Goal: Communication & Community: Share content

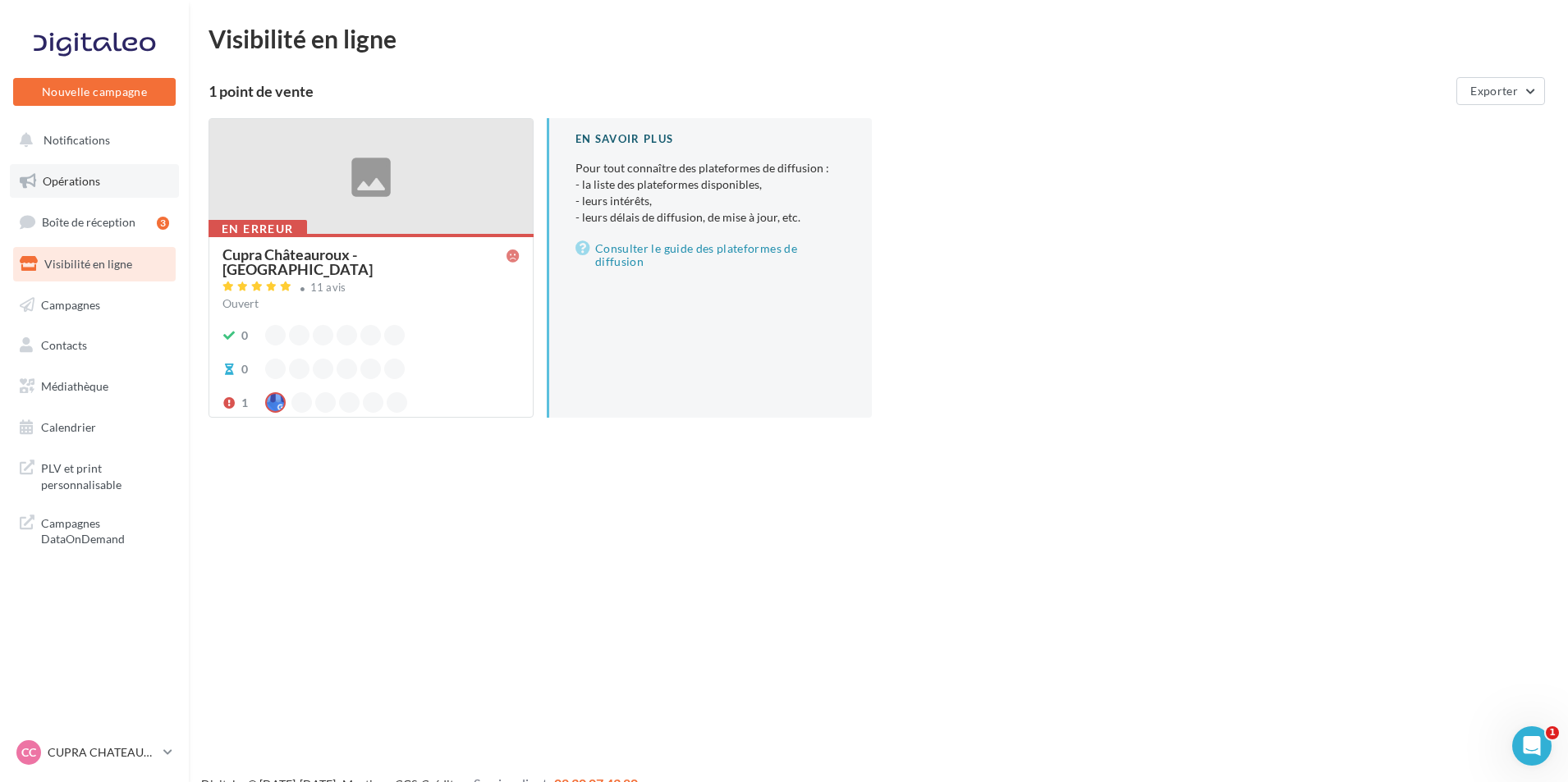
click at [96, 184] on span "Opérations" at bounding box center [71, 181] width 57 height 14
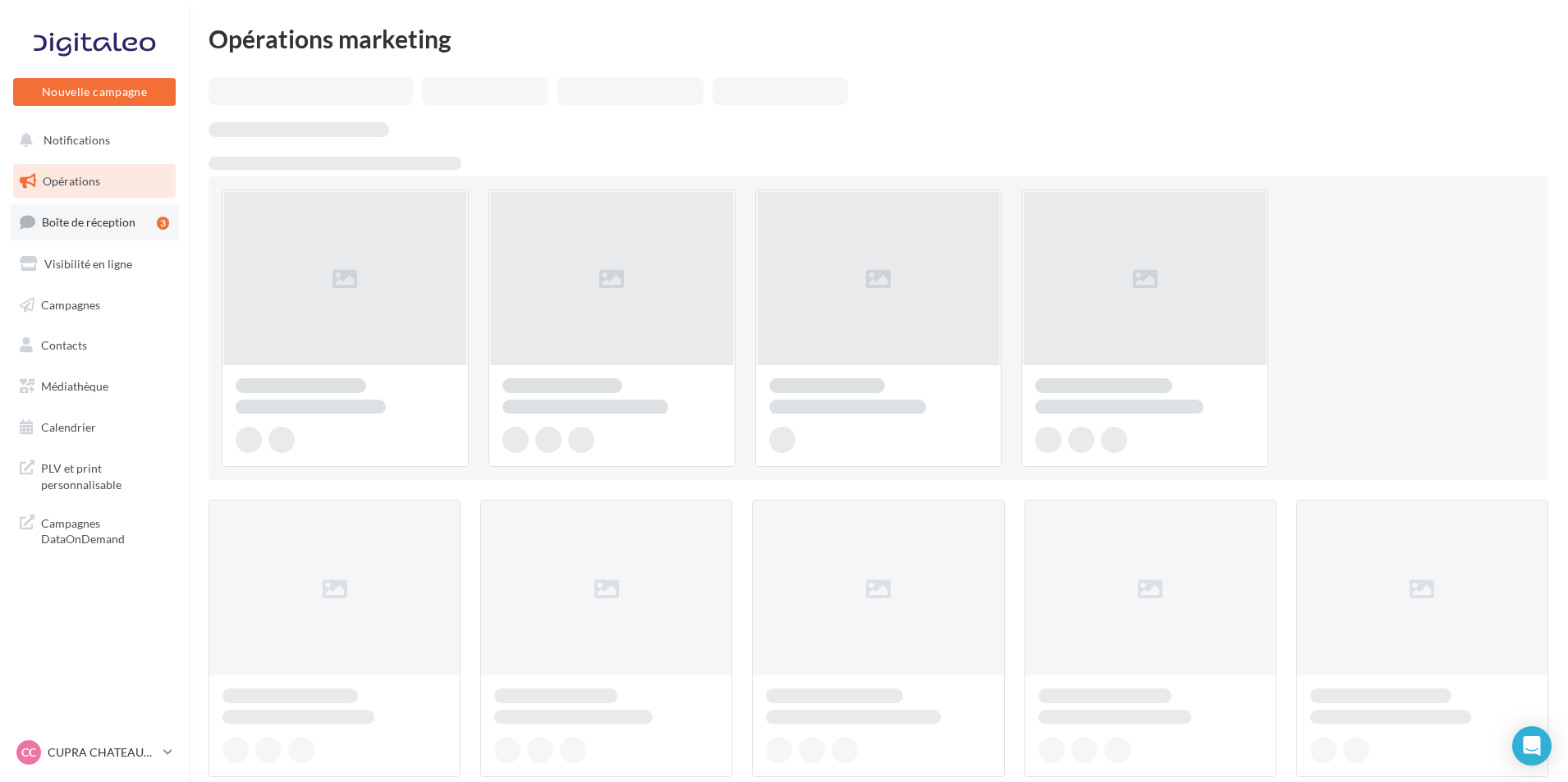
click at [108, 217] on span "Boîte de réception" at bounding box center [89, 222] width 93 height 14
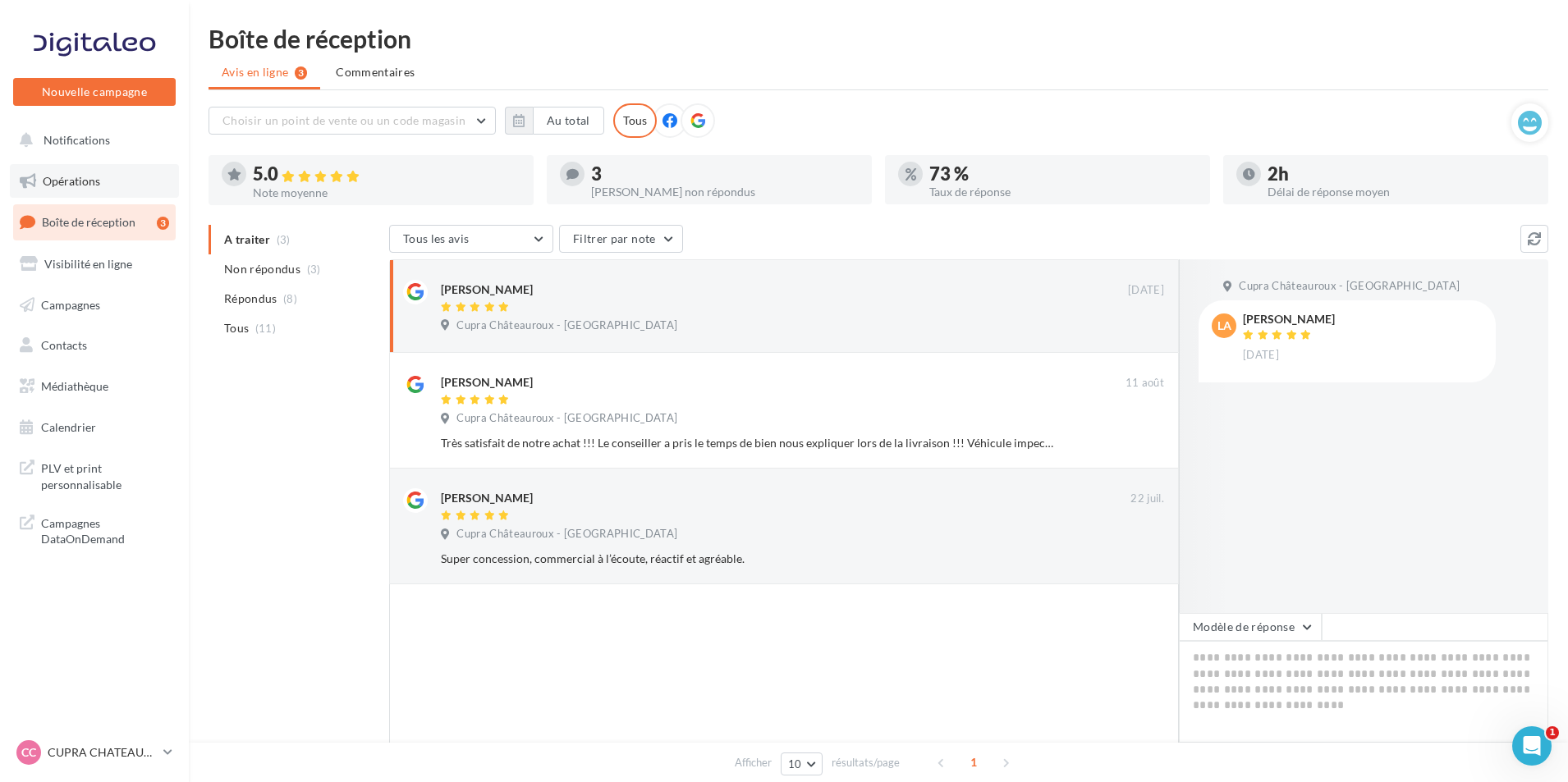
click at [116, 195] on link "Opérations" at bounding box center [94, 181] width 169 height 34
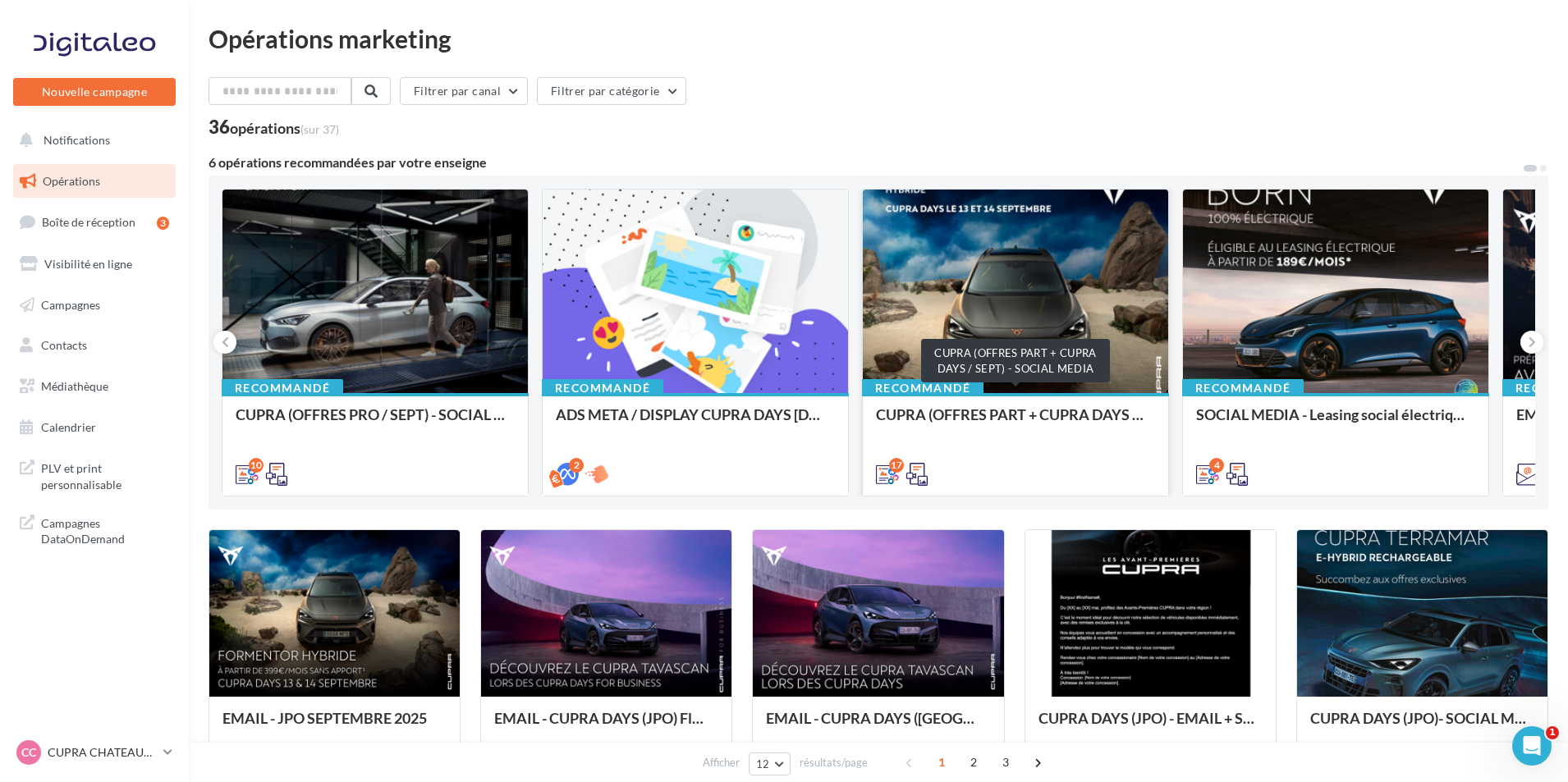
click at [1005, 422] on div "CUPRA (OFFRES PART + CUPRA DAYS / SEPT) - SOCIAL MEDIA" at bounding box center [1016, 423] width 279 height 33
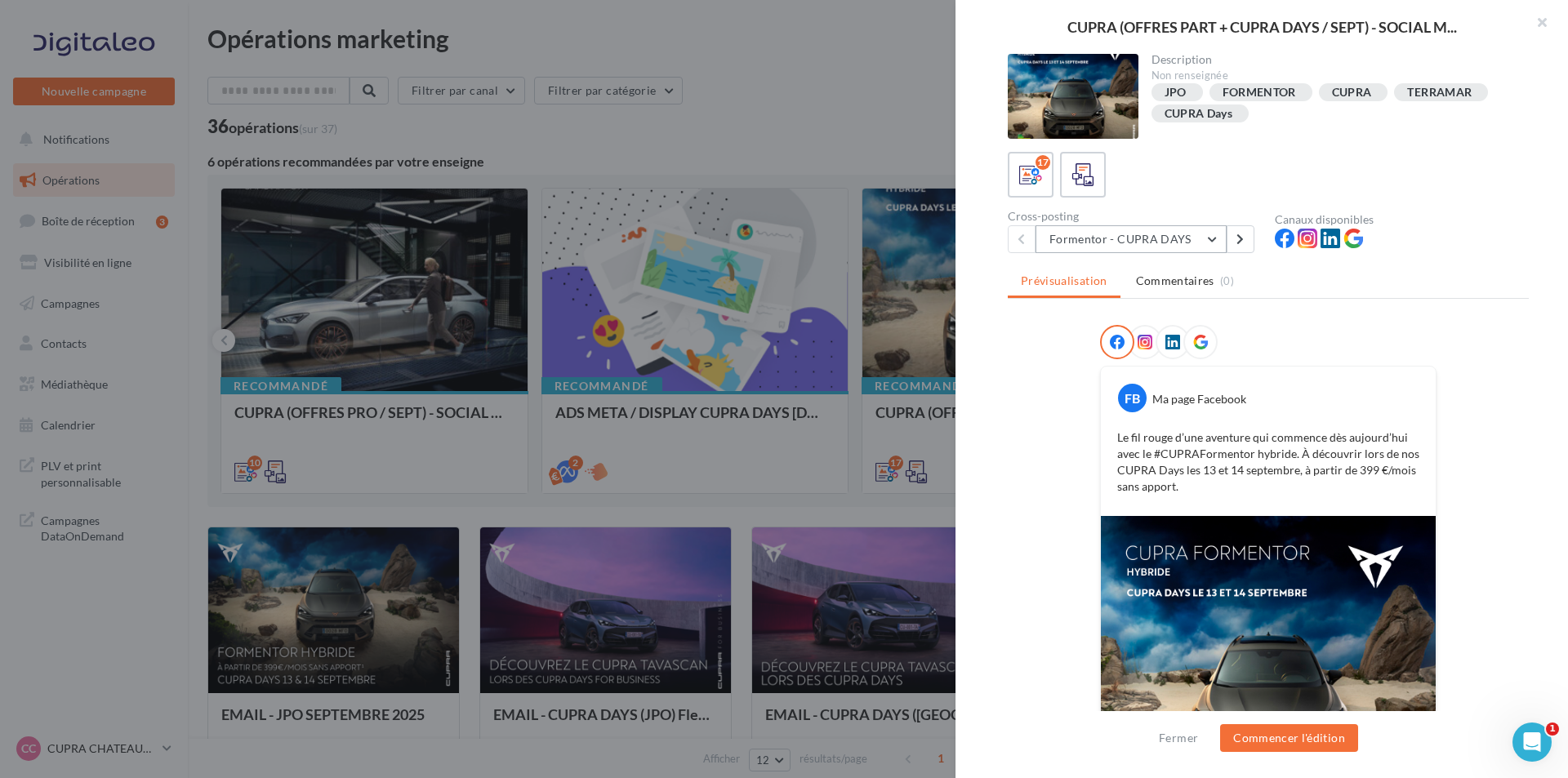
click at [1162, 244] on button "Formentor - CUPRA DAYS" at bounding box center [1131, 239] width 192 height 28
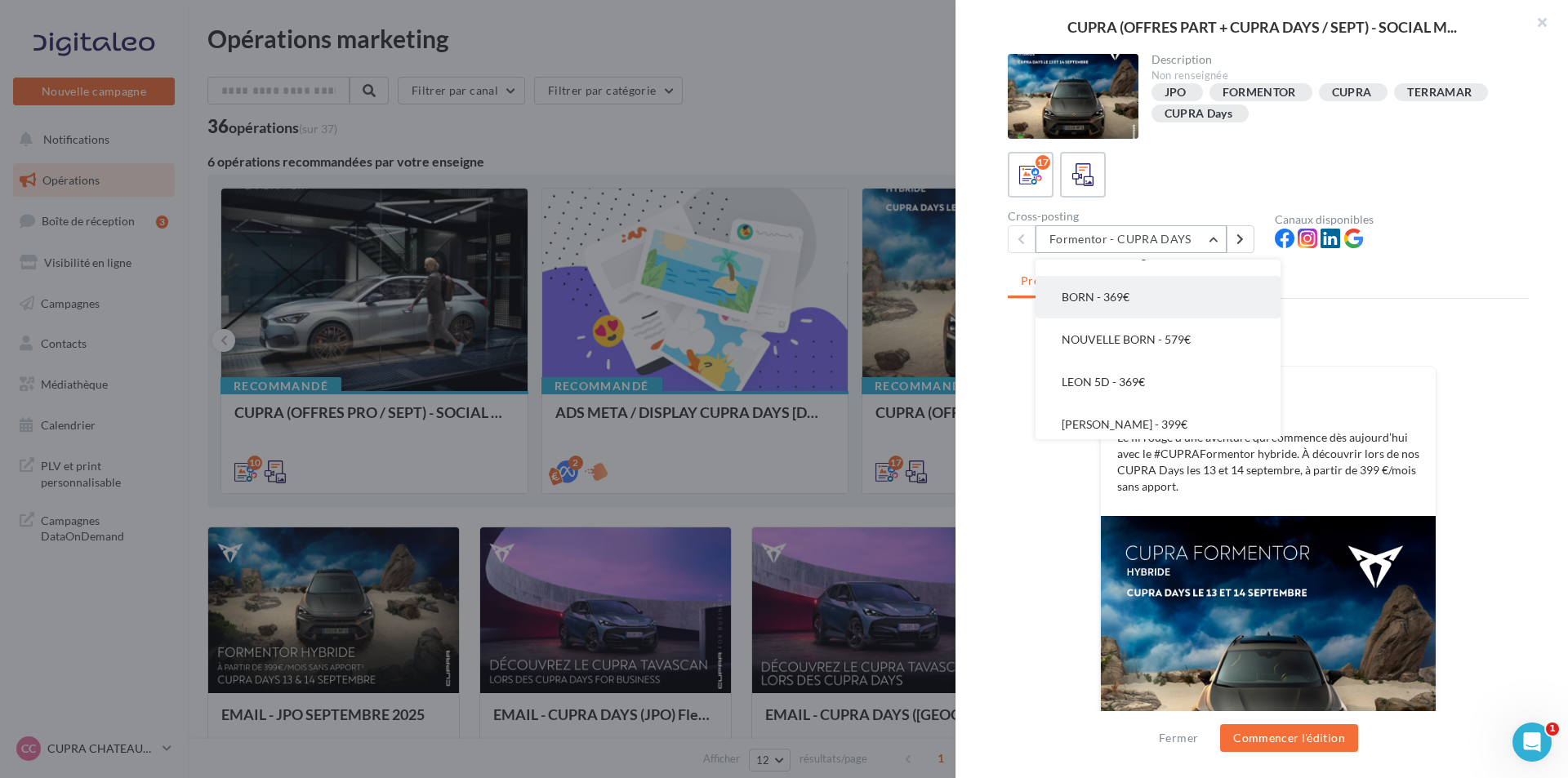
scroll to position [490, 0]
click at [1164, 335] on button "LEON PHEV - 399€" at bounding box center [1157, 344] width 245 height 43
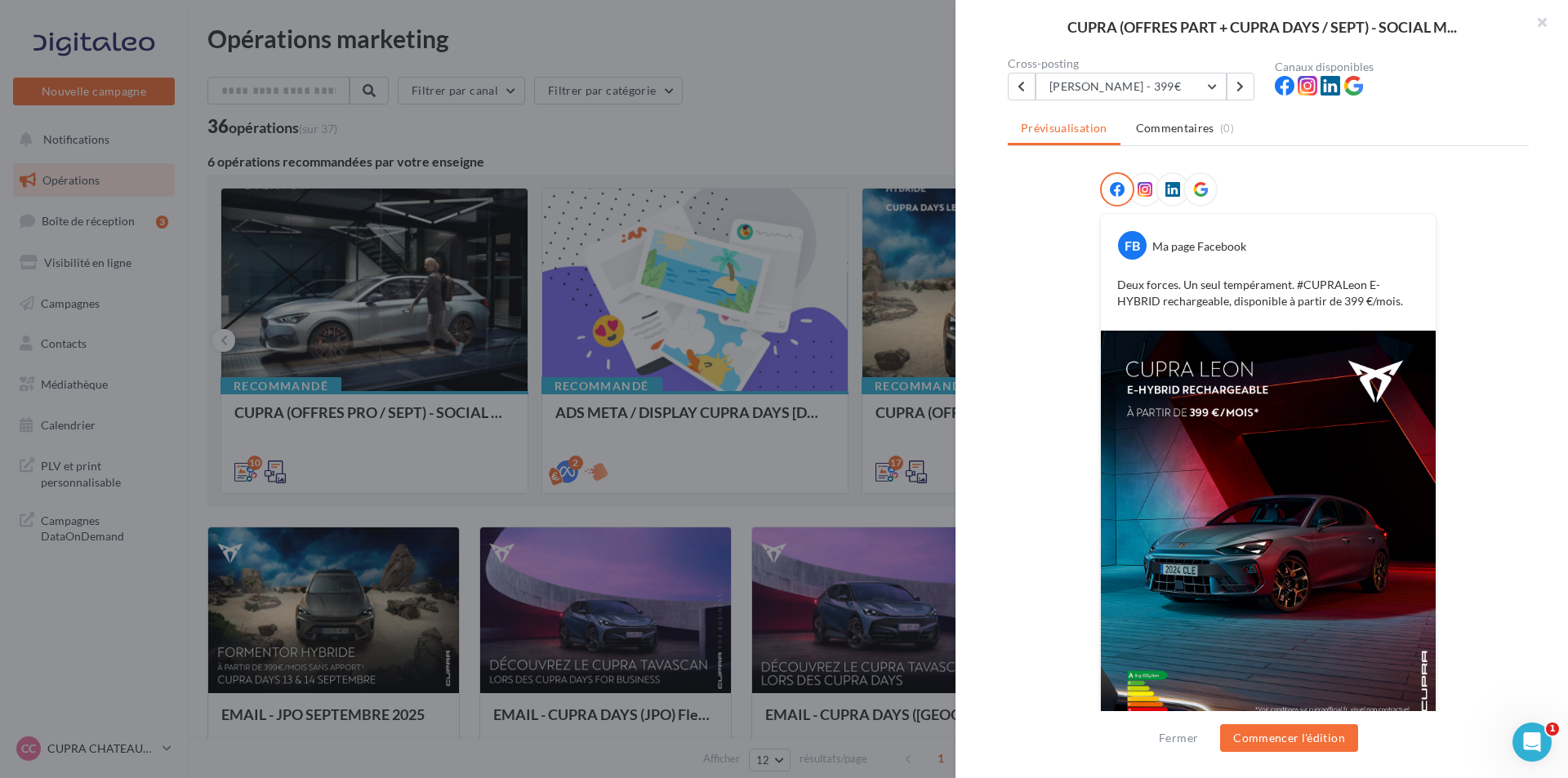
scroll to position [164, 0]
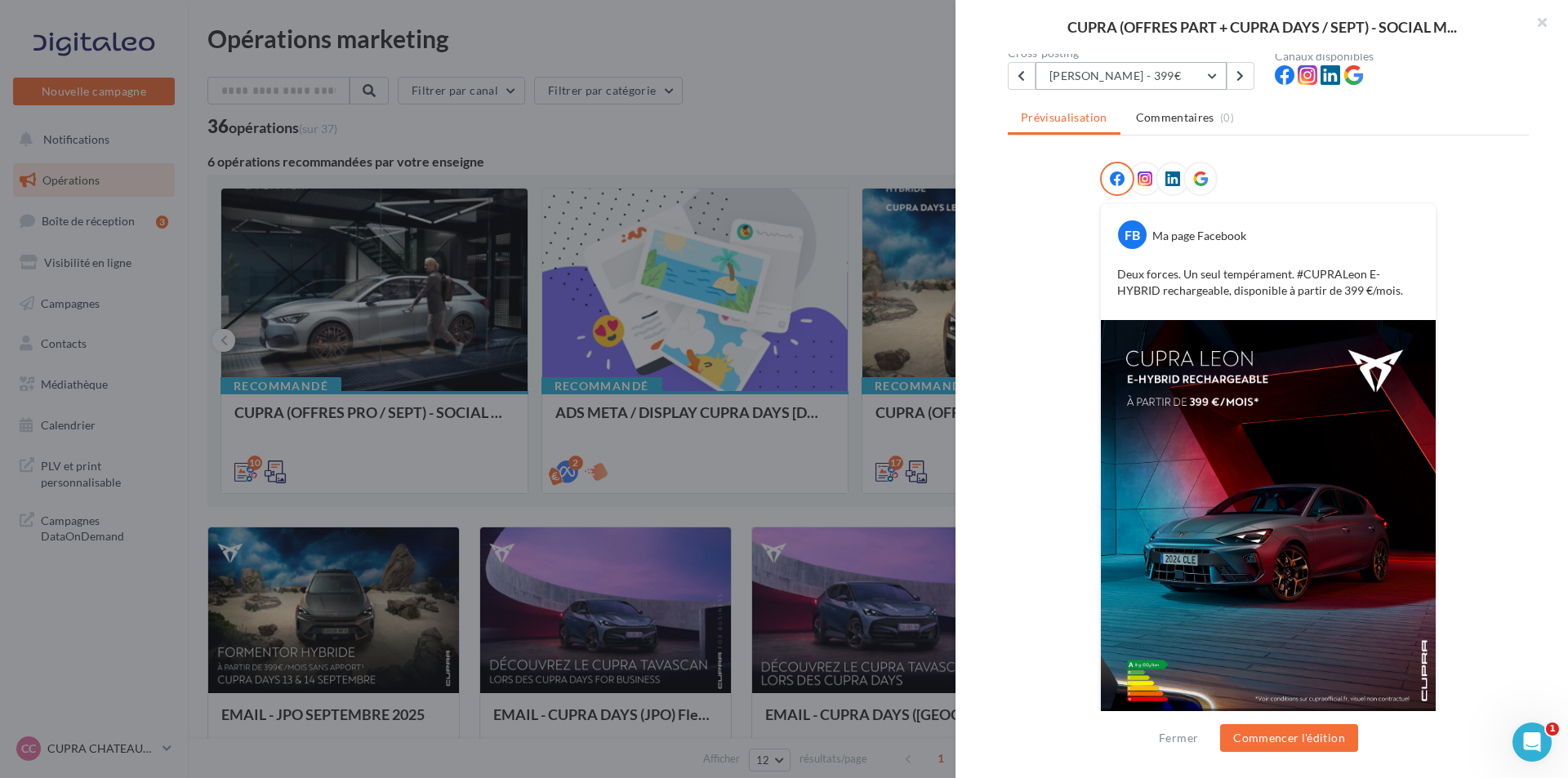
click at [1116, 79] on button "LEON PHEV - 399€" at bounding box center [1131, 75] width 192 height 28
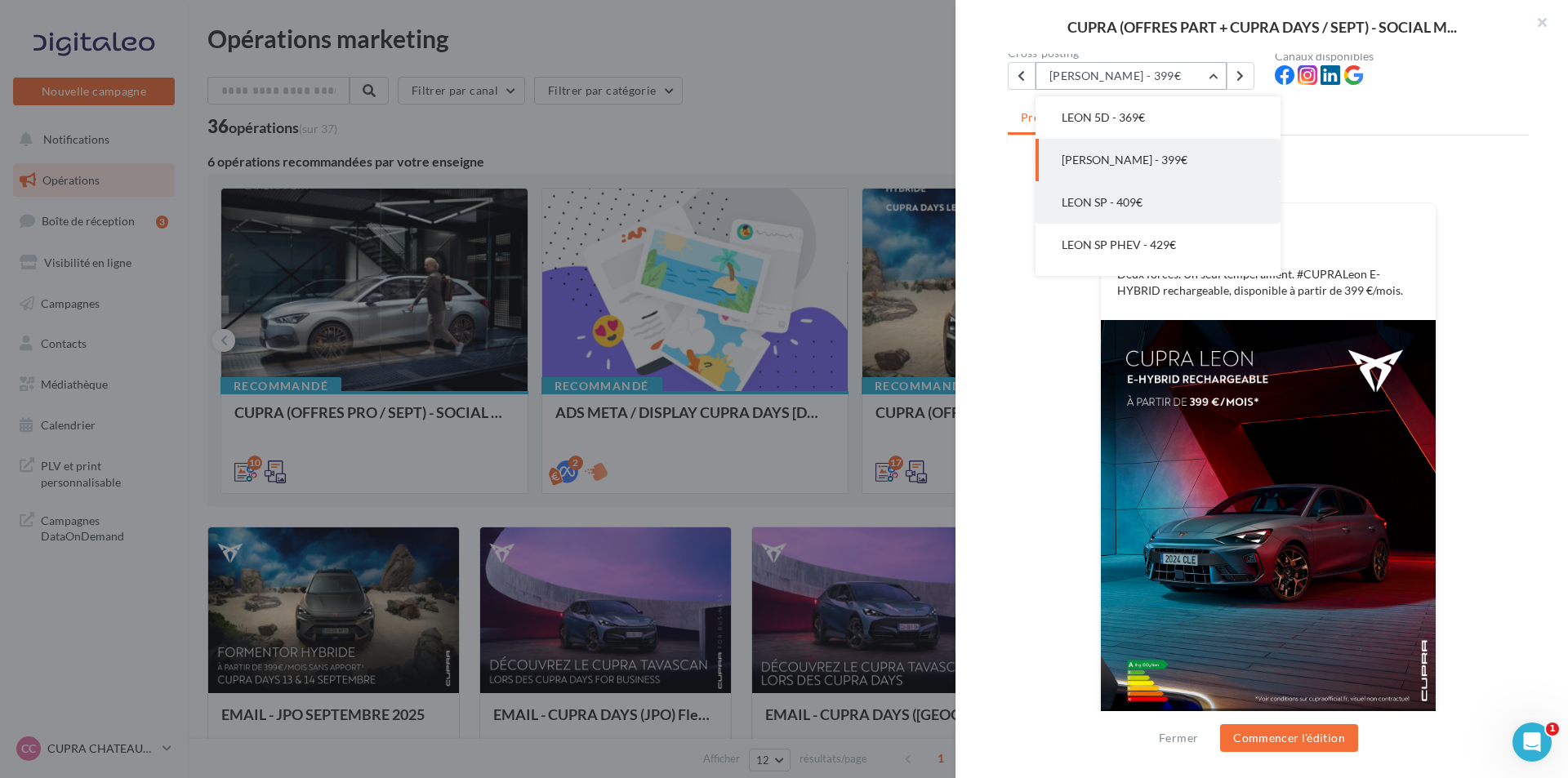
scroll to position [542, 0]
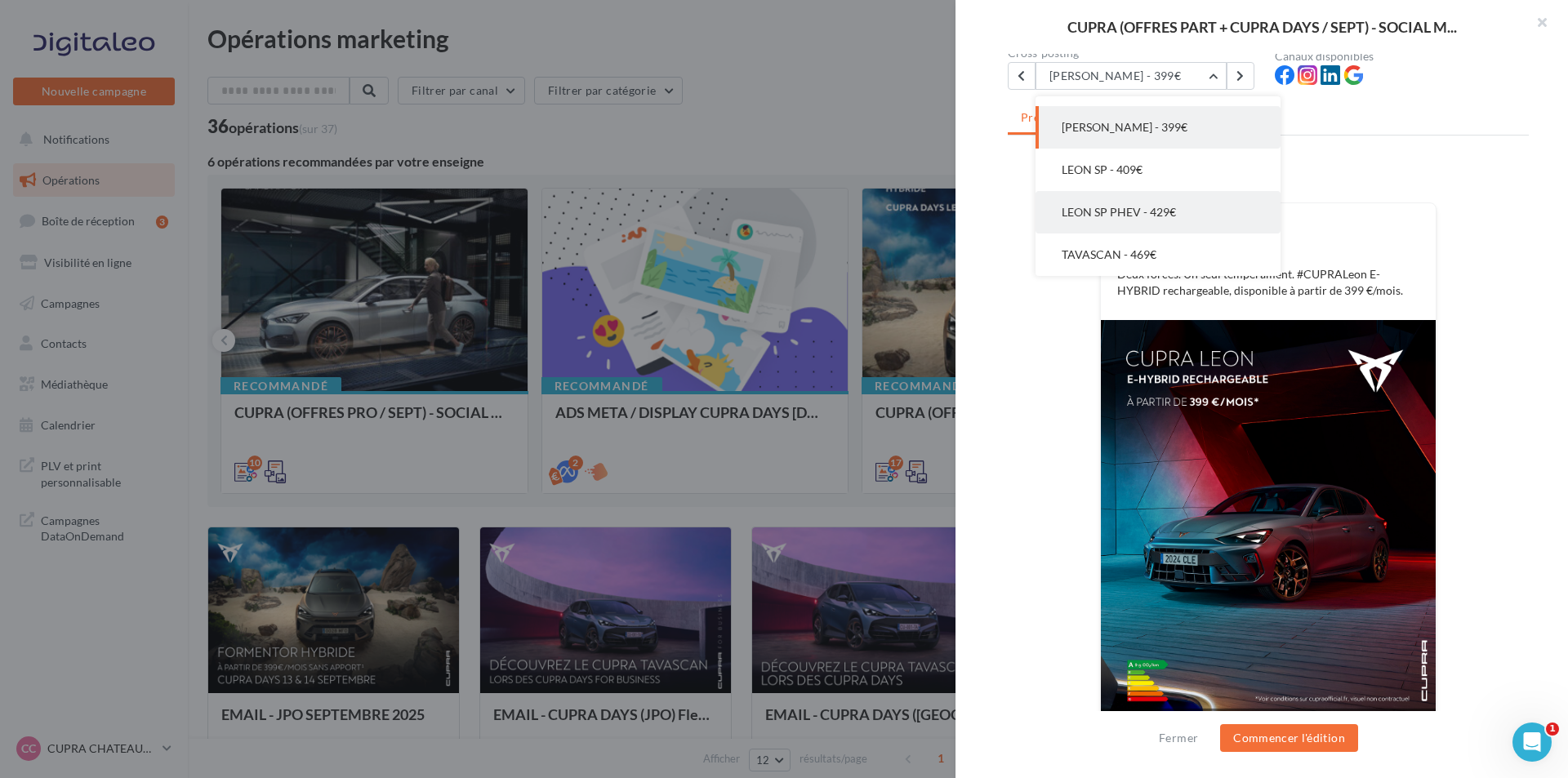
click at [1139, 207] on span "LEON SP PHEV - 429€" at bounding box center [1118, 212] width 114 height 14
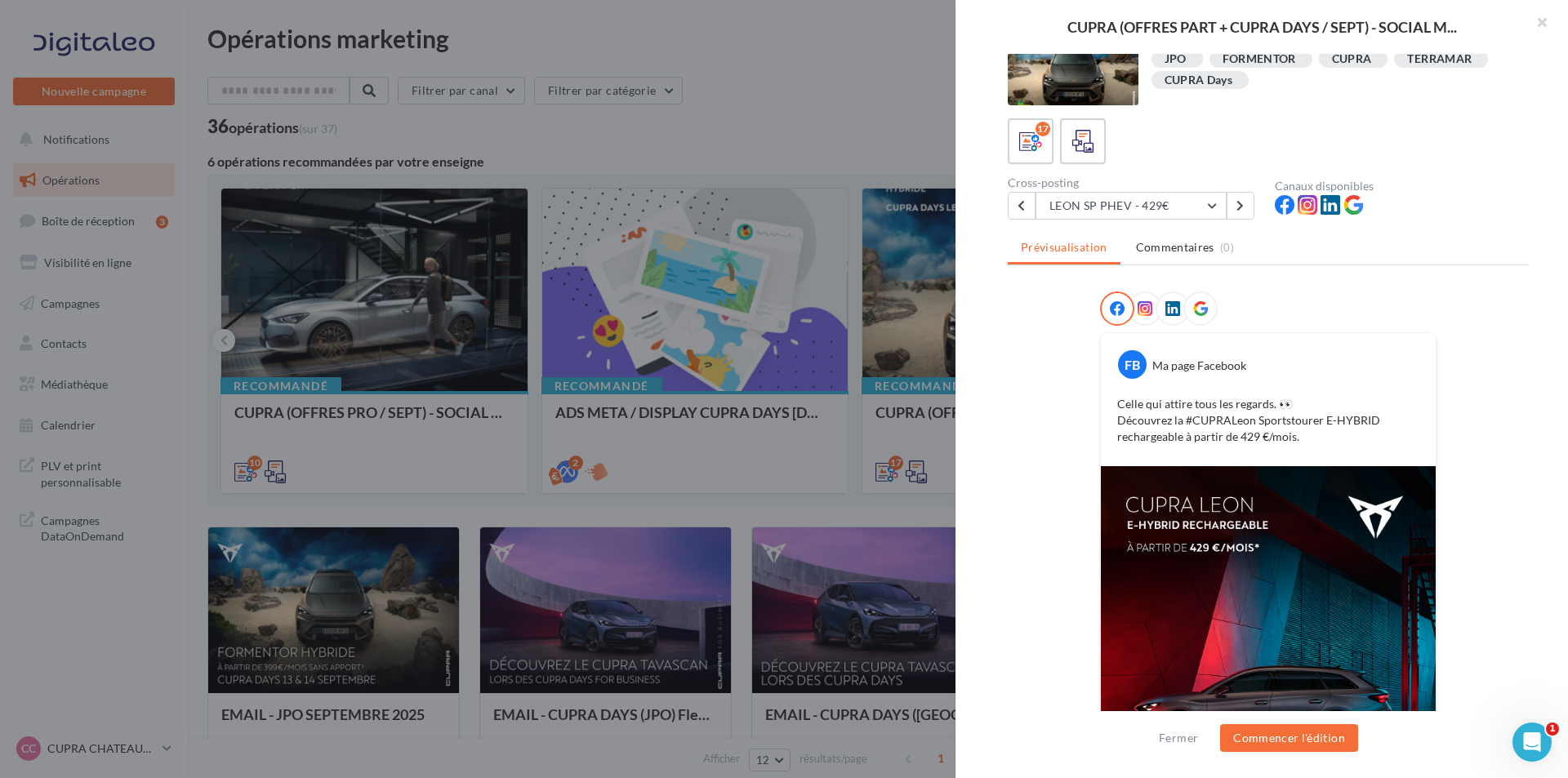
scroll to position [0, 0]
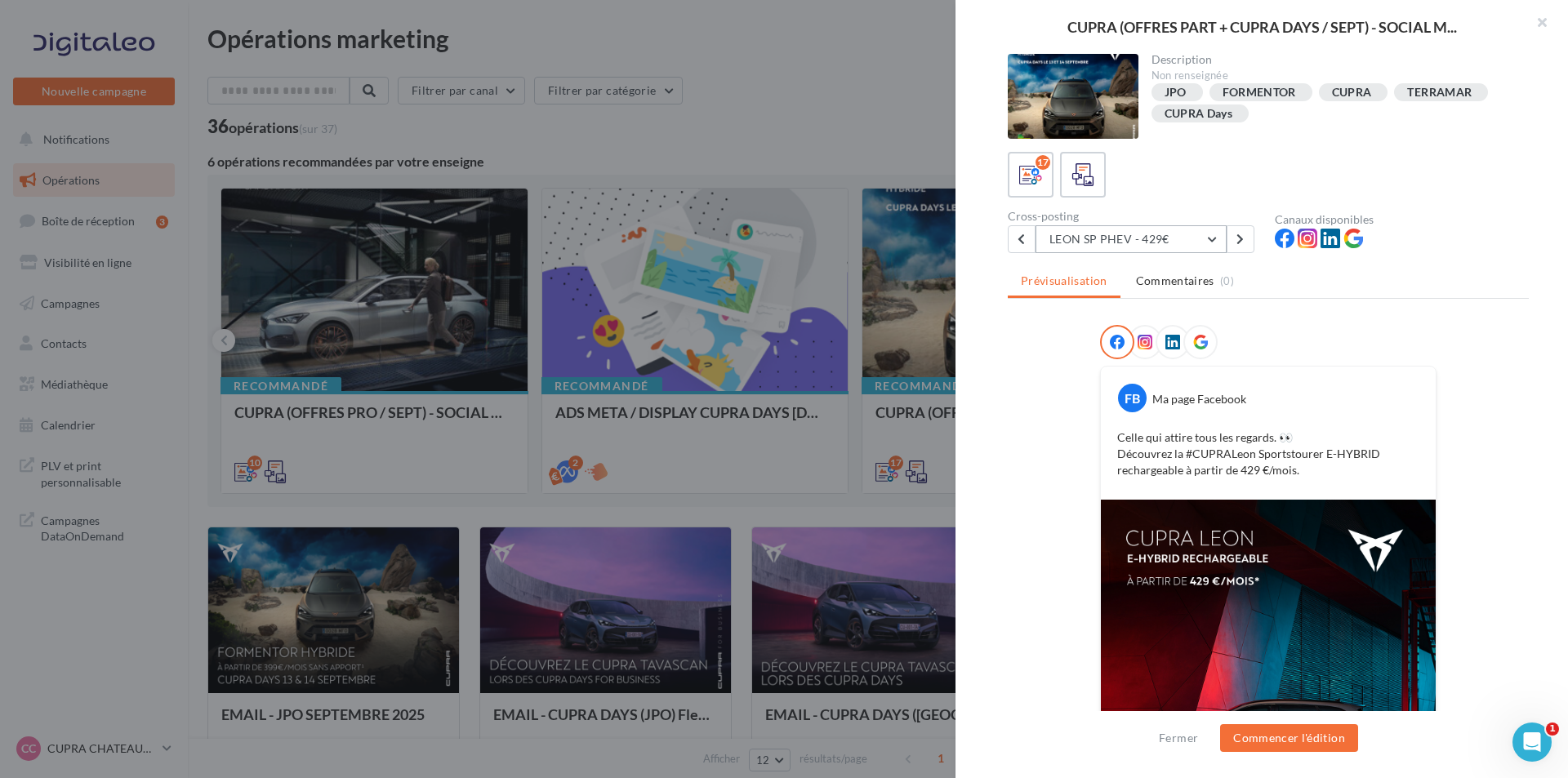
click at [1164, 245] on button "LEON SP PHEV - 429€" at bounding box center [1131, 239] width 192 height 28
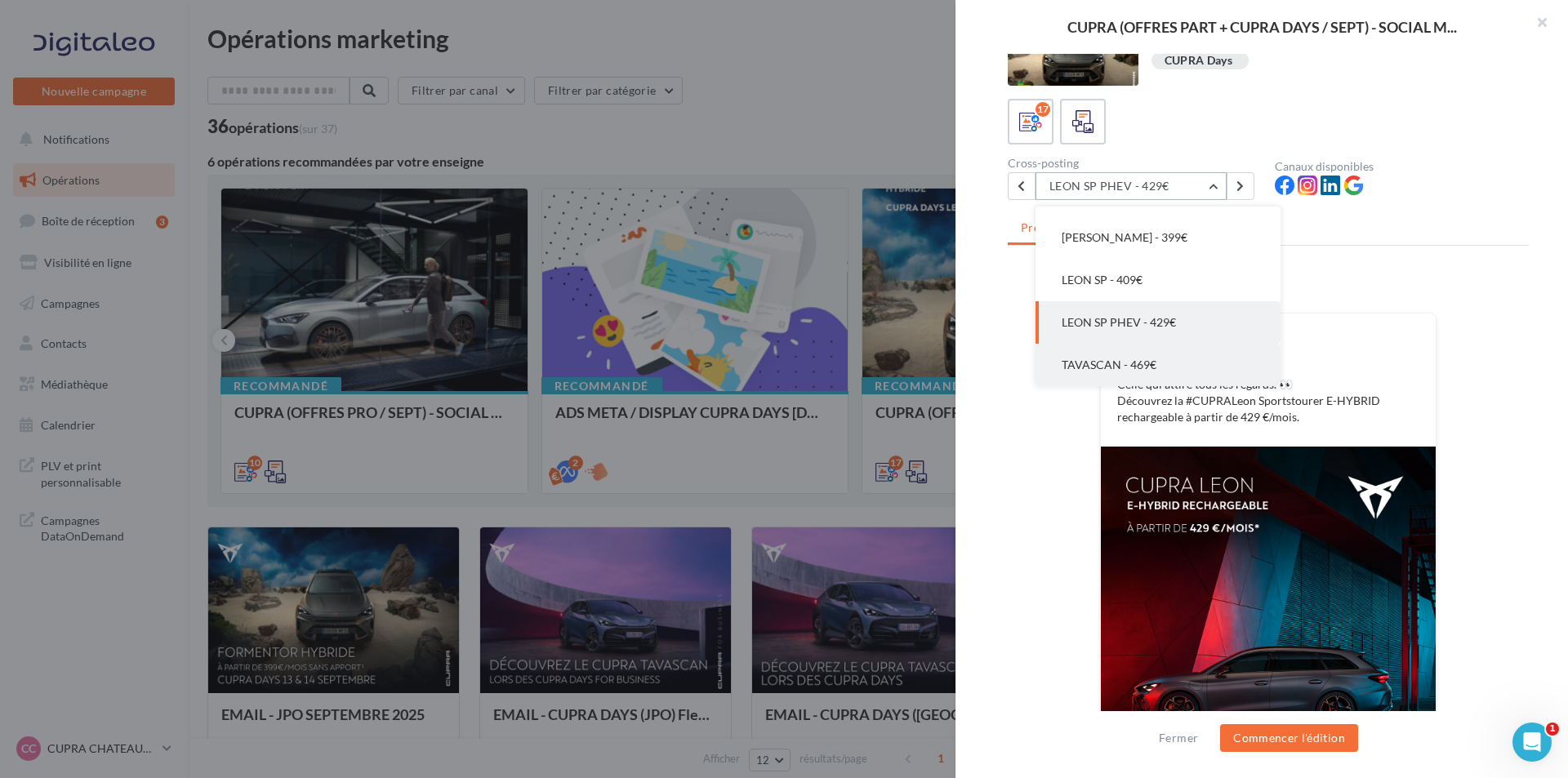
scroll to position [81, 0]
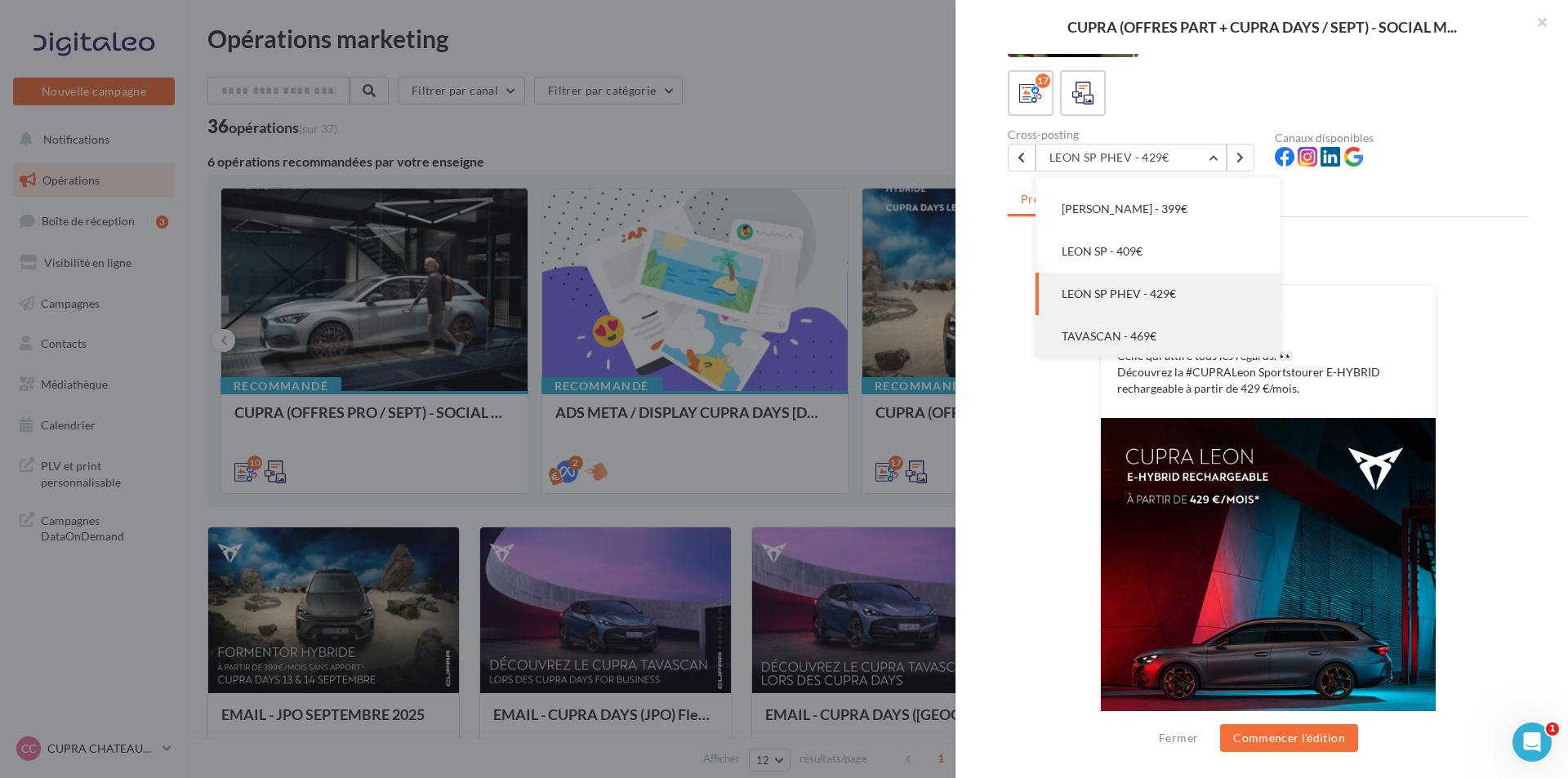
click at [1163, 342] on button "TAVASCAN - 469€" at bounding box center [1157, 337] width 245 height 43
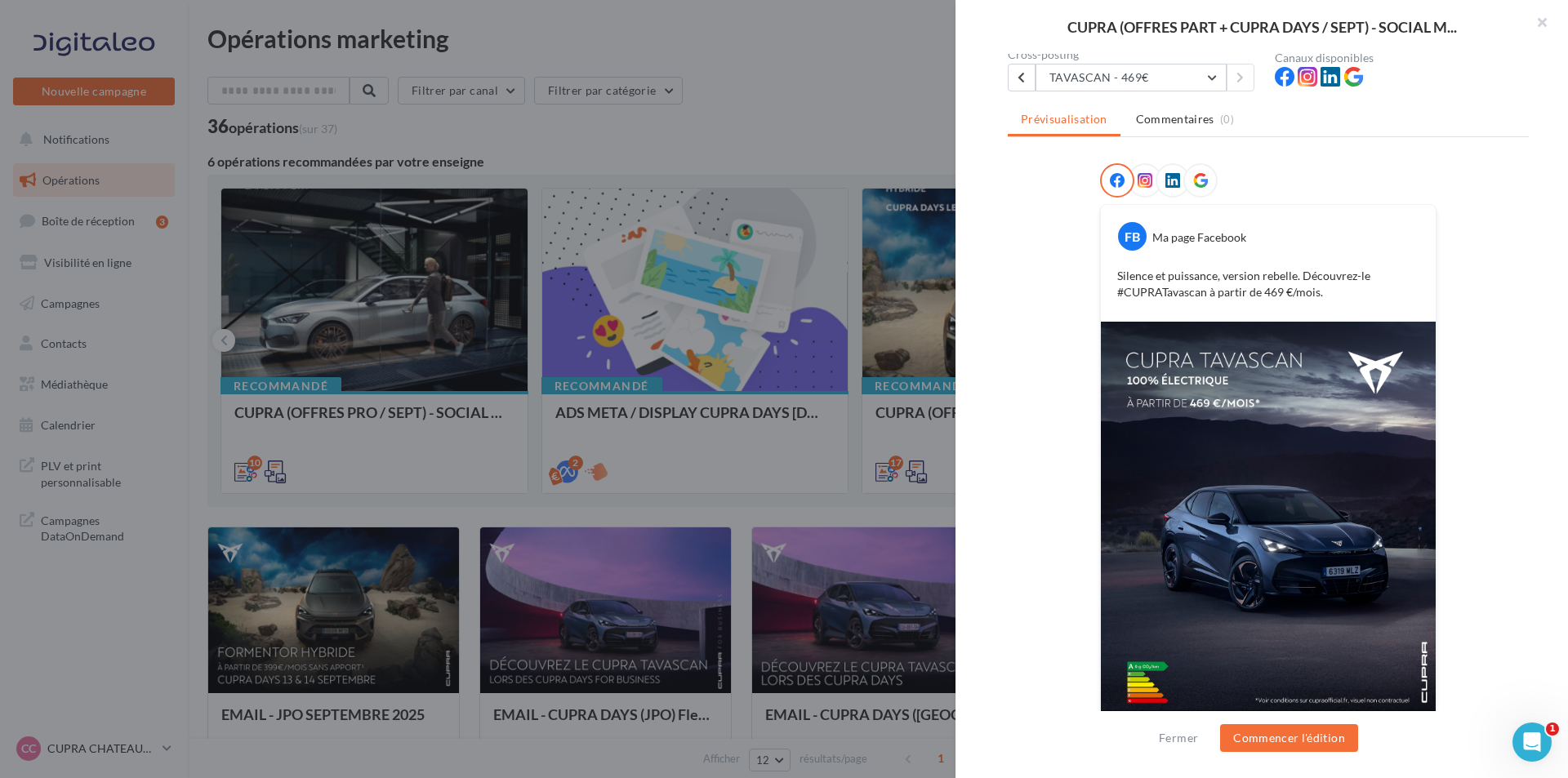
scroll to position [164, 0]
click at [1150, 70] on button "TAVASCAN - 469€" at bounding box center [1131, 75] width 192 height 28
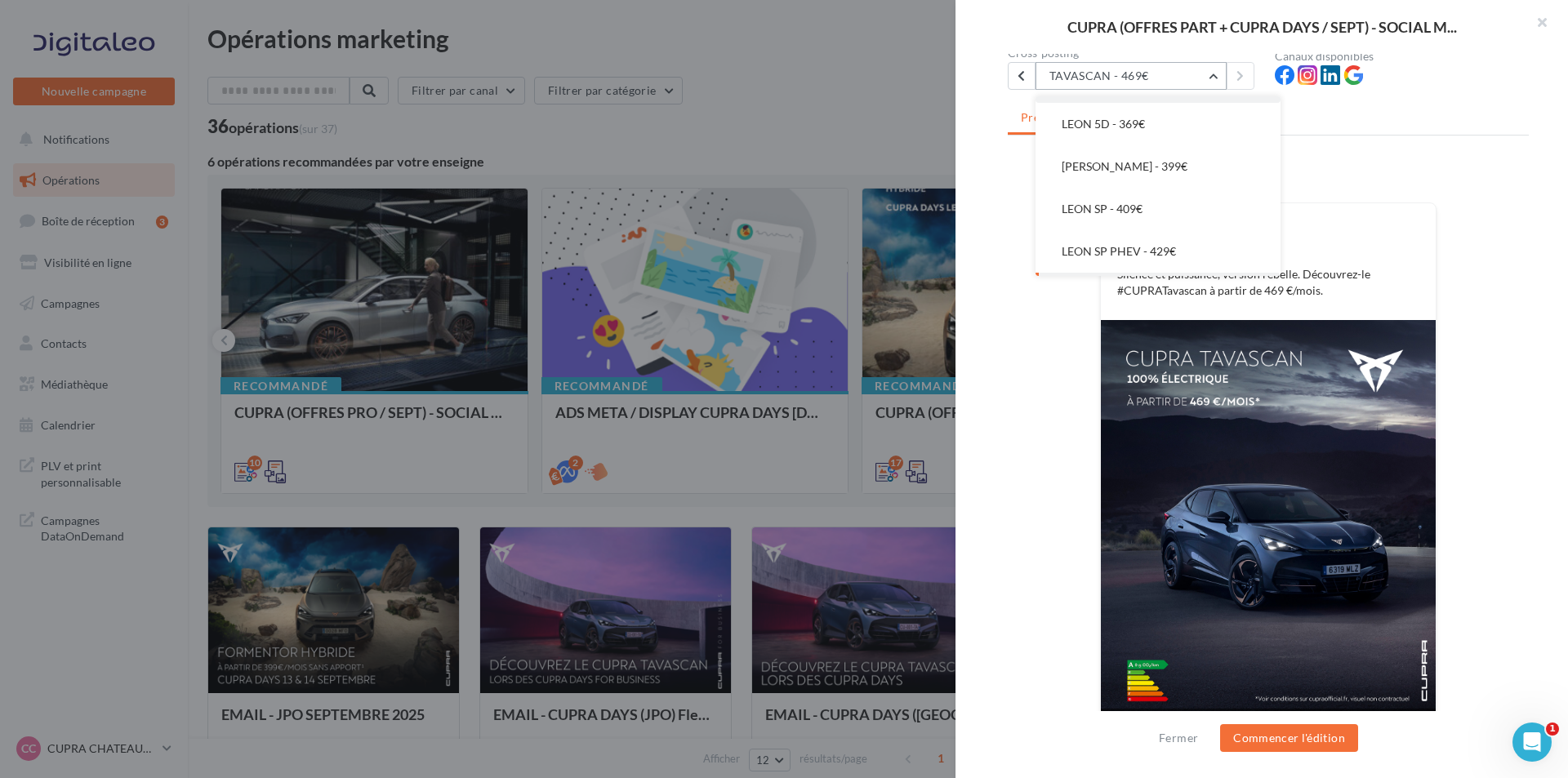
scroll to position [542, 0]
click at [843, 397] on div at bounding box center [784, 389] width 1568 height 778
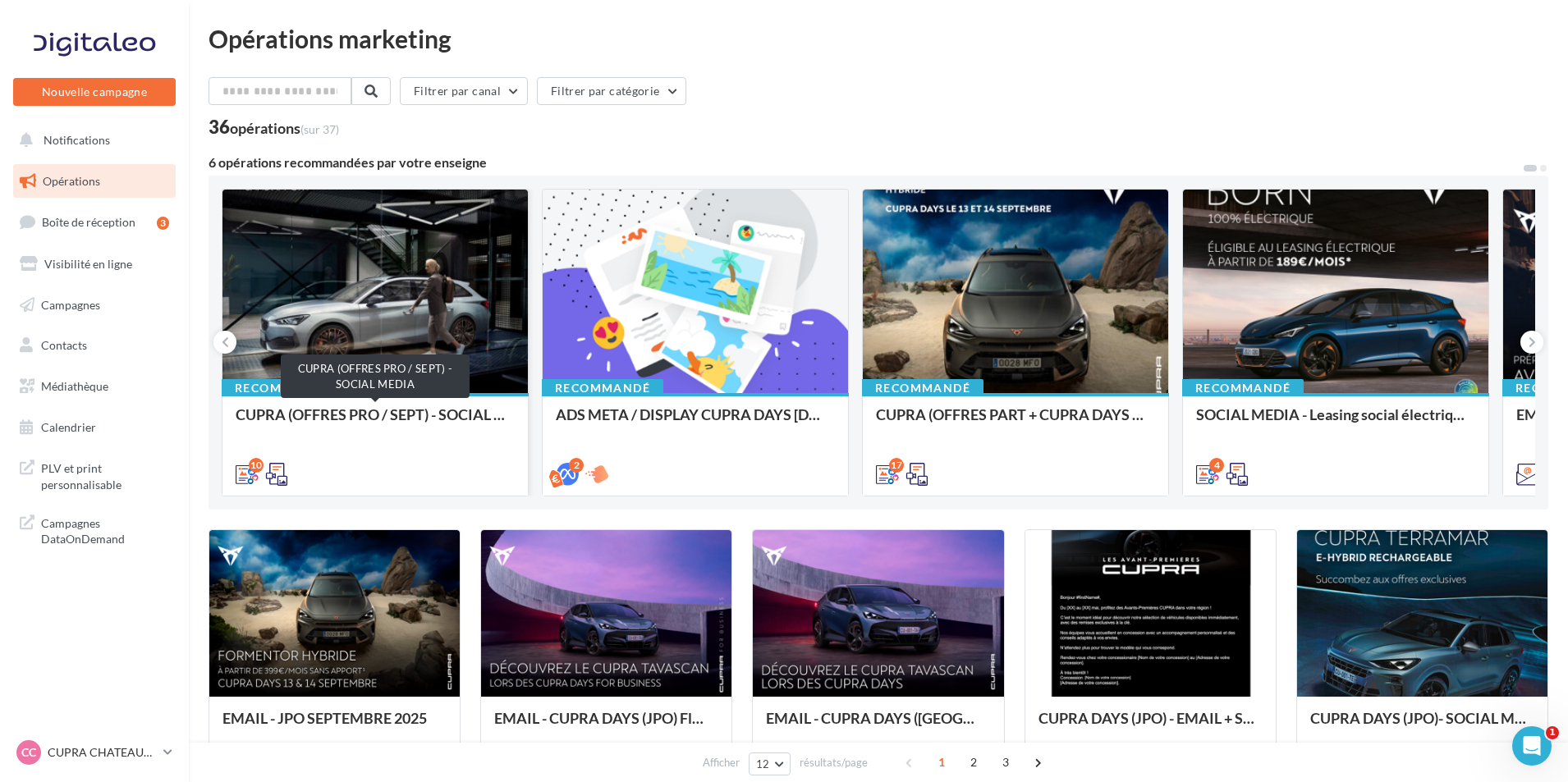
click at [358, 424] on div "CUPRA (OFFRES PRO / SEPT) - SOCIAL MEDIA" at bounding box center [374, 423] width 279 height 33
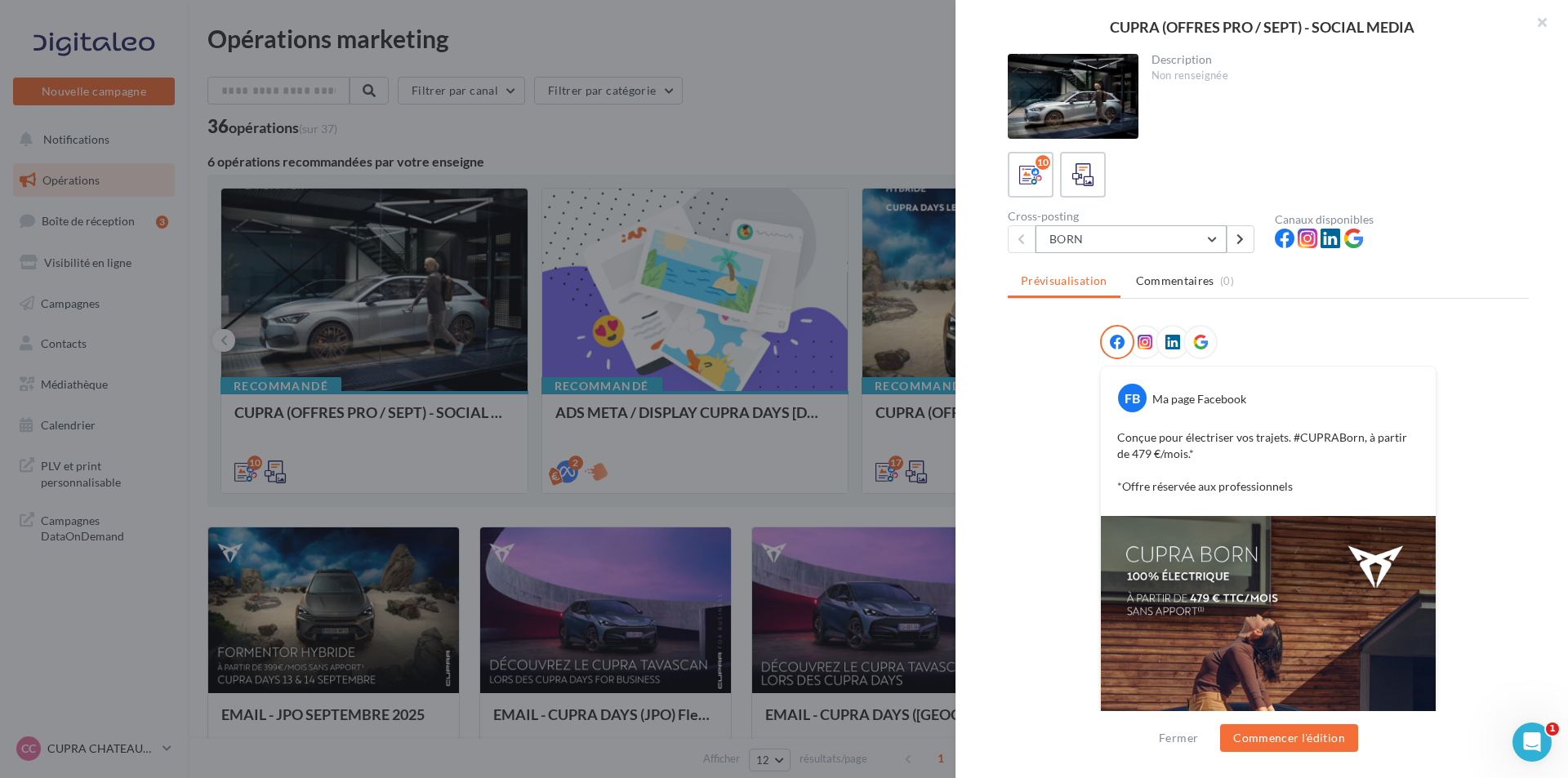
click at [1199, 243] on button "BORN" at bounding box center [1131, 239] width 192 height 28
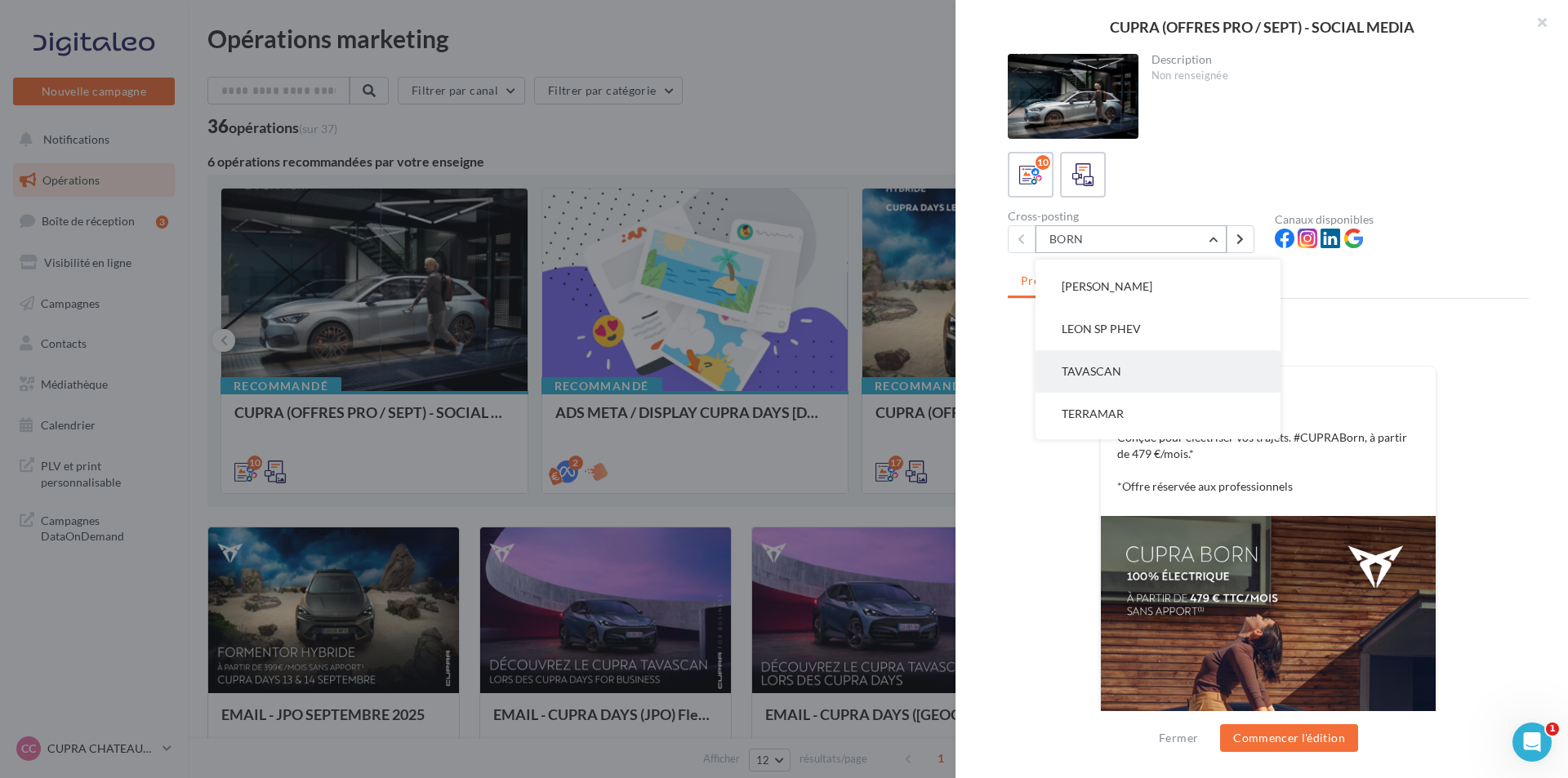
scroll to position [164, 0]
click at [1152, 379] on button "TAVASCAN" at bounding box center [1157, 373] width 245 height 43
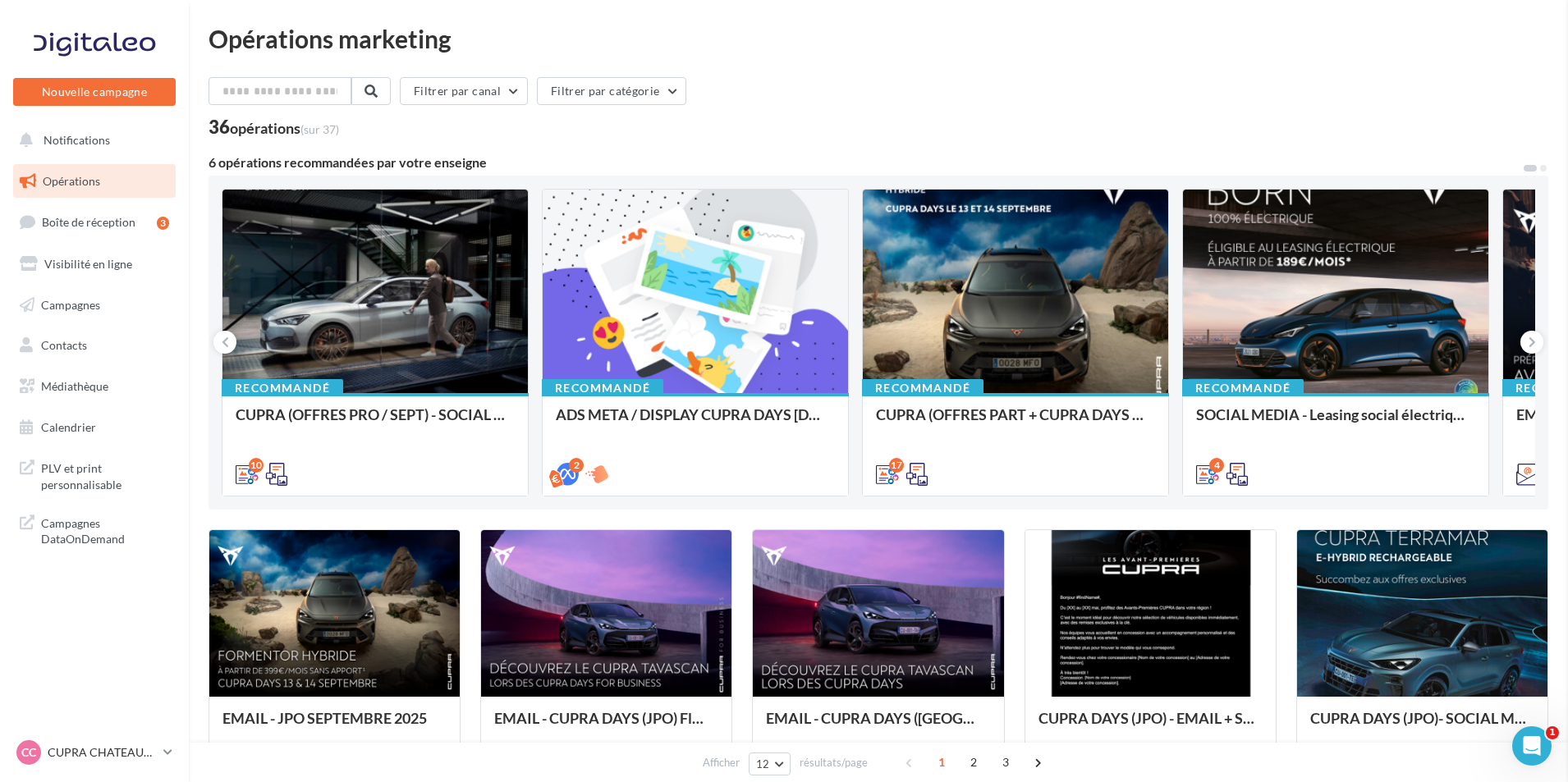
click at [811, 411] on div "ADS META / DISPLAY CUPRA DAYS Septembre 2025" at bounding box center [695, 423] width 279 height 33
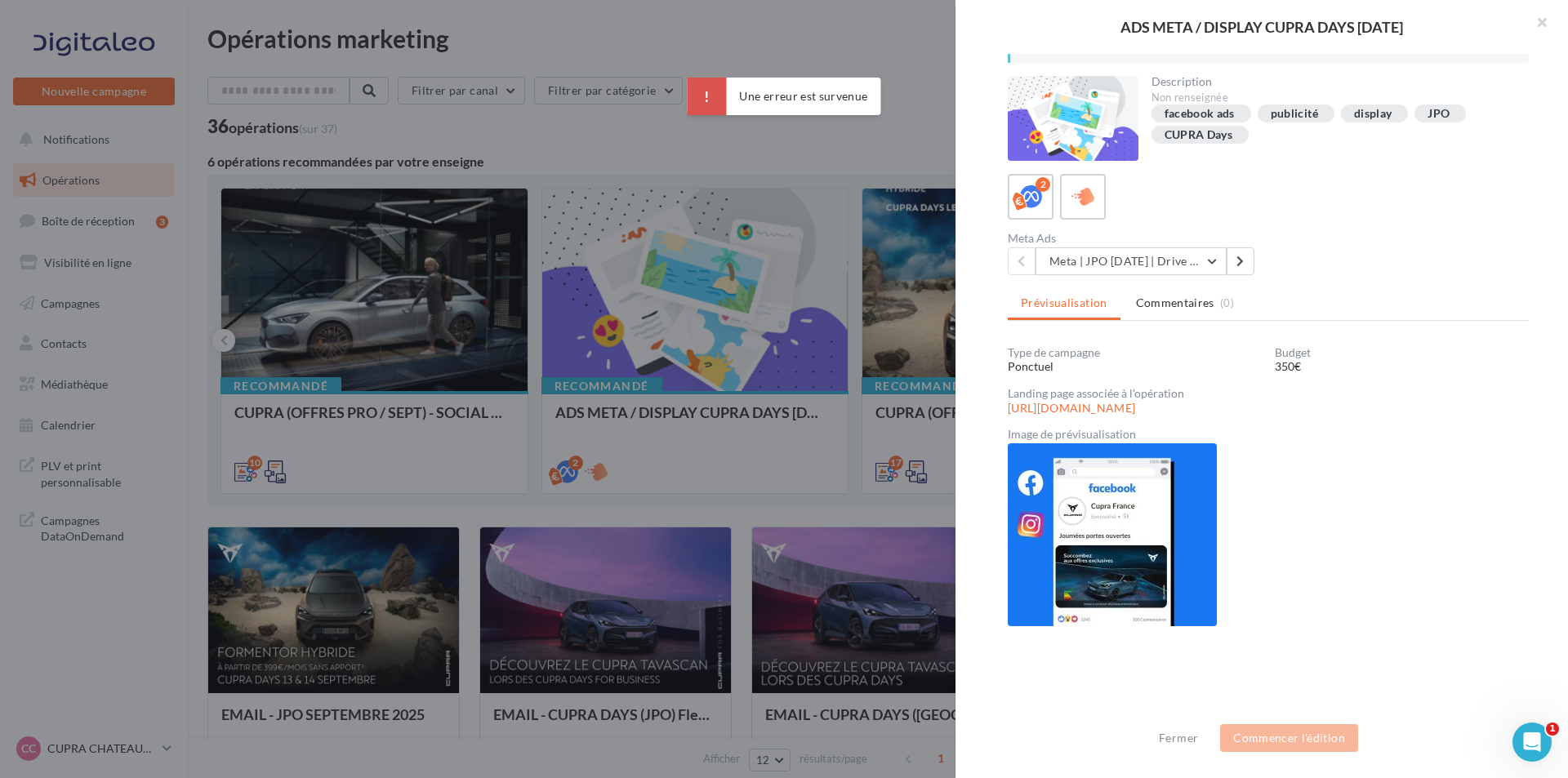
scroll to position [187, 0]
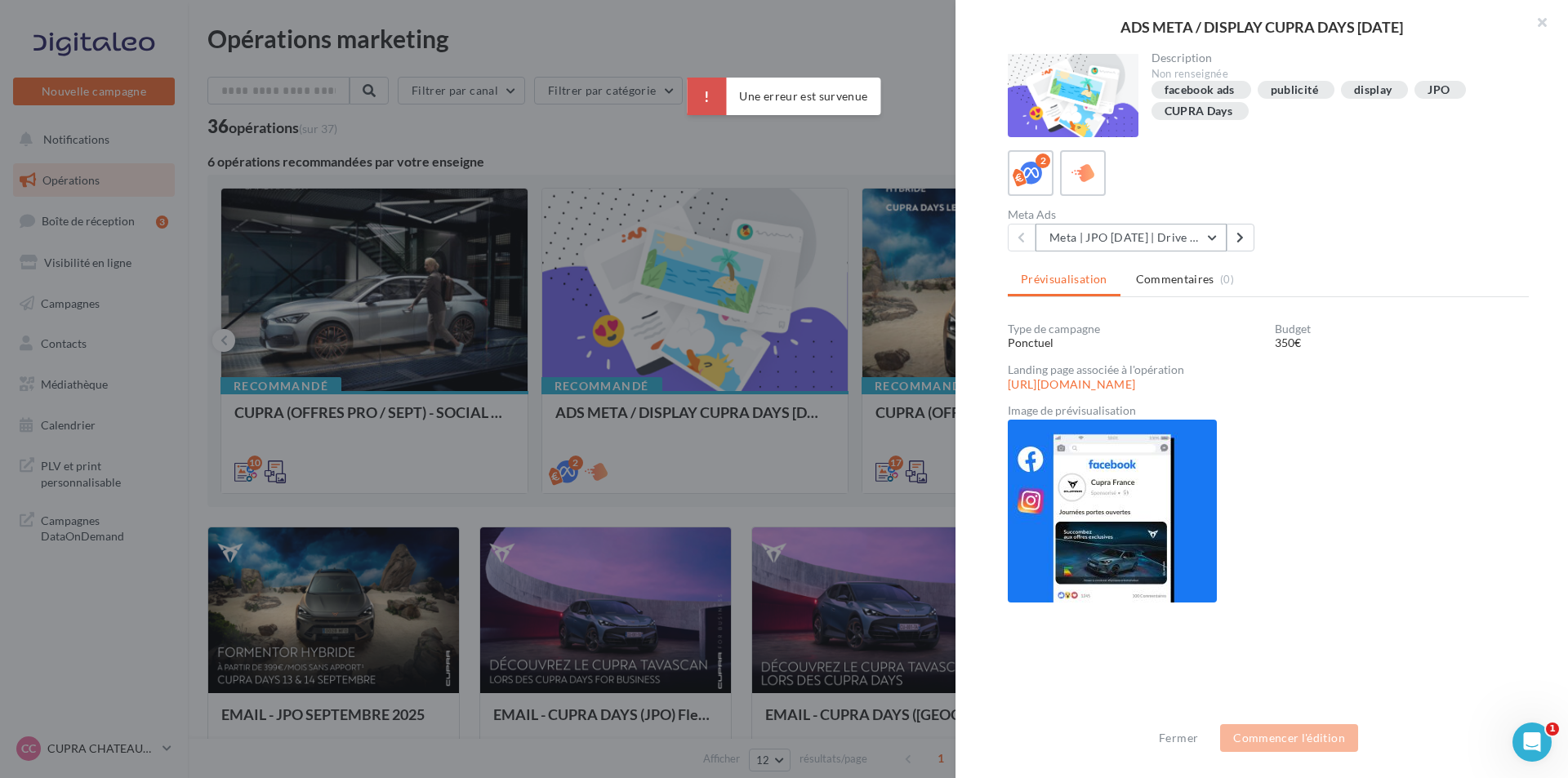
click at [1153, 244] on button "Meta | JPO Septembre 2025 | Drive to store" at bounding box center [1131, 237] width 192 height 28
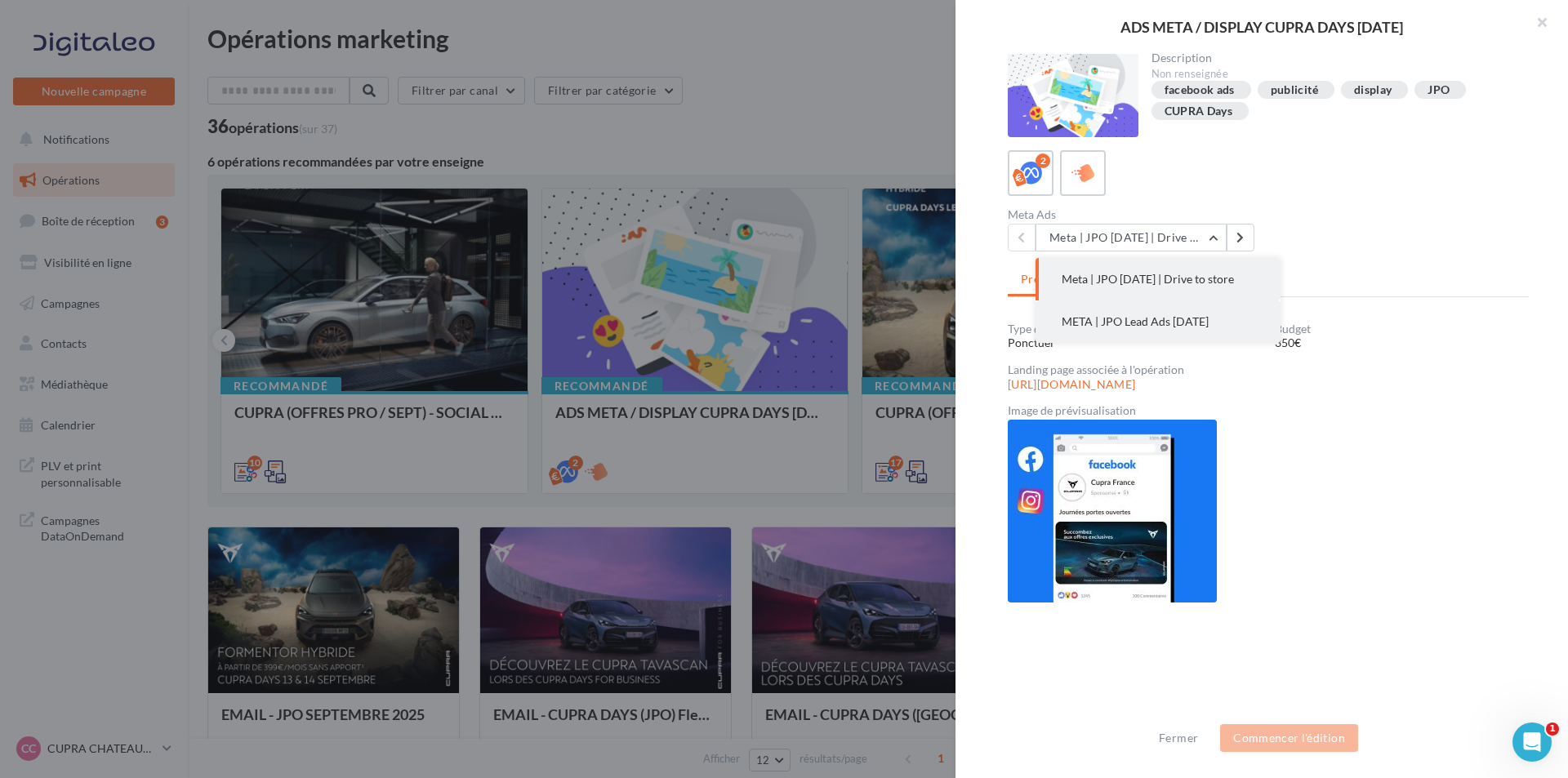
click at [1136, 328] on span "META | JPO Lead Ads Septembre 2025" at bounding box center [1135, 321] width 147 height 14
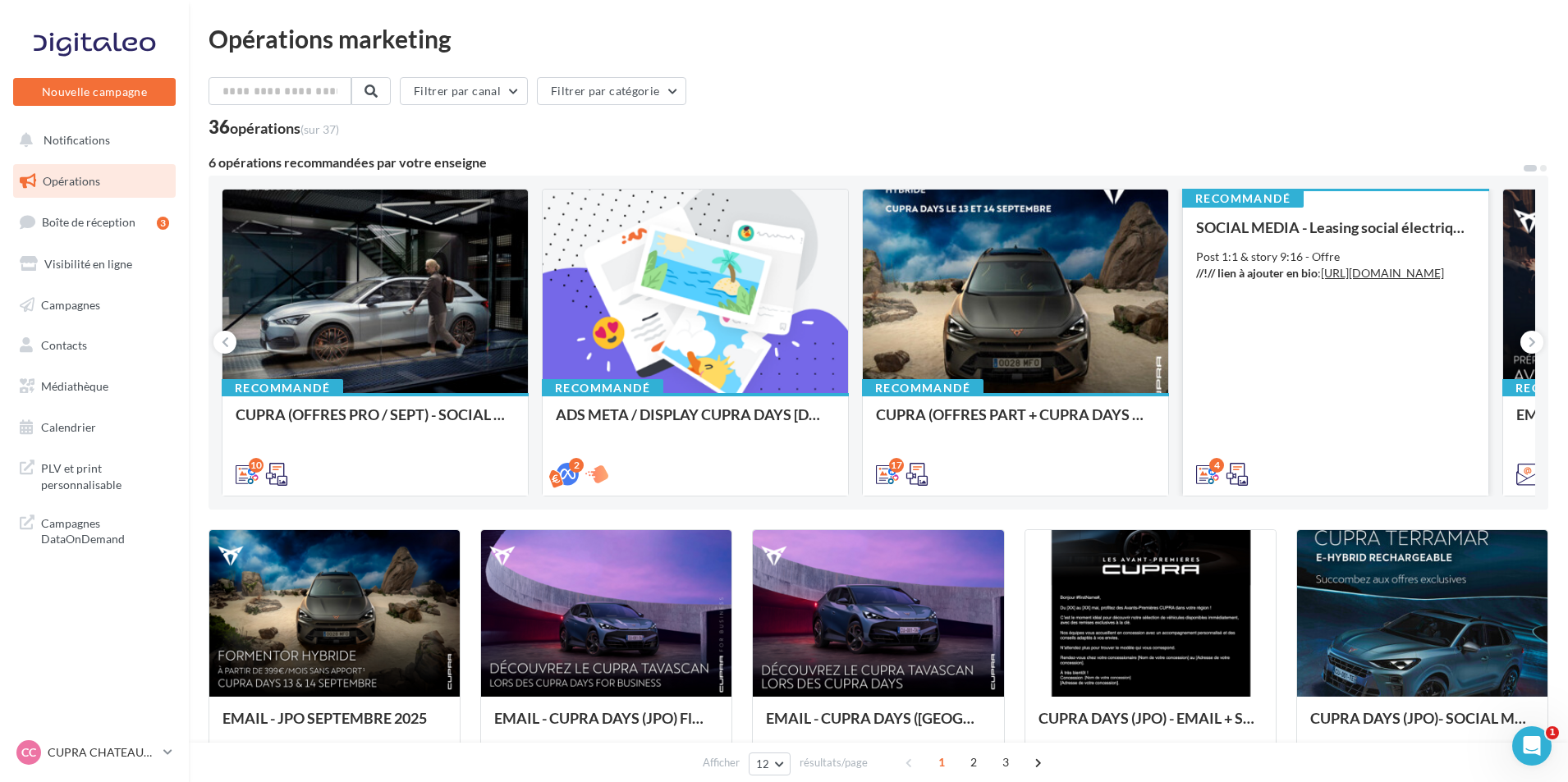
click at [1449, 336] on div "SOCIAL MEDIA - Leasing social électrique - CUPRA Born Post 1:1 & story 9:16 - O…" at bounding box center [1336, 349] width 279 height 262
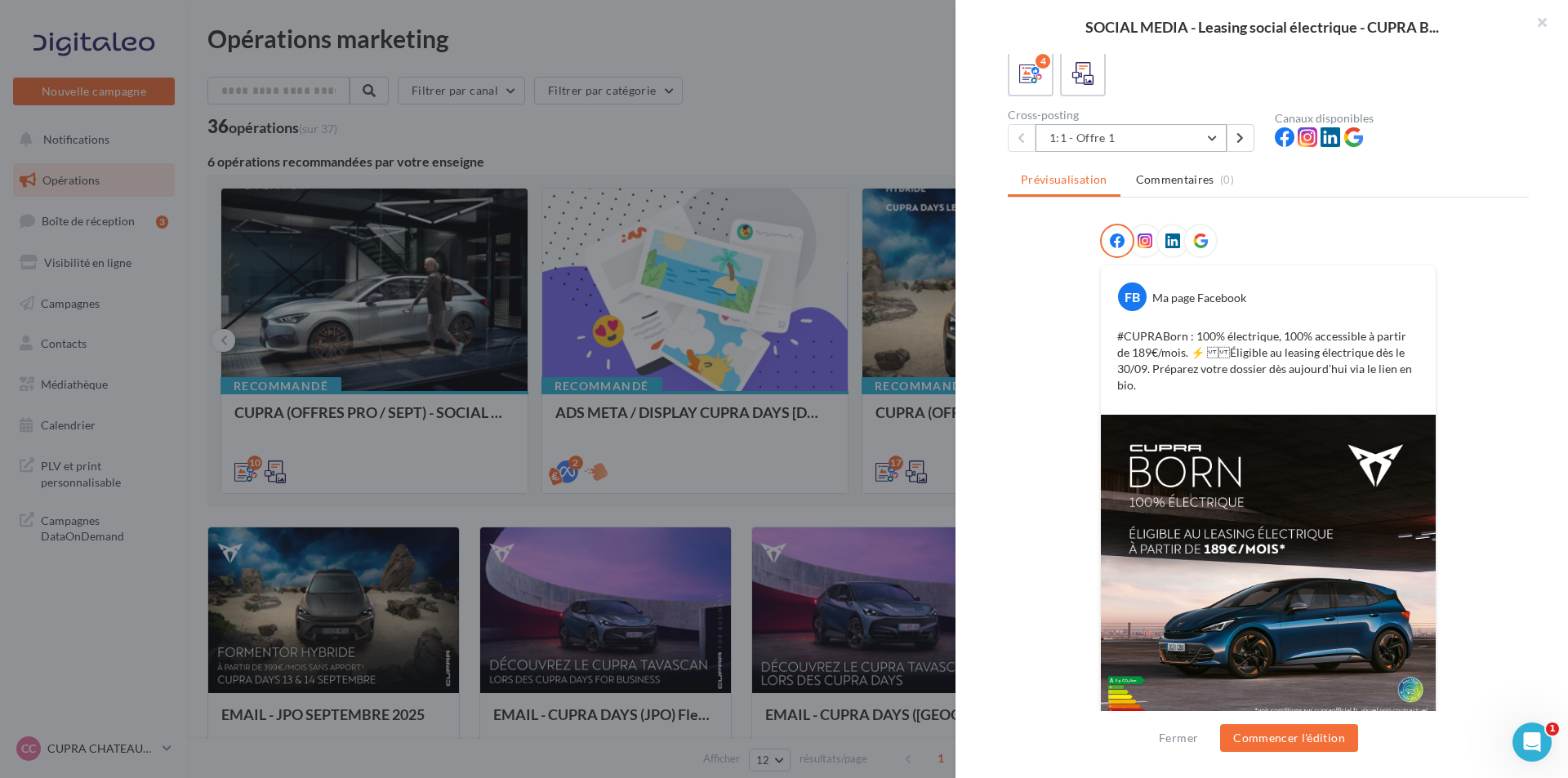
scroll to position [49, 0]
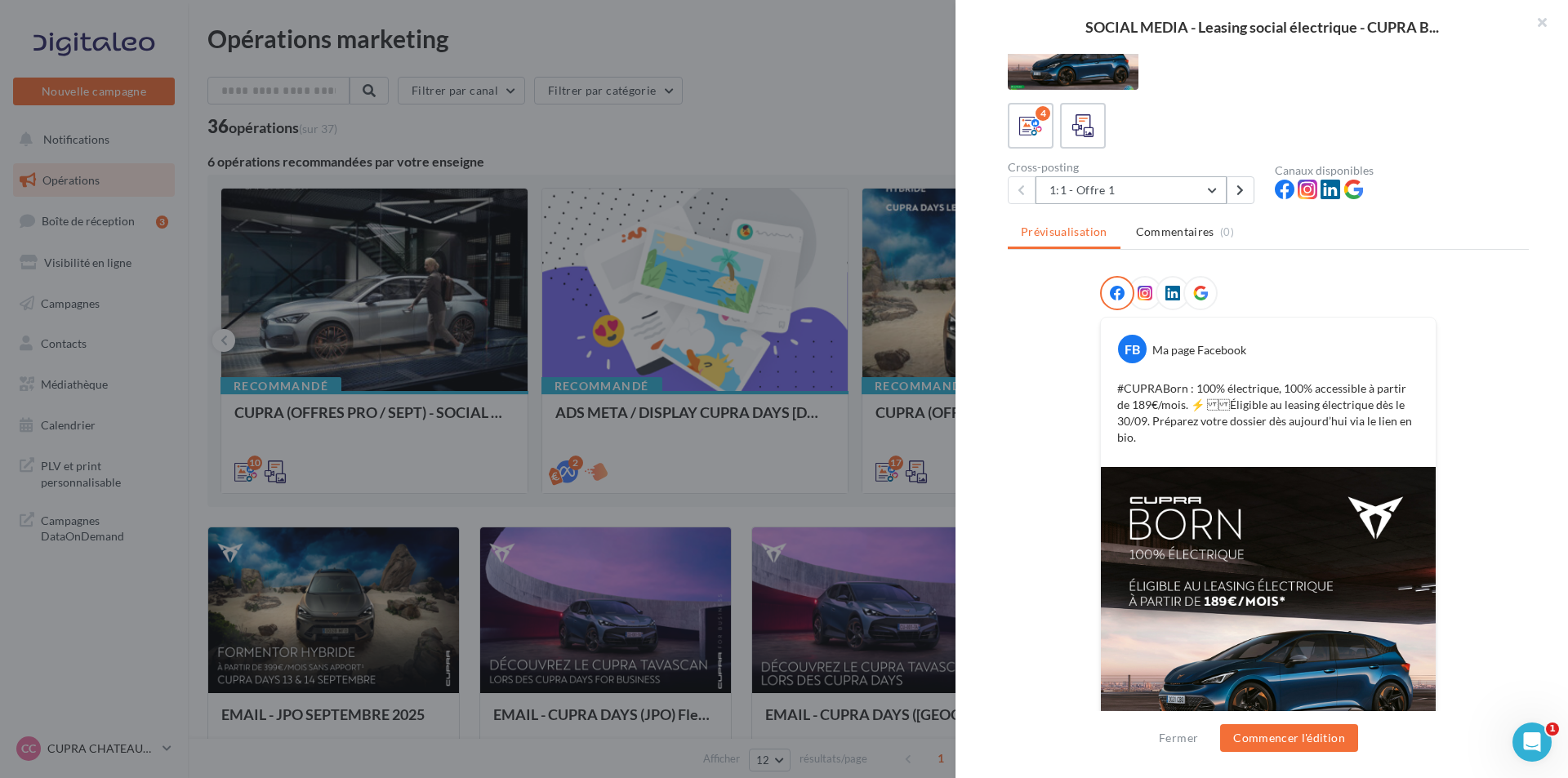
click at [1169, 200] on button "1:1 - Offre 1" at bounding box center [1131, 190] width 192 height 28
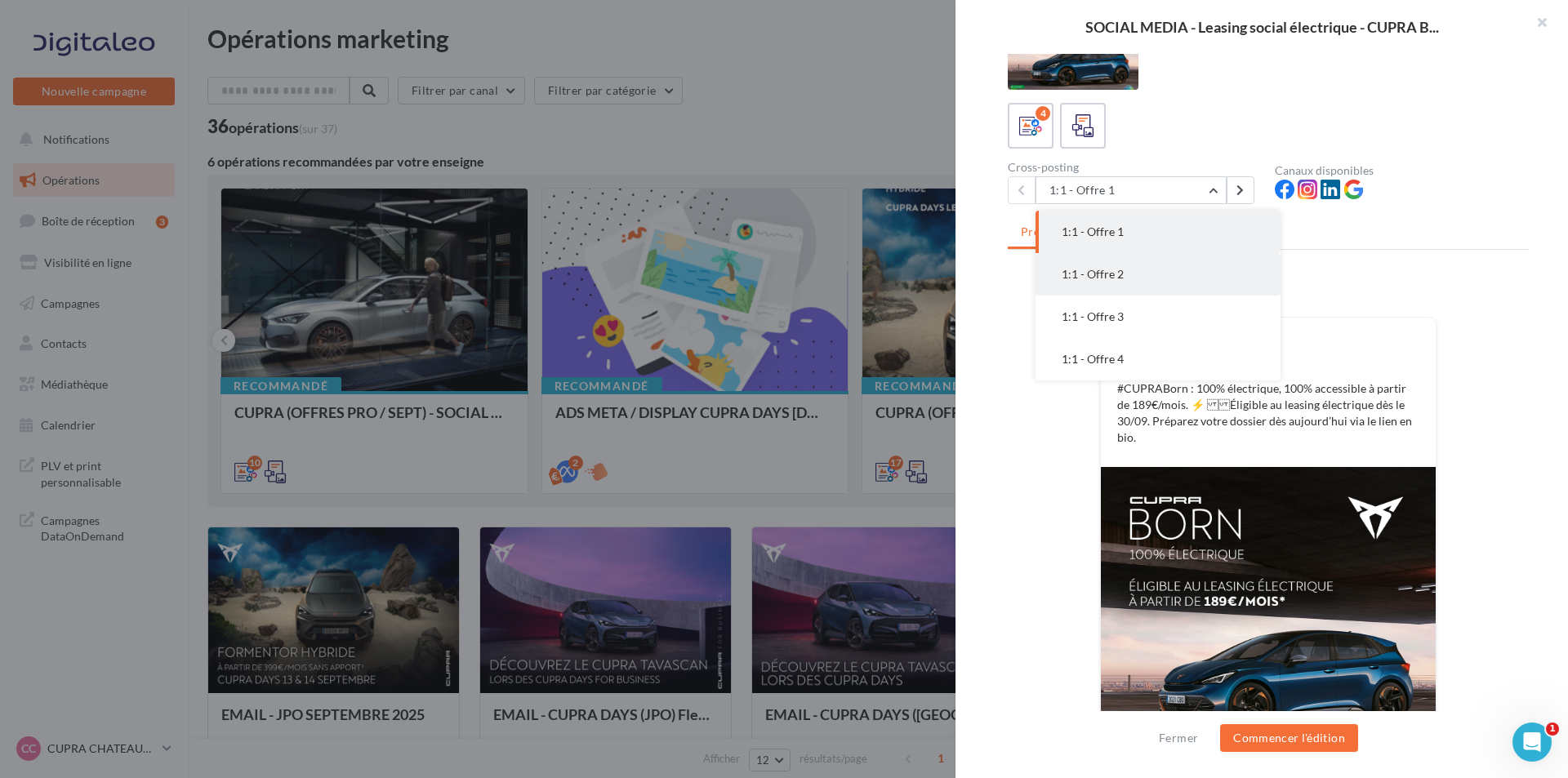
click at [1117, 285] on button "1:1 - Offre 2" at bounding box center [1157, 275] width 245 height 43
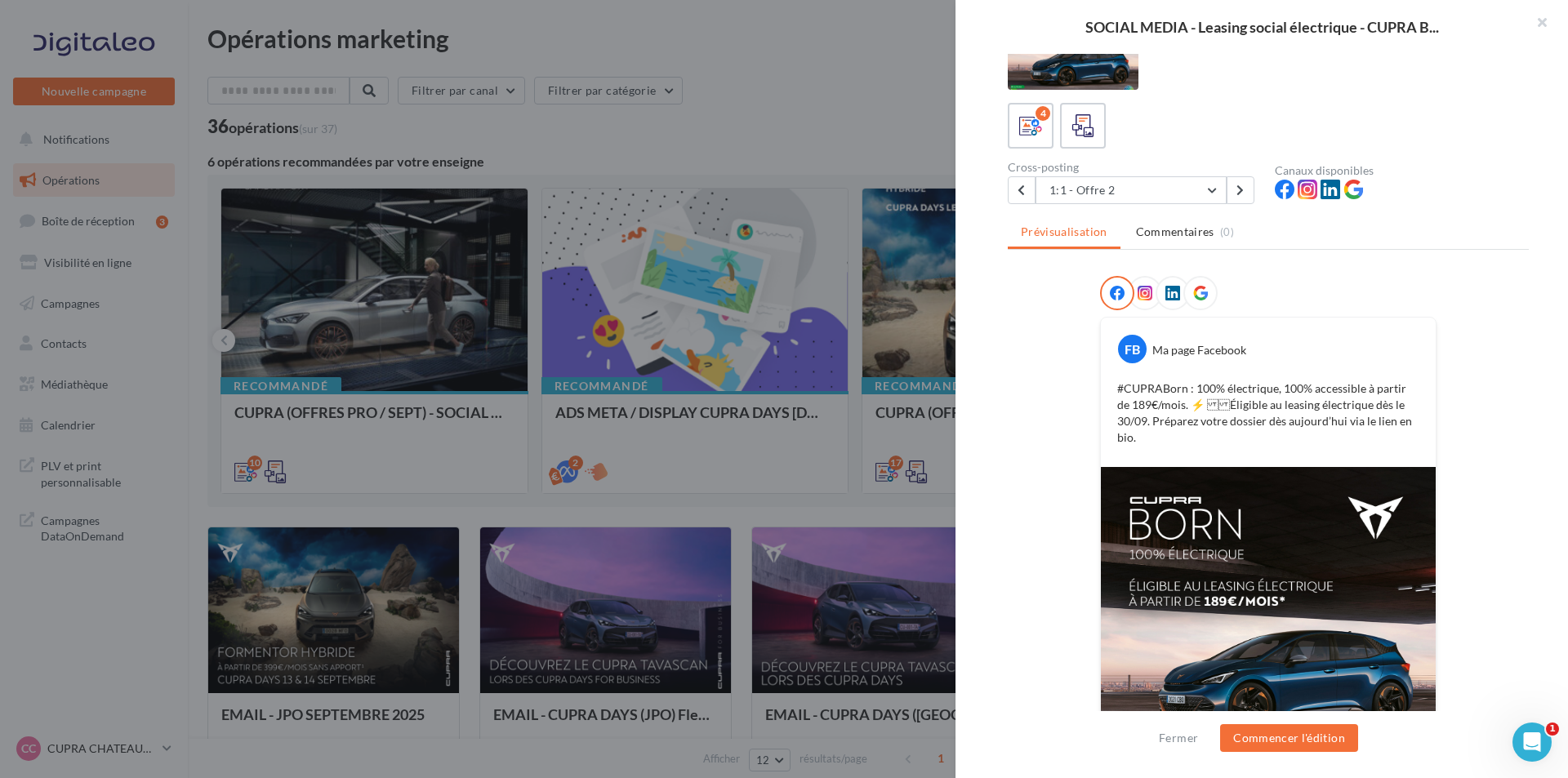
scroll to position [0, 0]
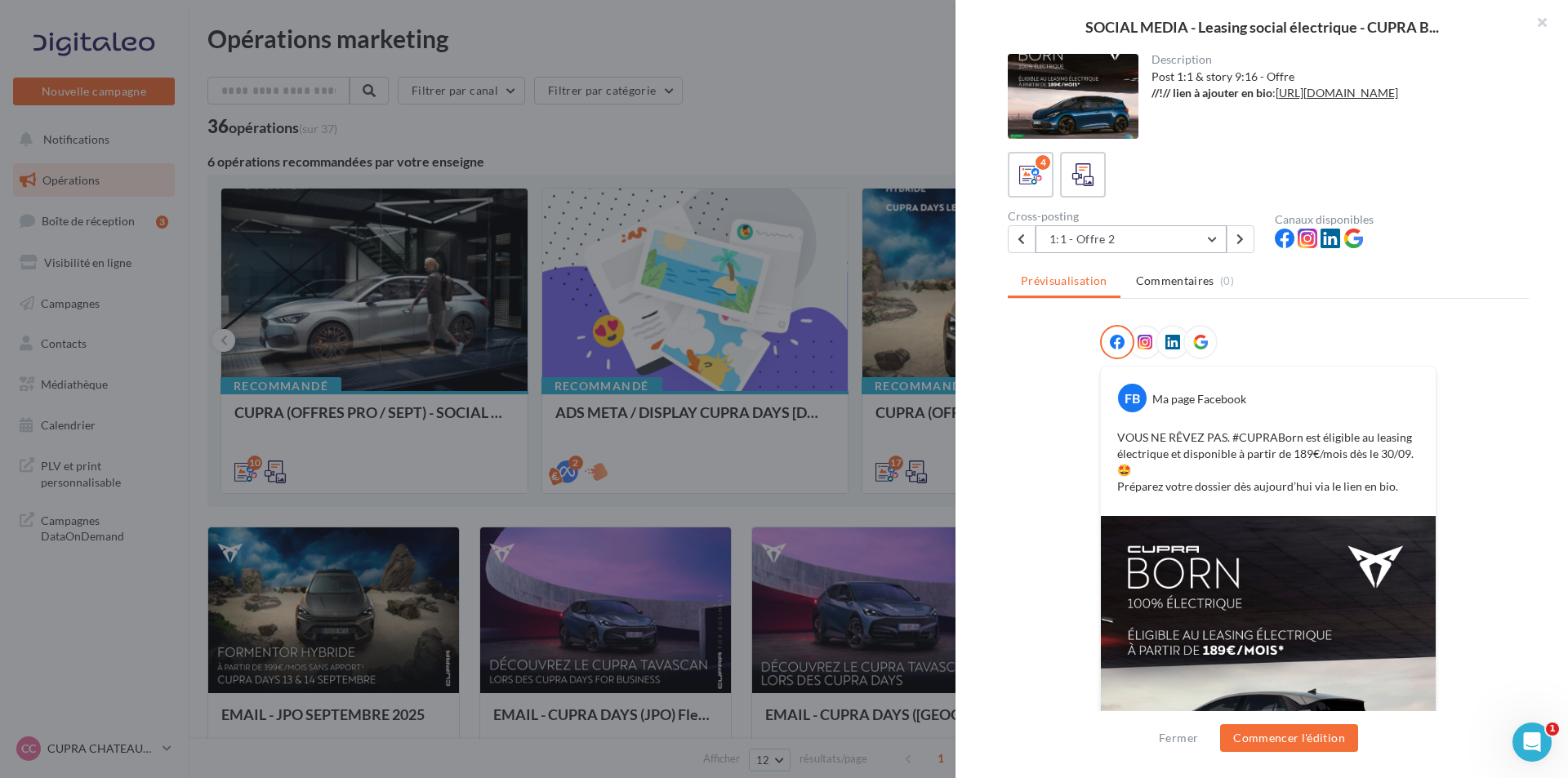
click at [1129, 242] on button "1:1 - Offre 2" at bounding box center [1131, 239] width 192 height 28
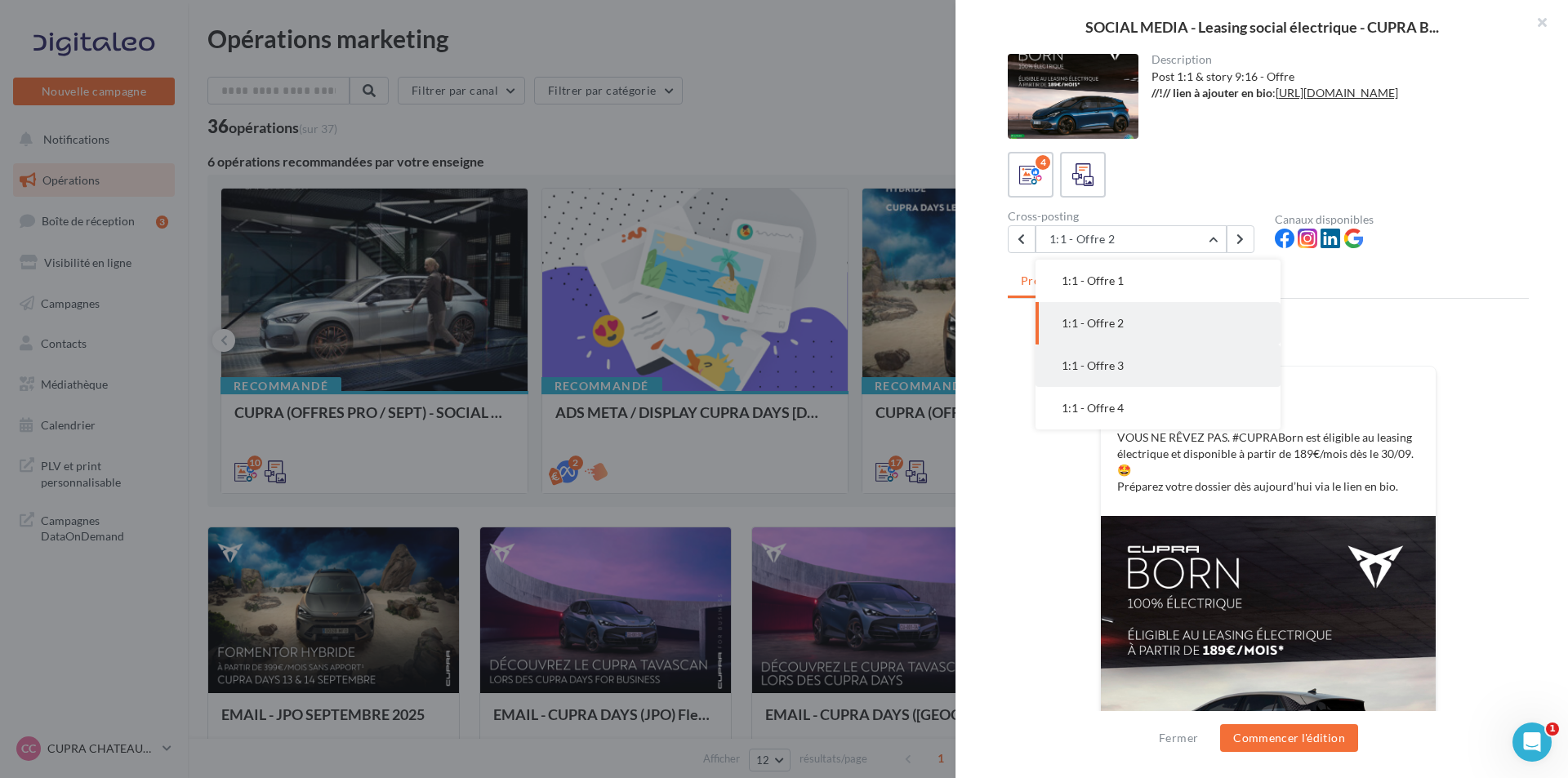
click at [1080, 379] on button "1:1 - Offre 3" at bounding box center [1157, 366] width 245 height 43
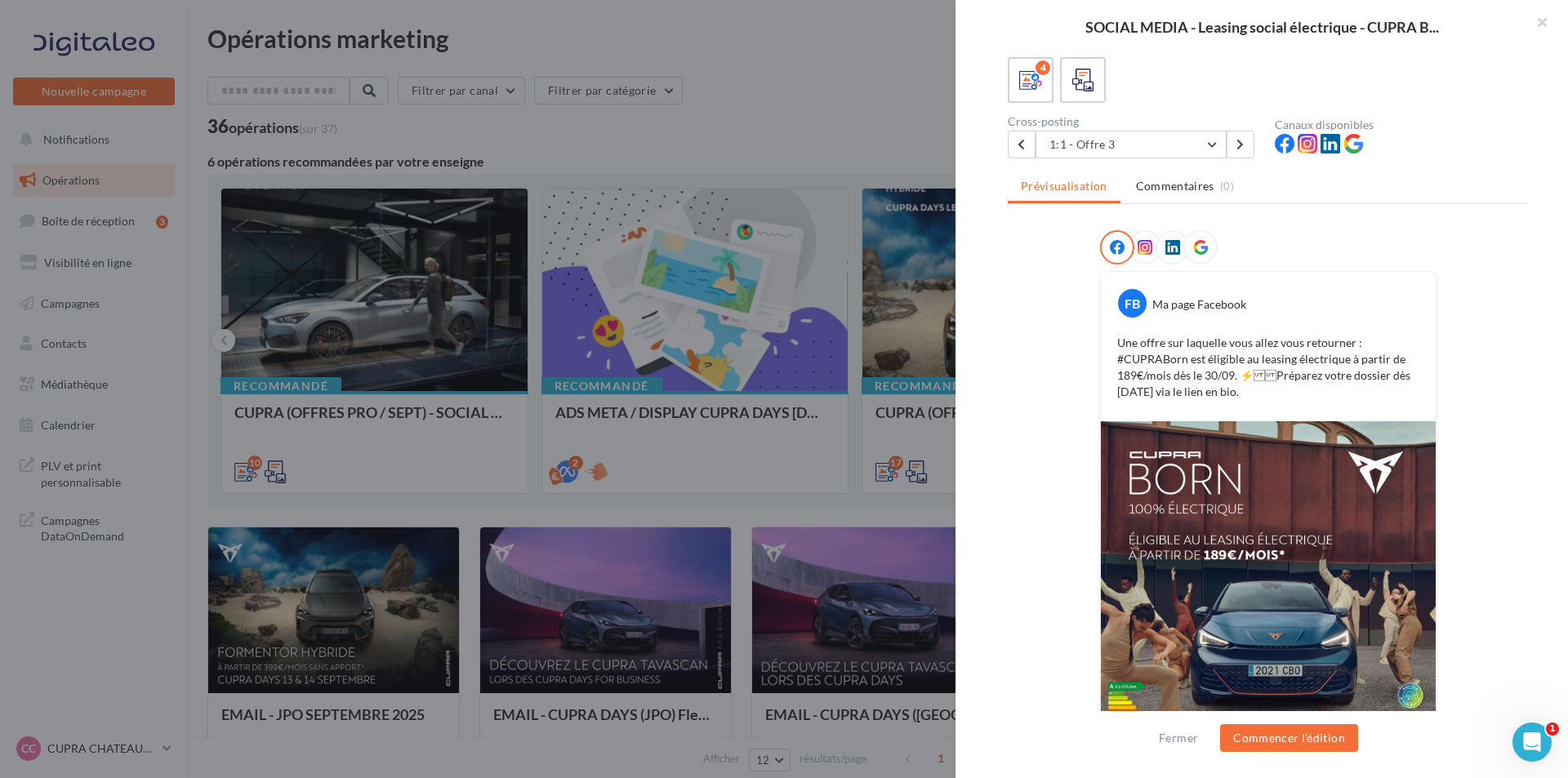
scroll to position [66, 0]
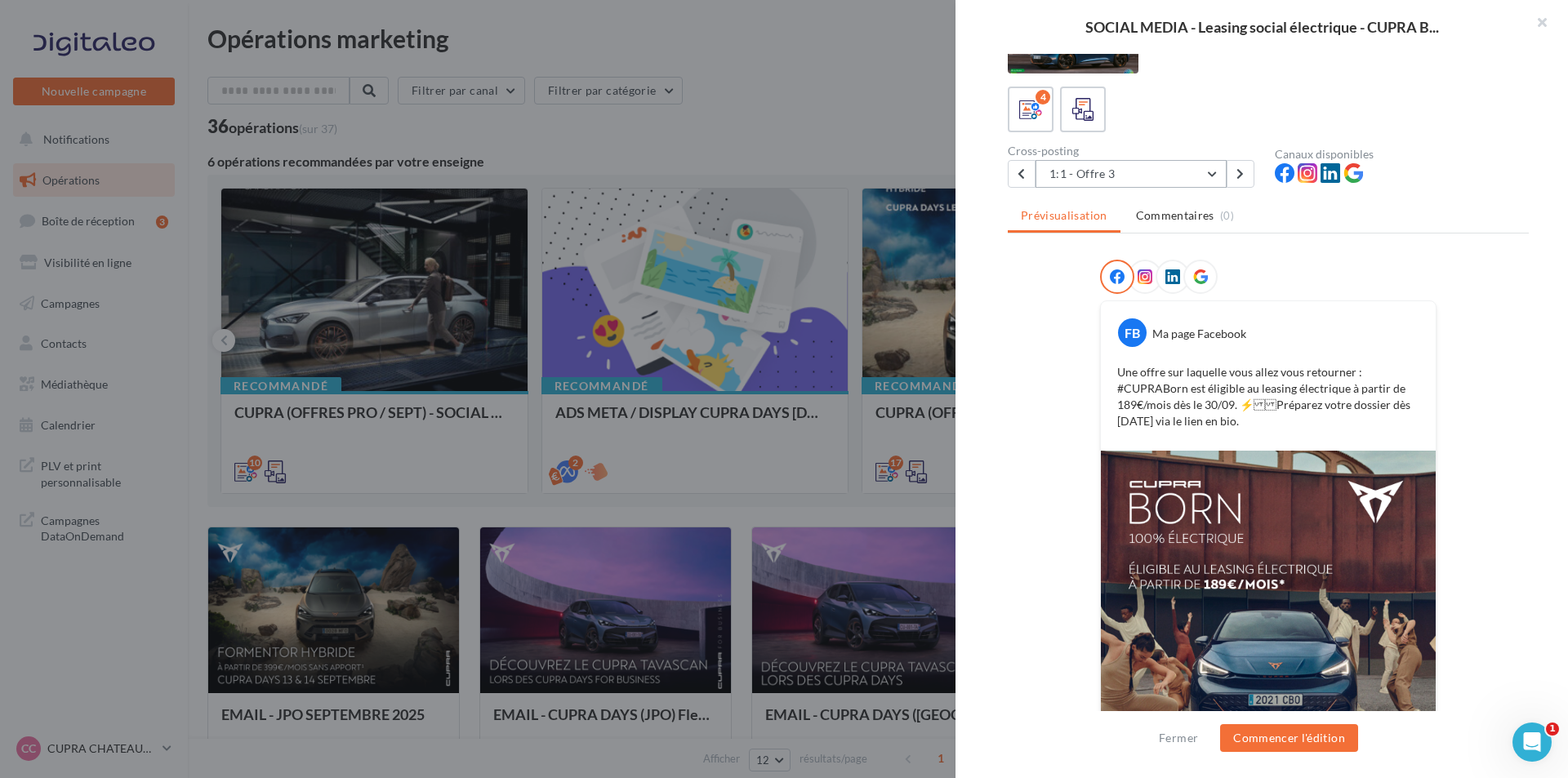
click at [1152, 175] on button "1:1 - Offre 3" at bounding box center [1131, 173] width 192 height 28
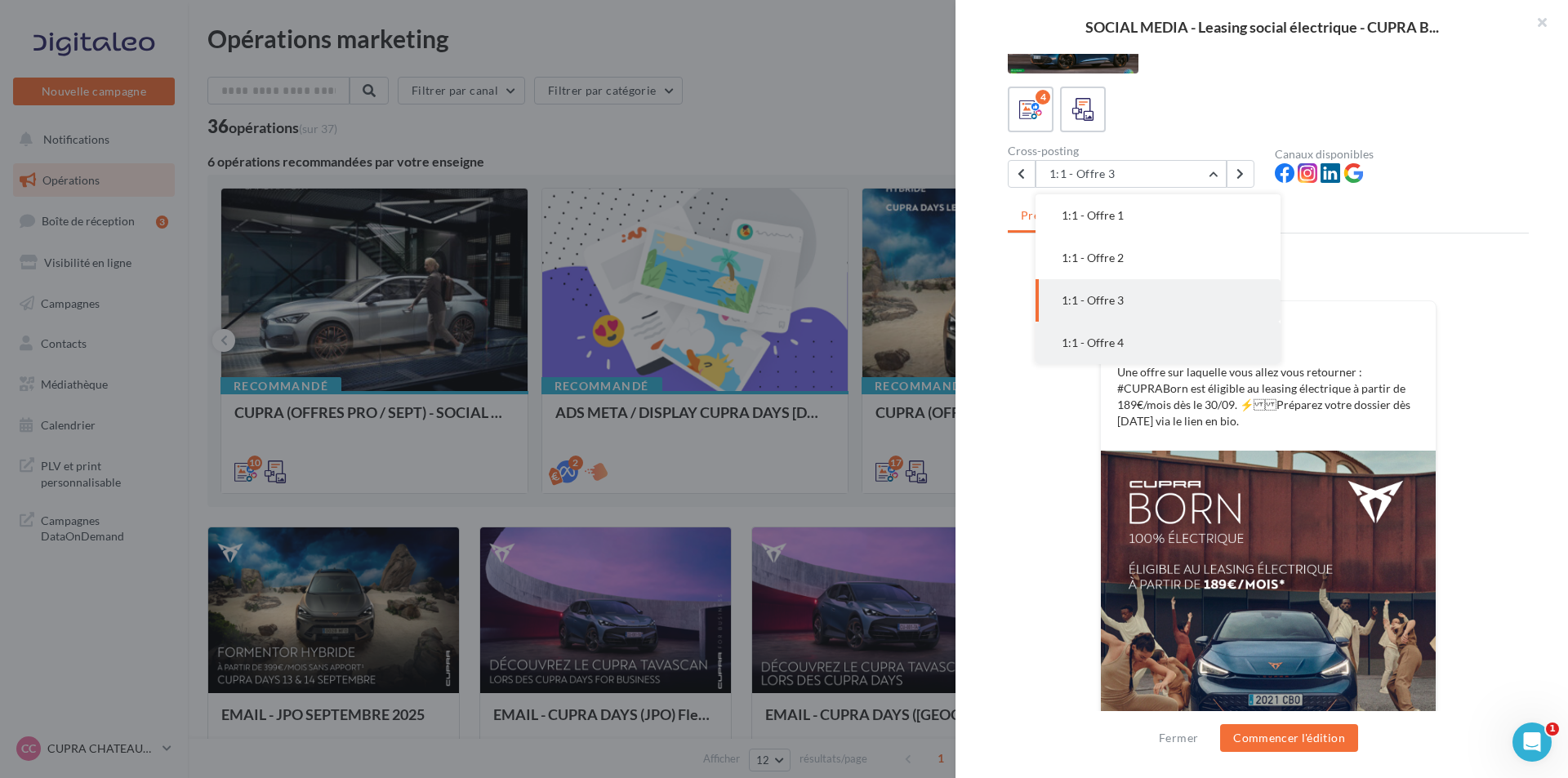
click at [1119, 327] on button "1:1 - Offre 4" at bounding box center [1157, 344] width 245 height 43
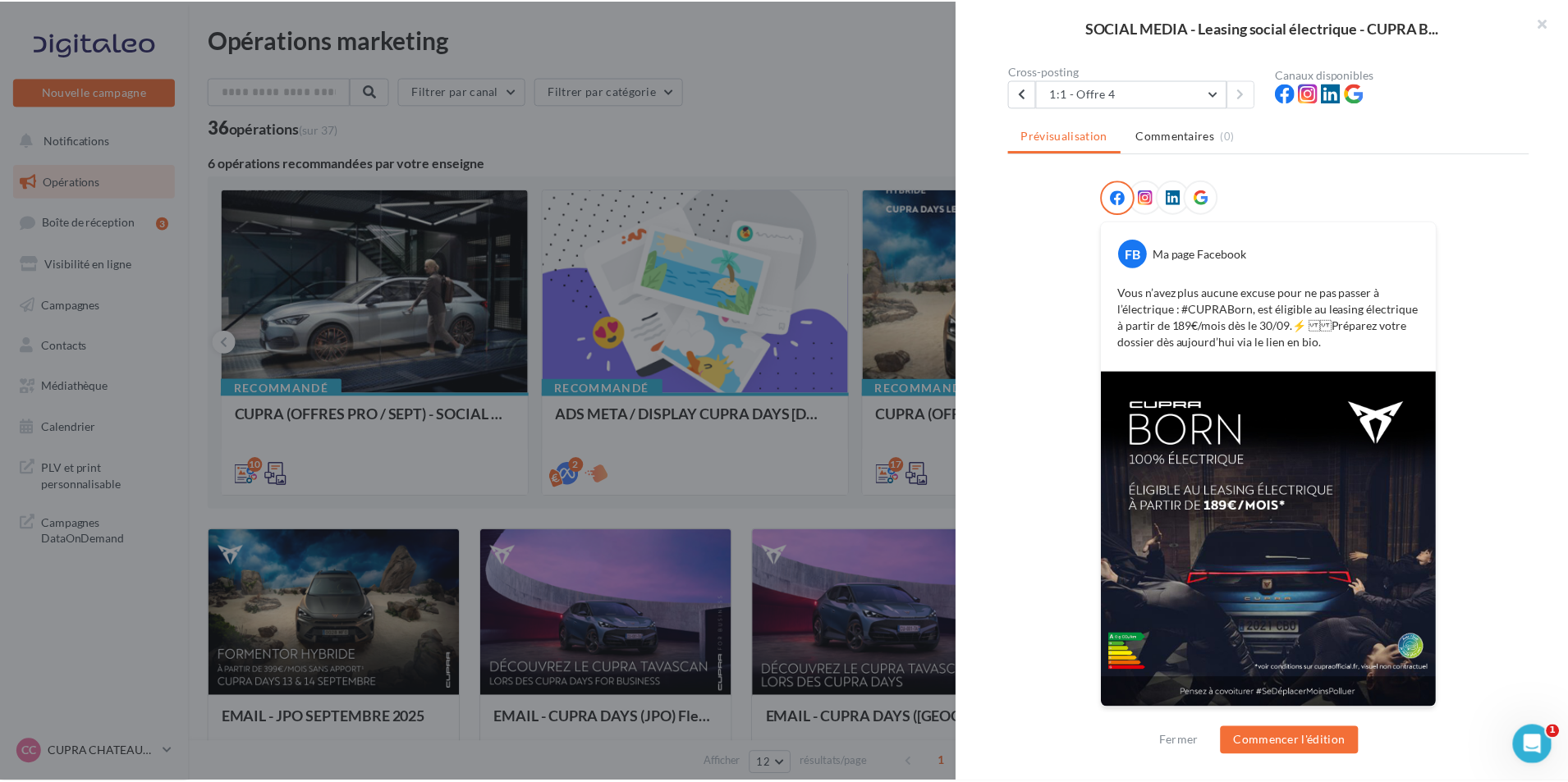
scroll to position [148, 0]
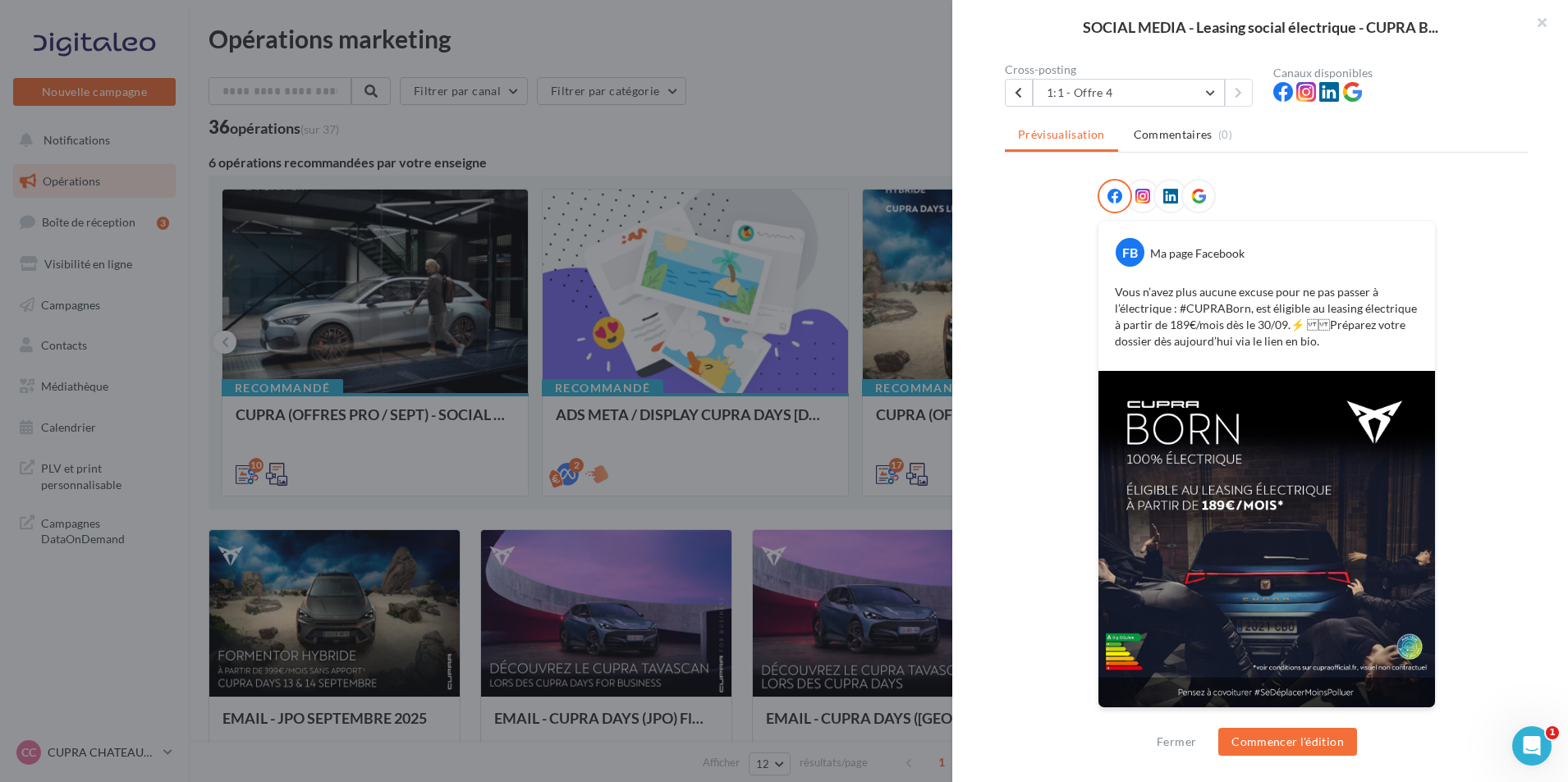
click at [871, 309] on div at bounding box center [784, 391] width 1568 height 782
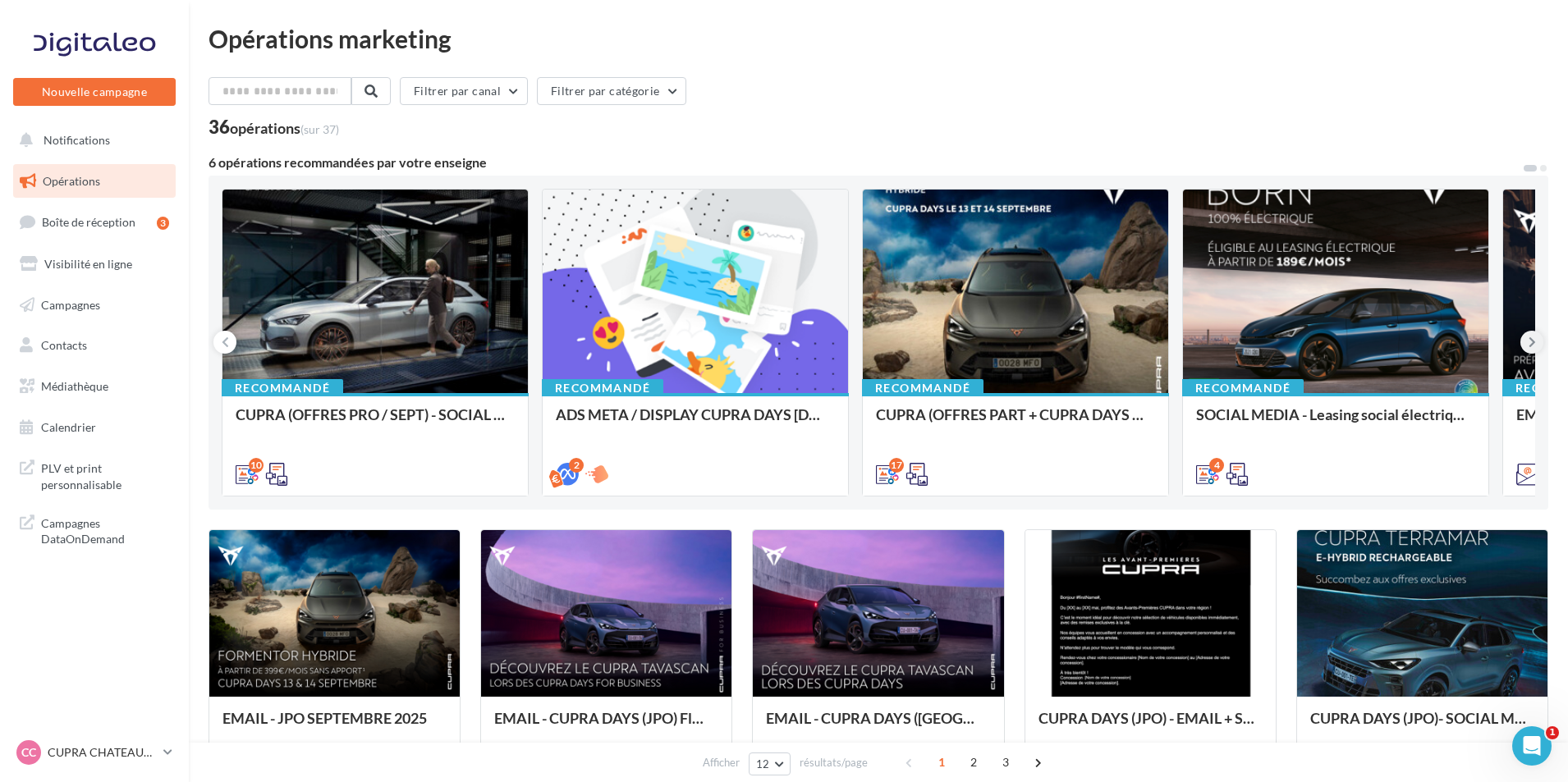
click at [1539, 345] on button at bounding box center [1532, 342] width 23 height 23
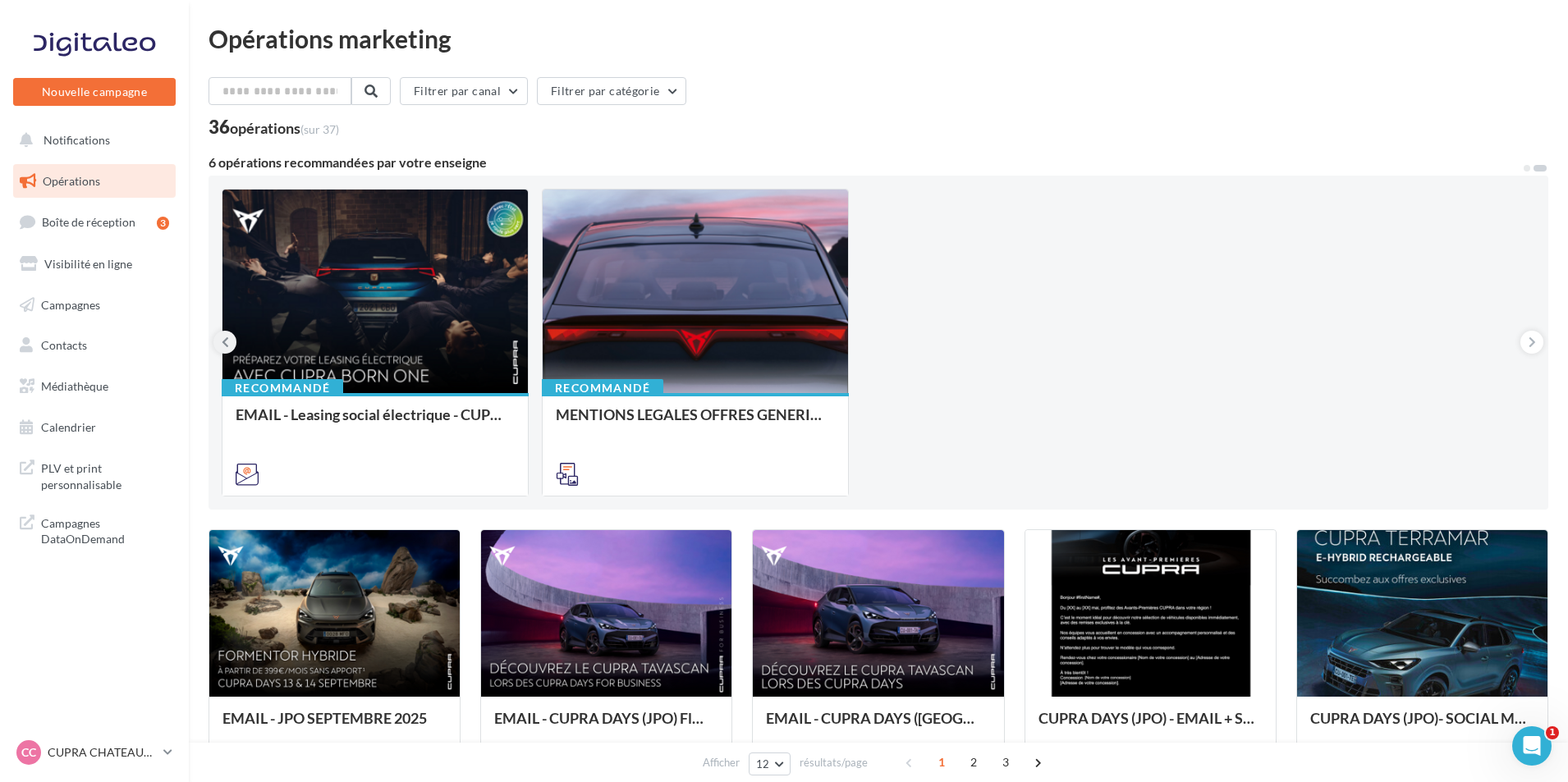
click at [218, 347] on button at bounding box center [225, 342] width 23 height 23
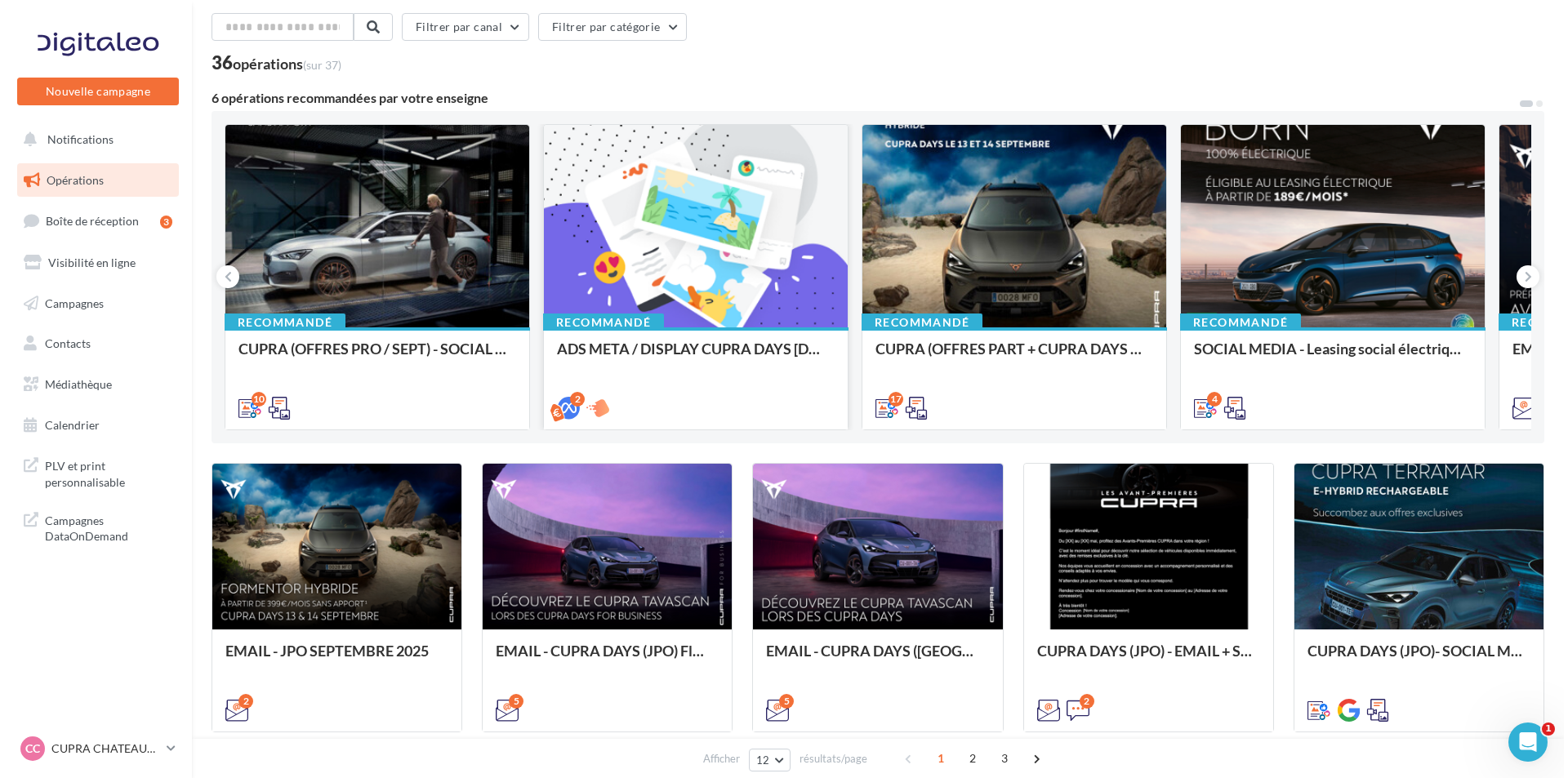
scroll to position [164, 0]
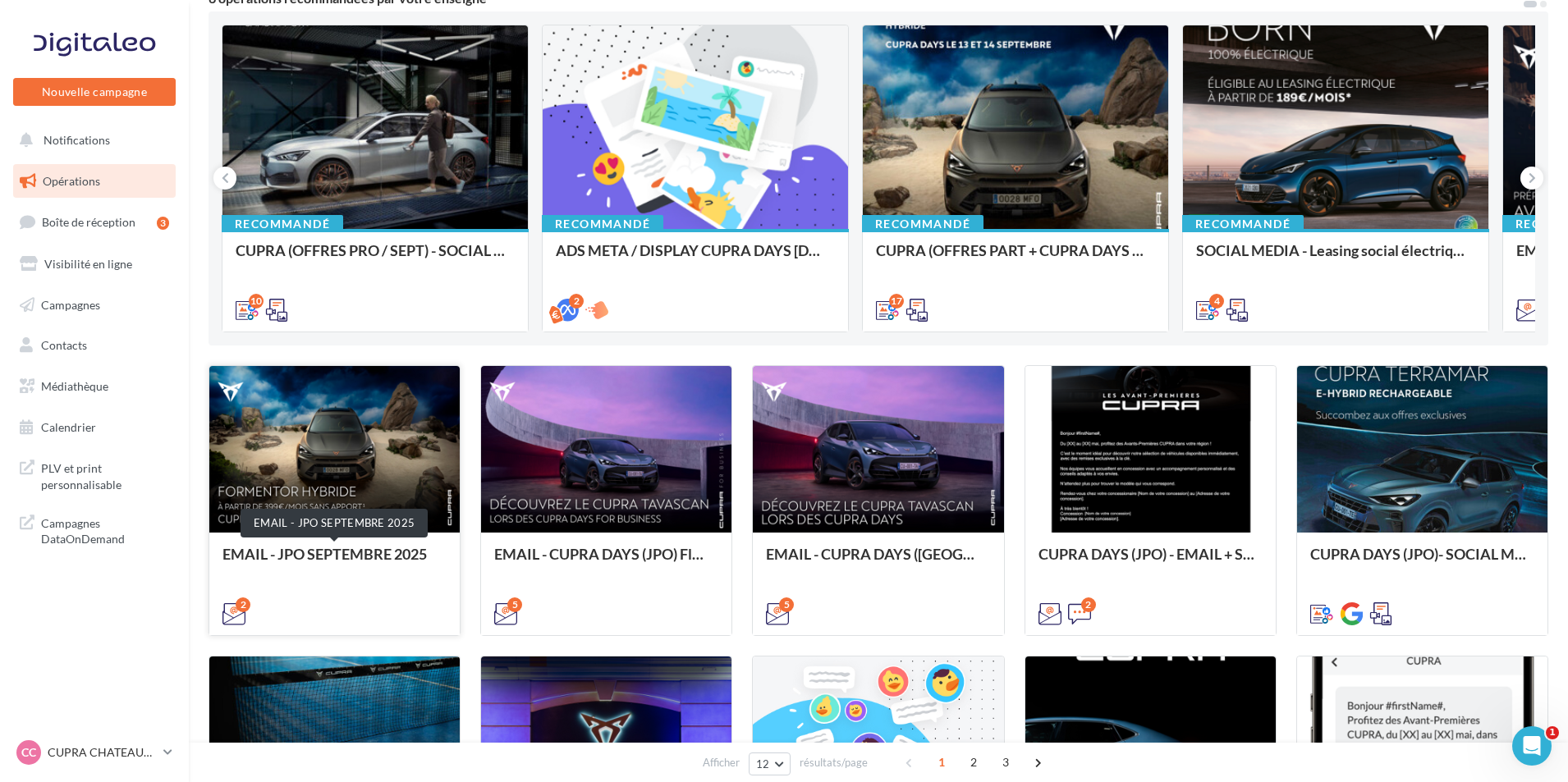
click at [441, 546] on div "EMAIL - JPO SEPTEMBRE 2025" at bounding box center [335, 562] width 224 height 33
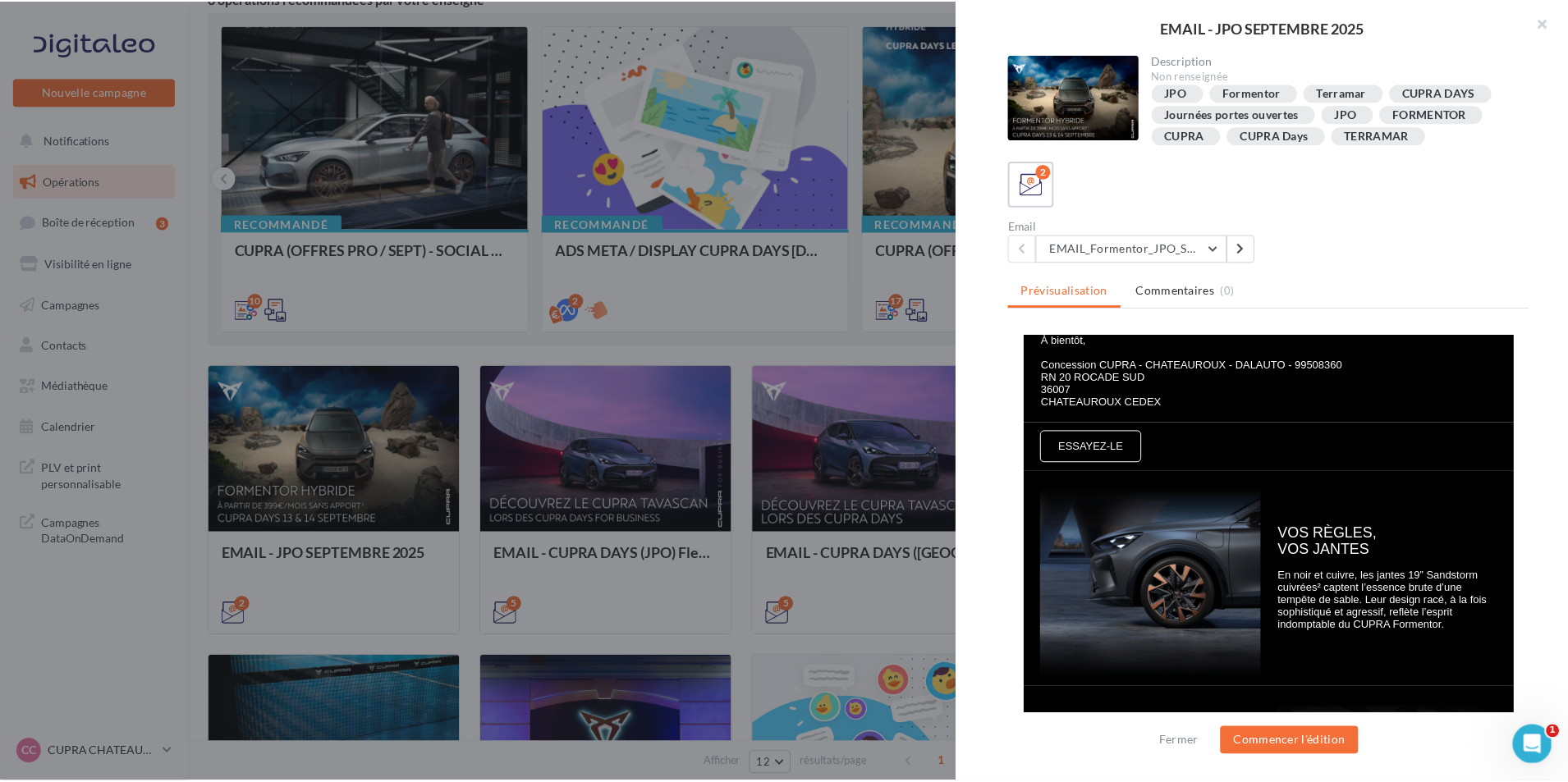
scroll to position [492, 0]
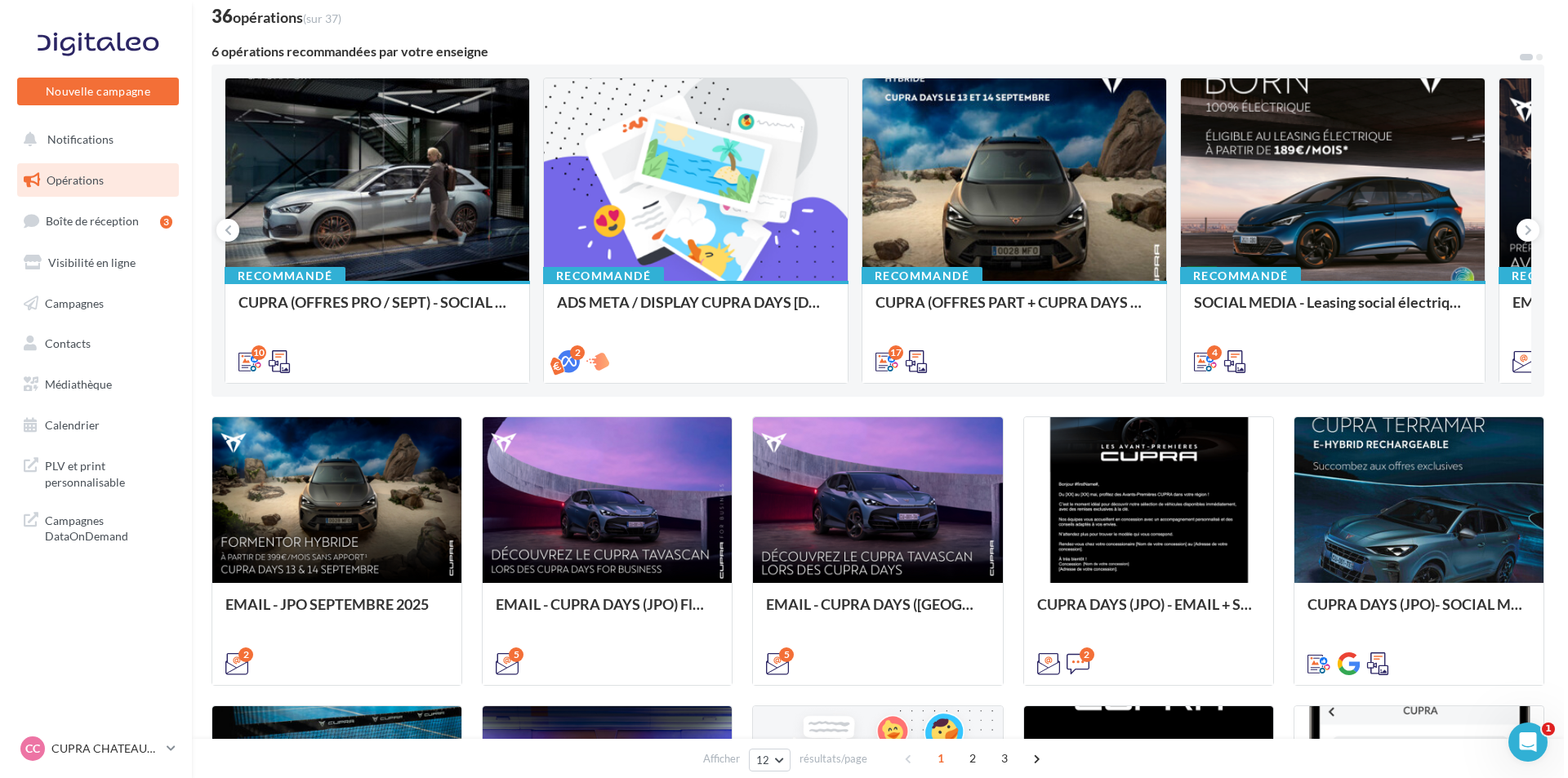
scroll to position [81, 0]
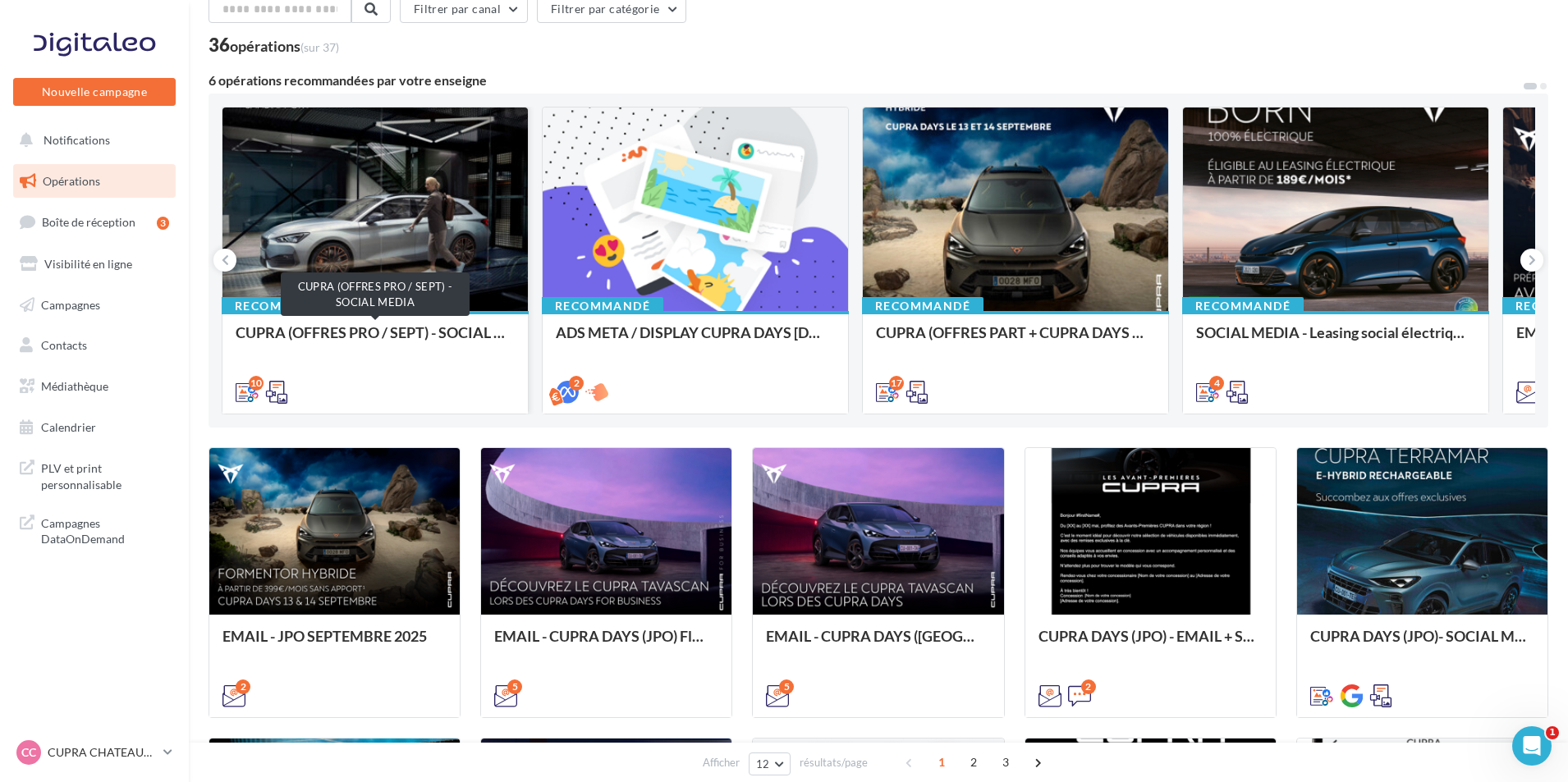
click at [425, 333] on div "CUPRA (OFFRES PRO / SEPT) - SOCIAL MEDIA" at bounding box center [374, 340] width 279 height 33
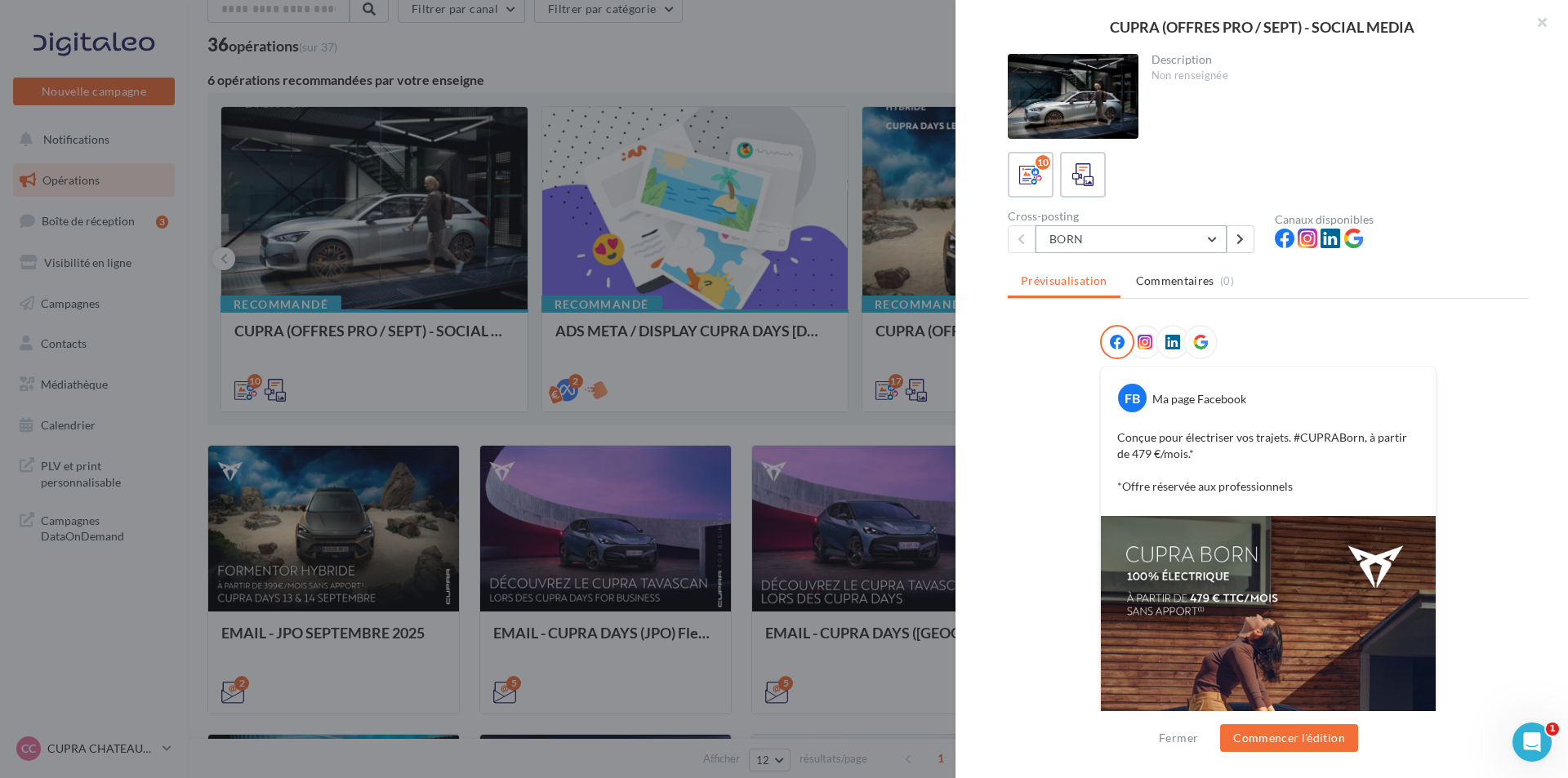
click at [1170, 238] on button "BORN" at bounding box center [1131, 239] width 192 height 28
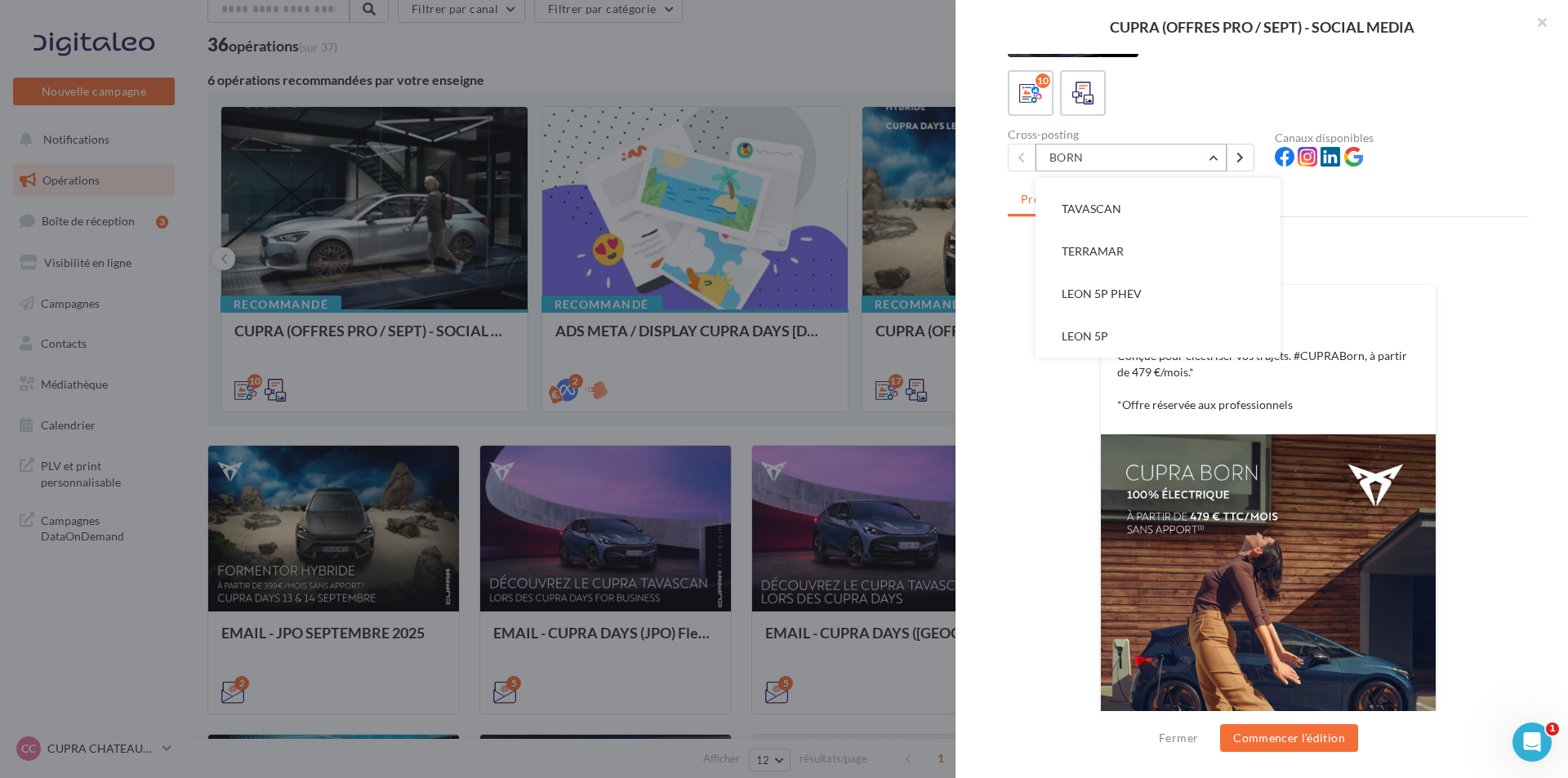
scroll to position [164, 0]
click at [1171, 299] on button "TAVASCAN" at bounding box center [1157, 291] width 245 height 43
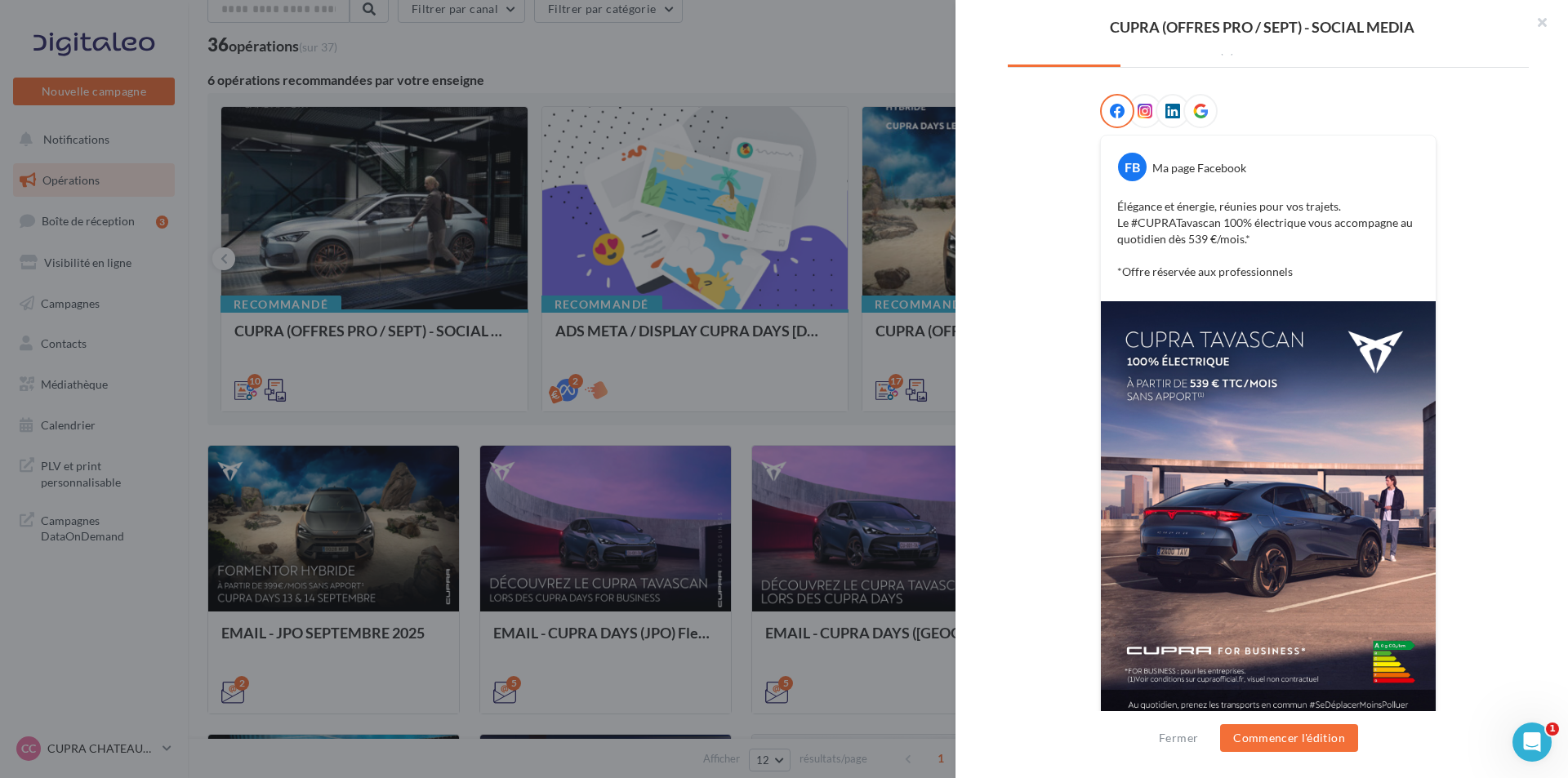
scroll to position [245, 0]
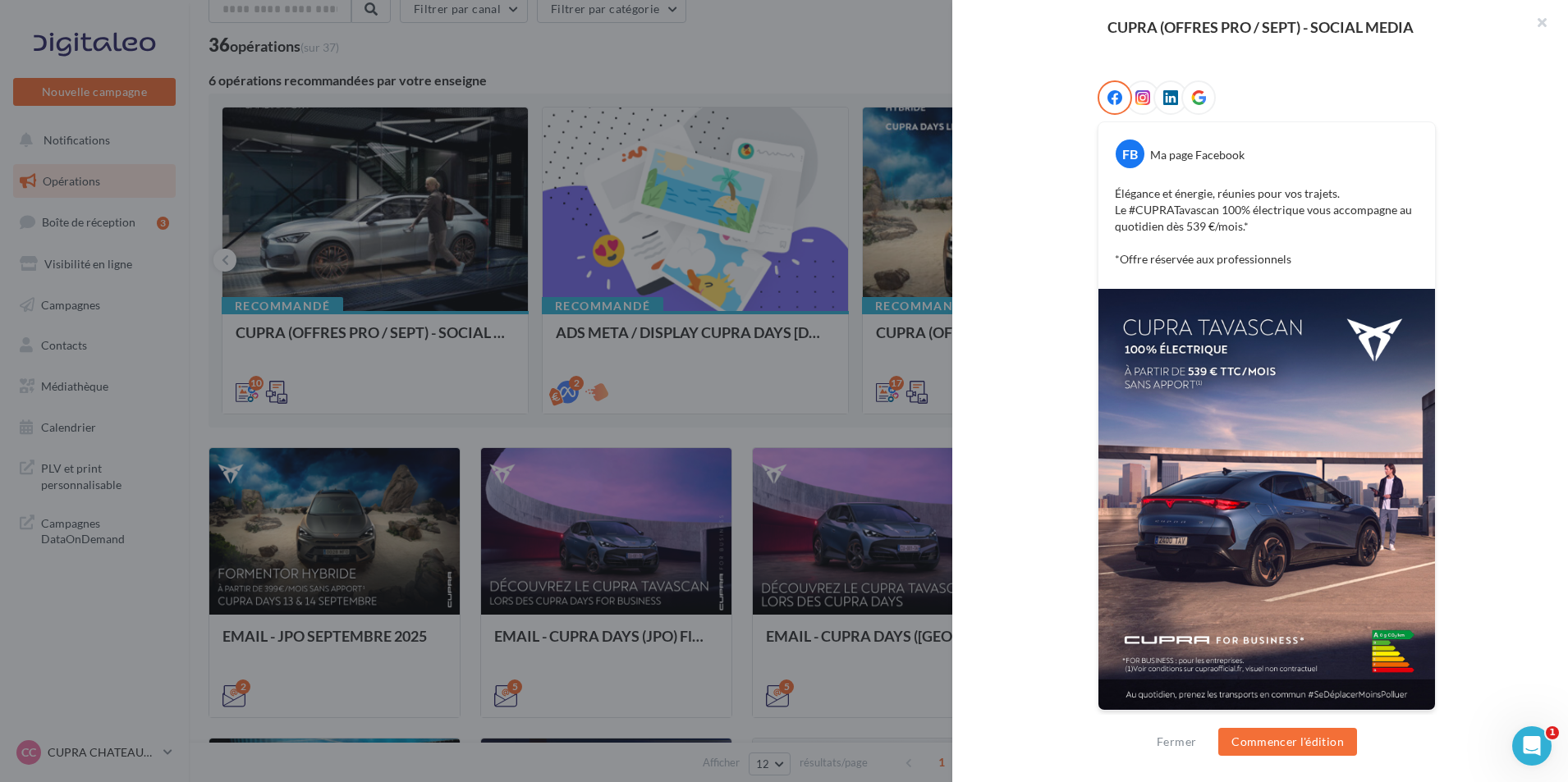
click at [835, 498] on div at bounding box center [784, 391] width 1568 height 782
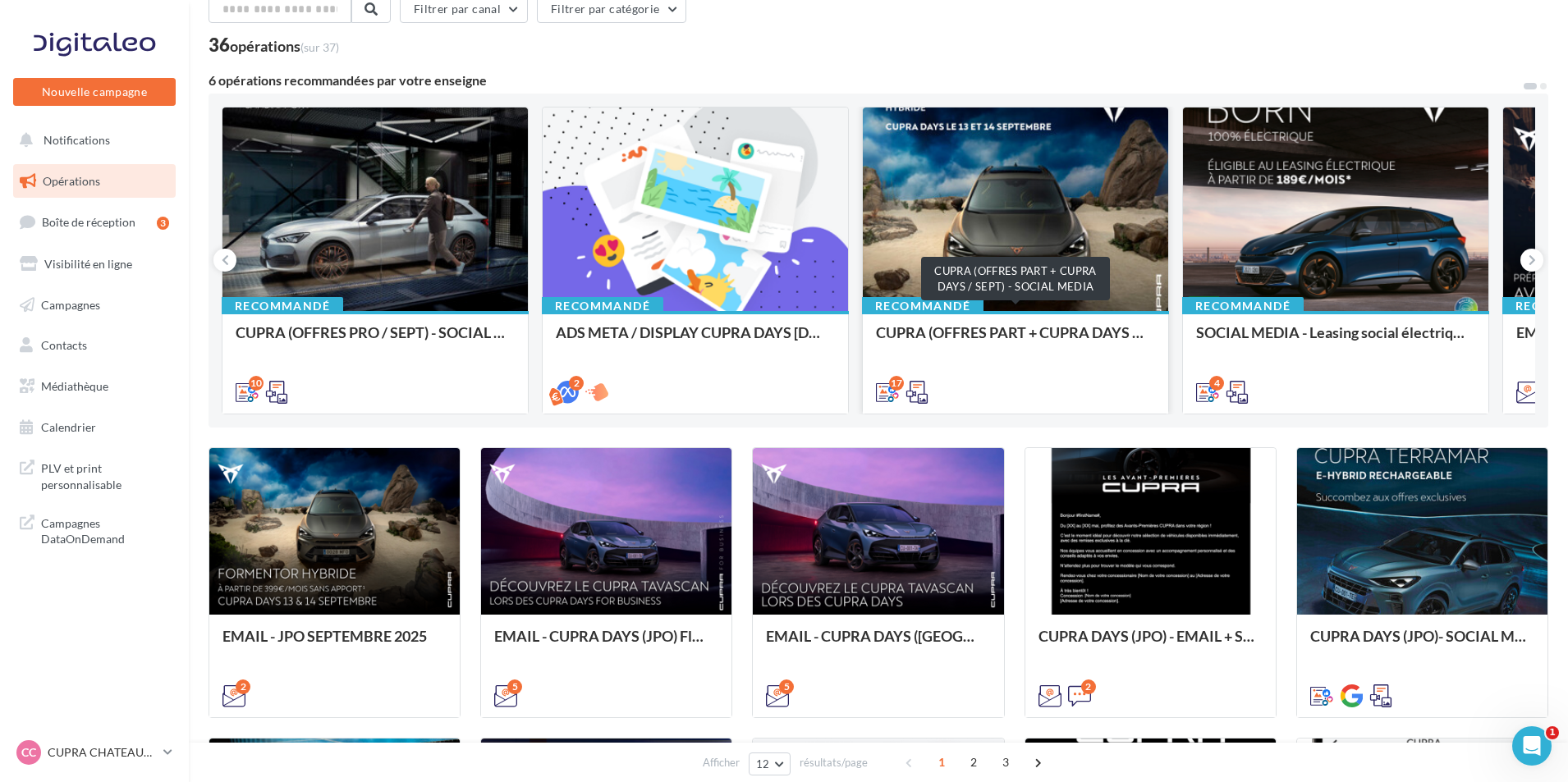
click at [978, 335] on div "CUPRA (OFFRES PART + CUPRA DAYS / SEPT) - SOCIAL MEDIA" at bounding box center [1016, 340] width 279 height 33
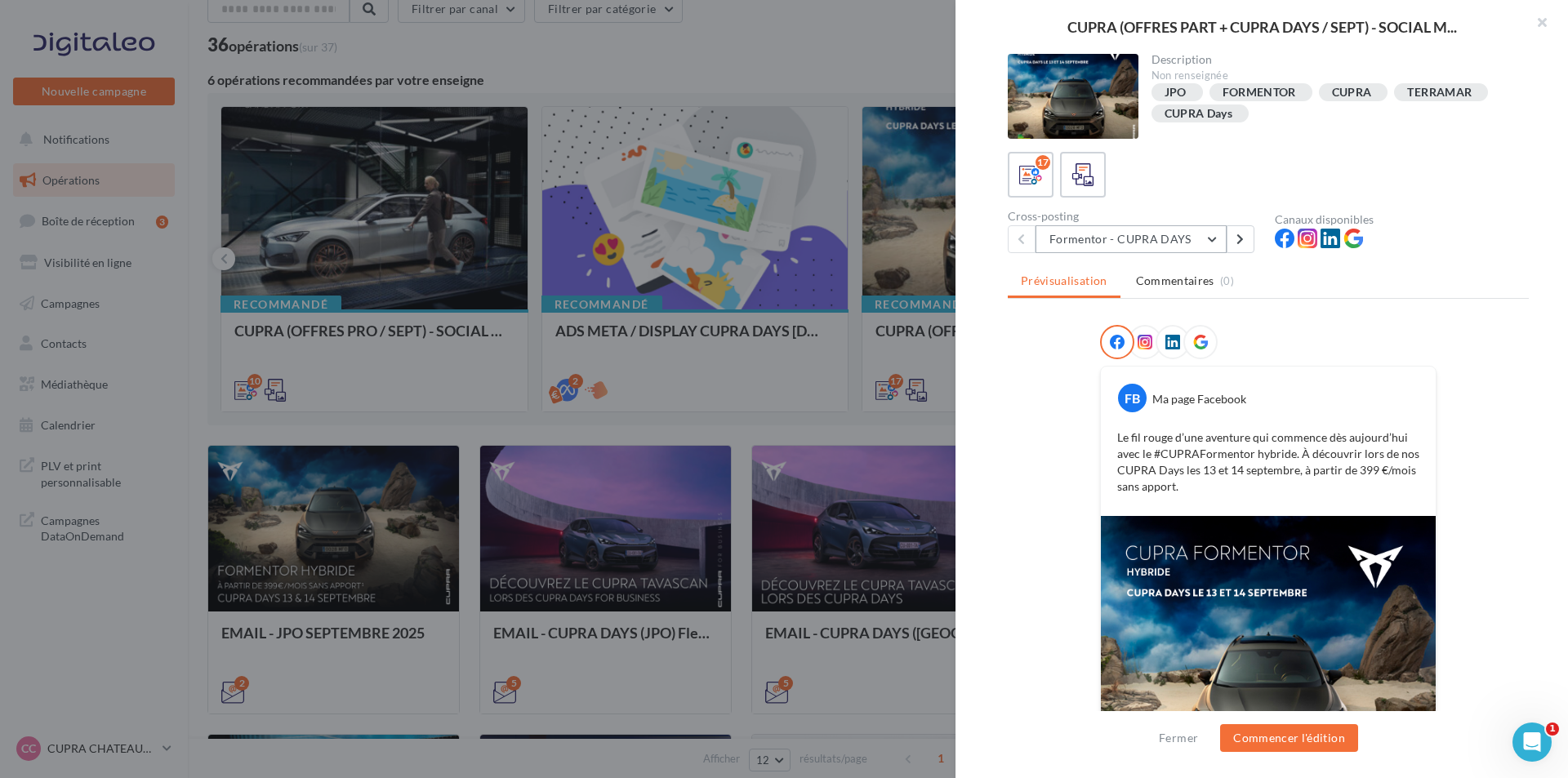
click at [1180, 234] on button "Formentor - CUPRA DAYS" at bounding box center [1131, 239] width 192 height 28
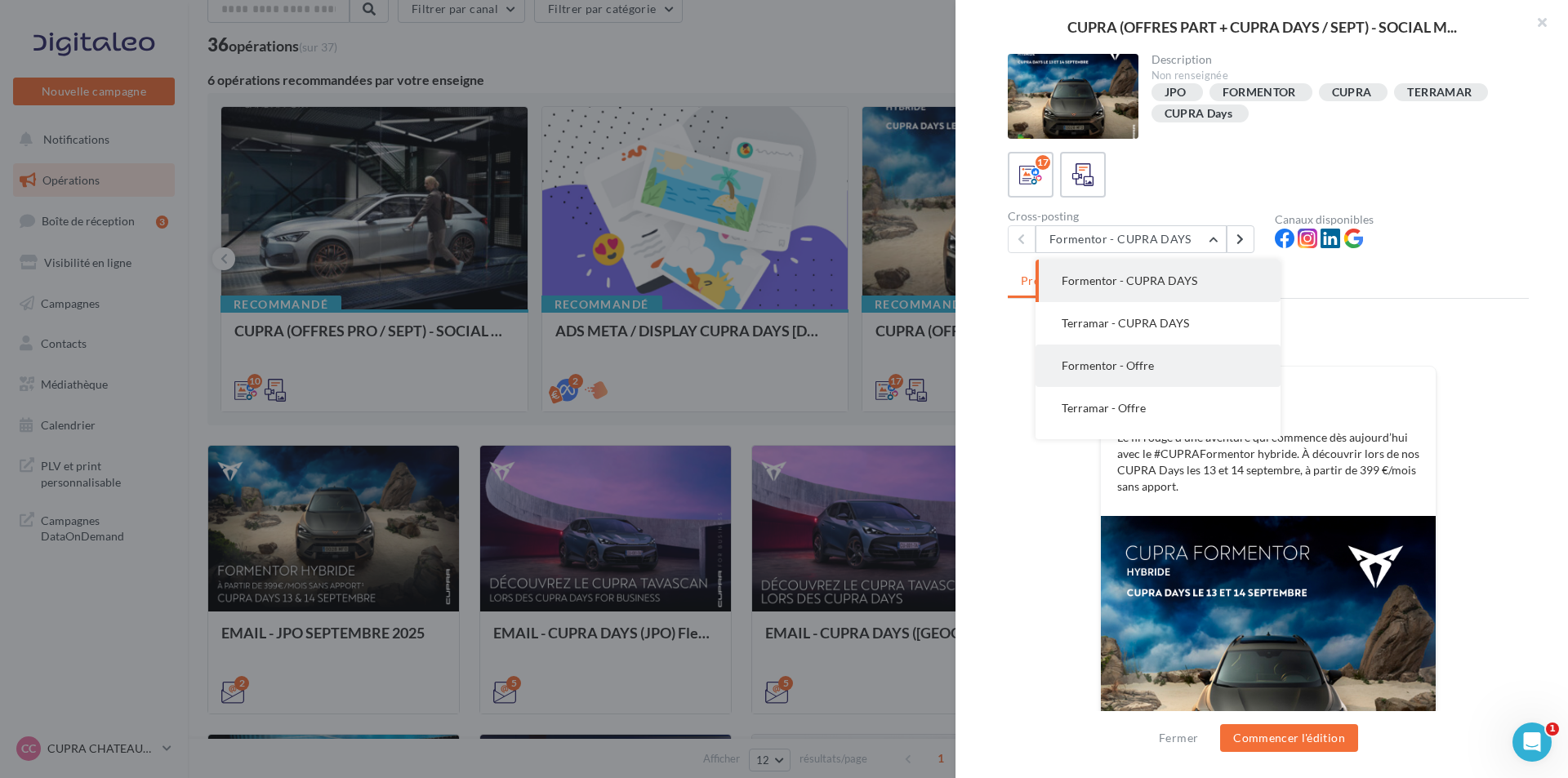
click at [1143, 353] on button "Formentor - Offre" at bounding box center [1157, 366] width 245 height 43
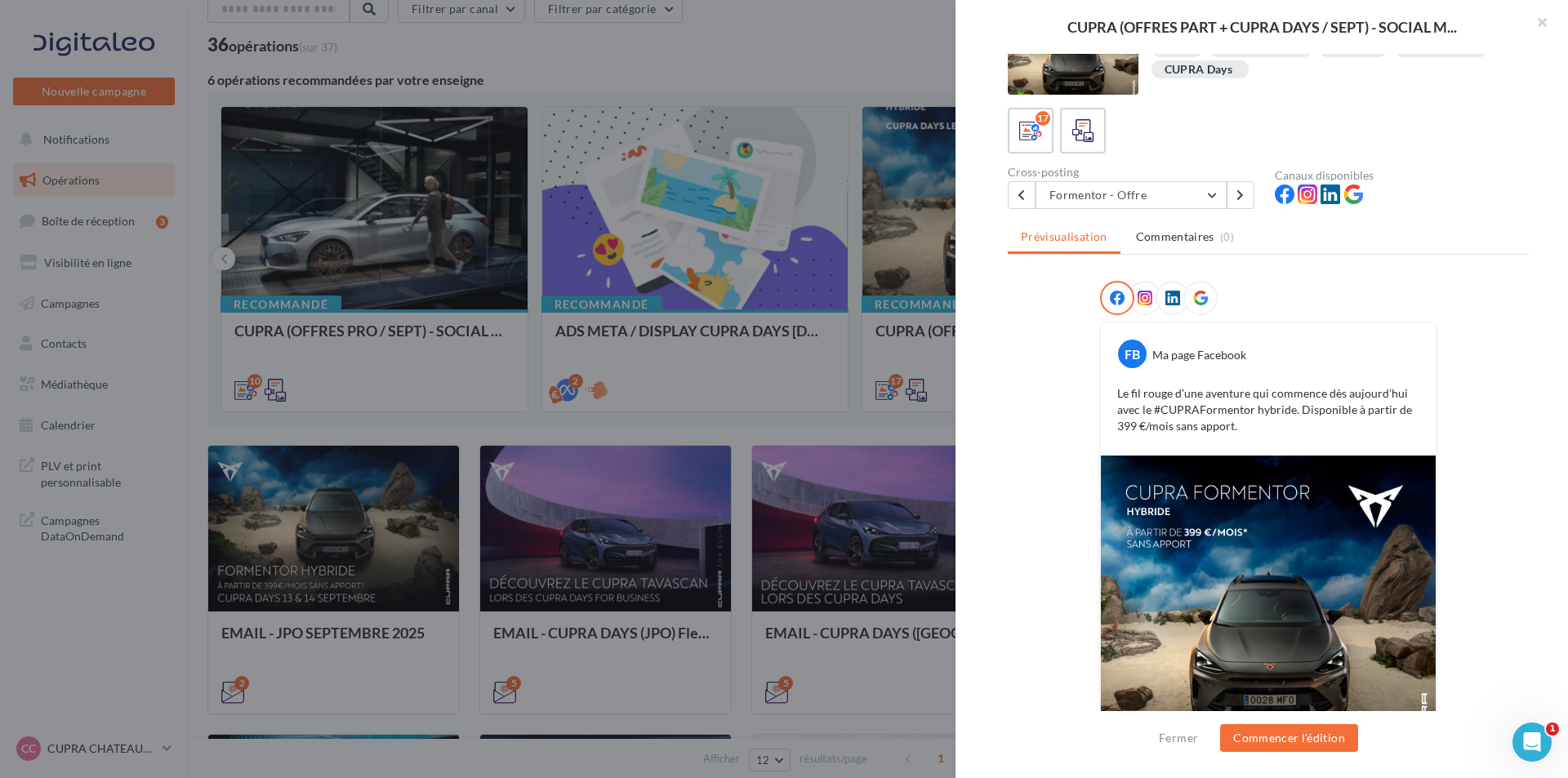
scroll to position [81, 0]
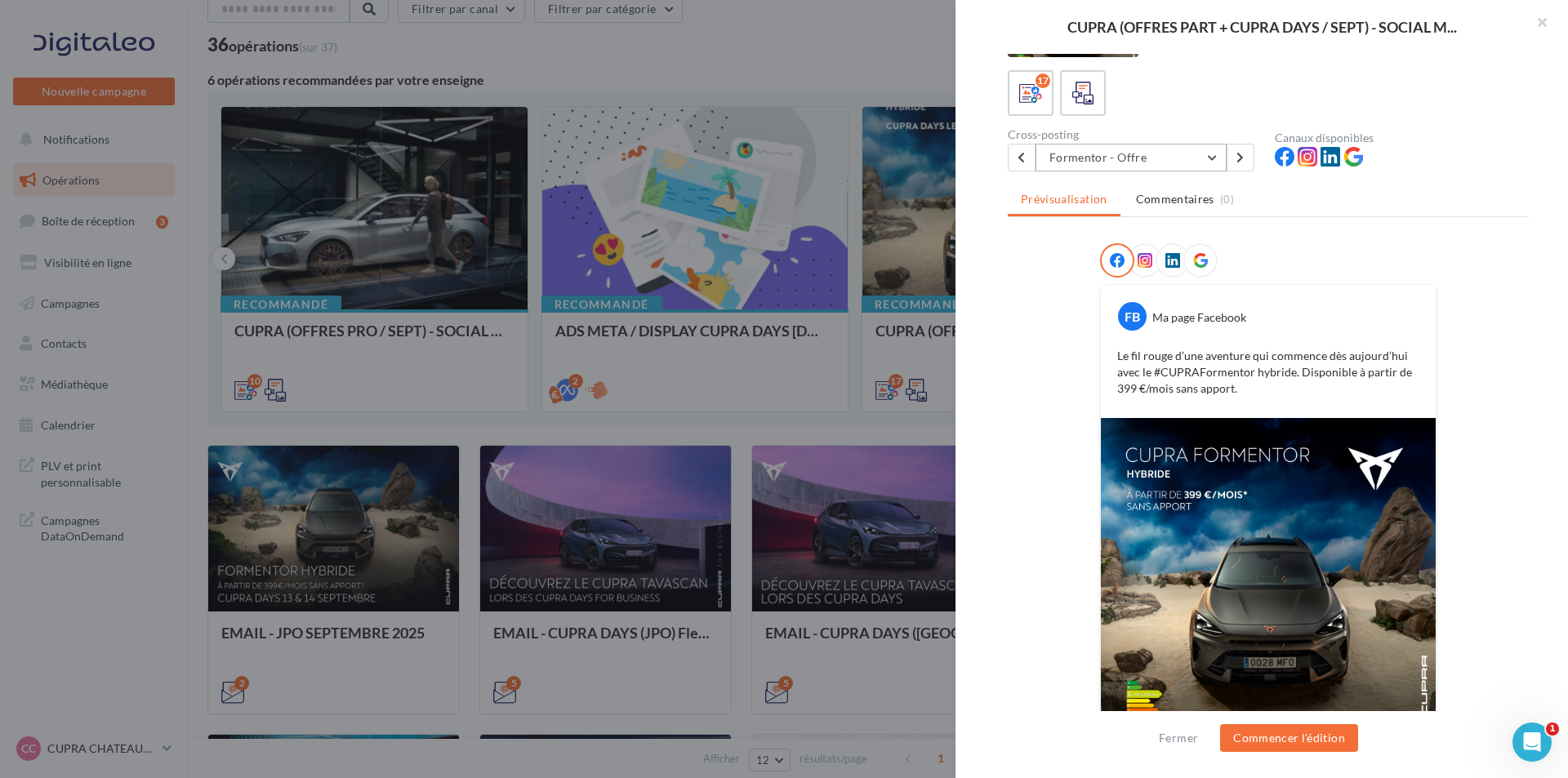
click at [1181, 165] on button "Formentor - Offre" at bounding box center [1131, 158] width 192 height 28
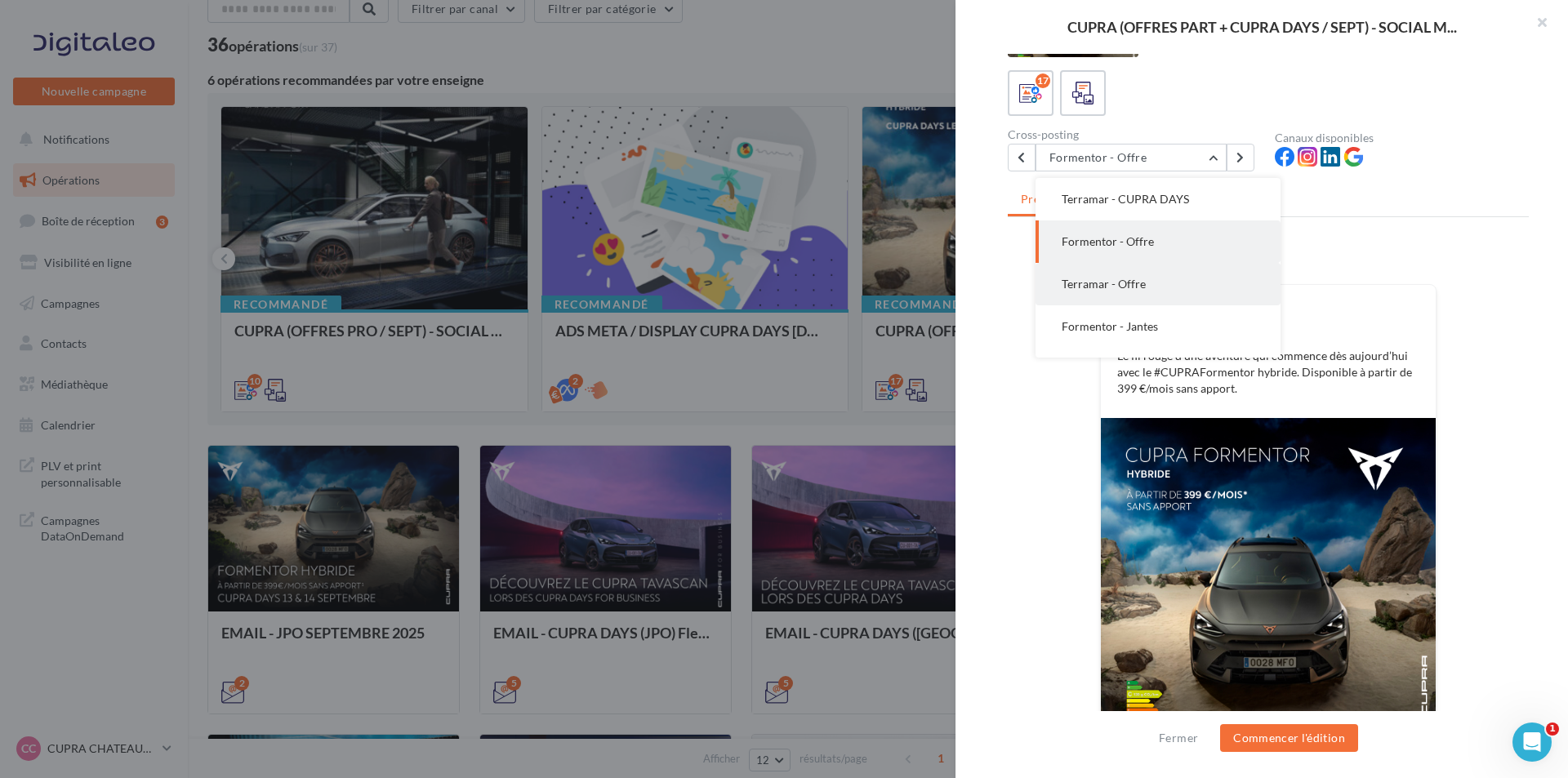
click at [1160, 290] on button "Terramar - Offre" at bounding box center [1157, 284] width 245 height 43
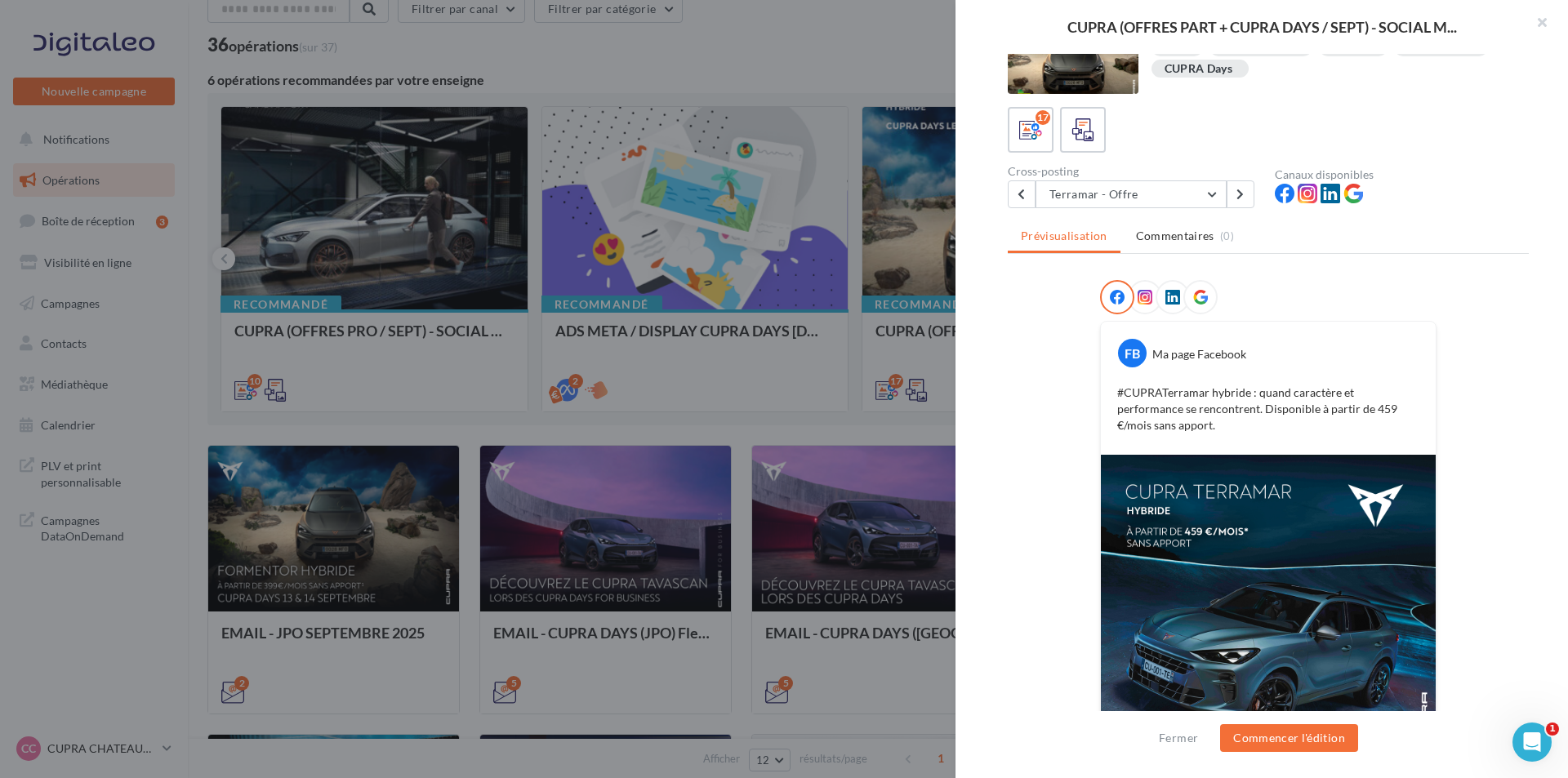
scroll to position [81, 0]
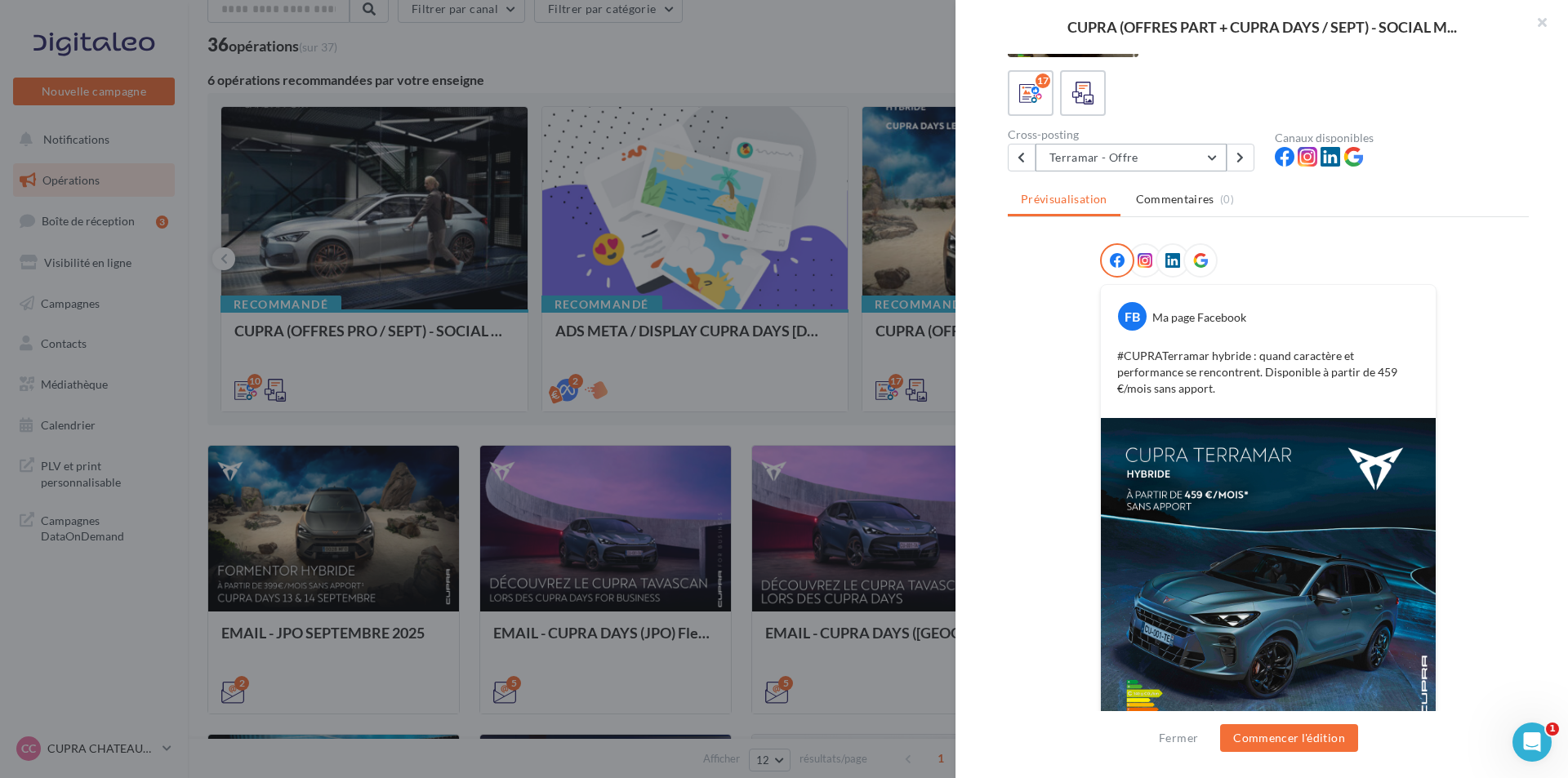
click at [1149, 163] on button "Terramar - Offre" at bounding box center [1131, 158] width 192 height 28
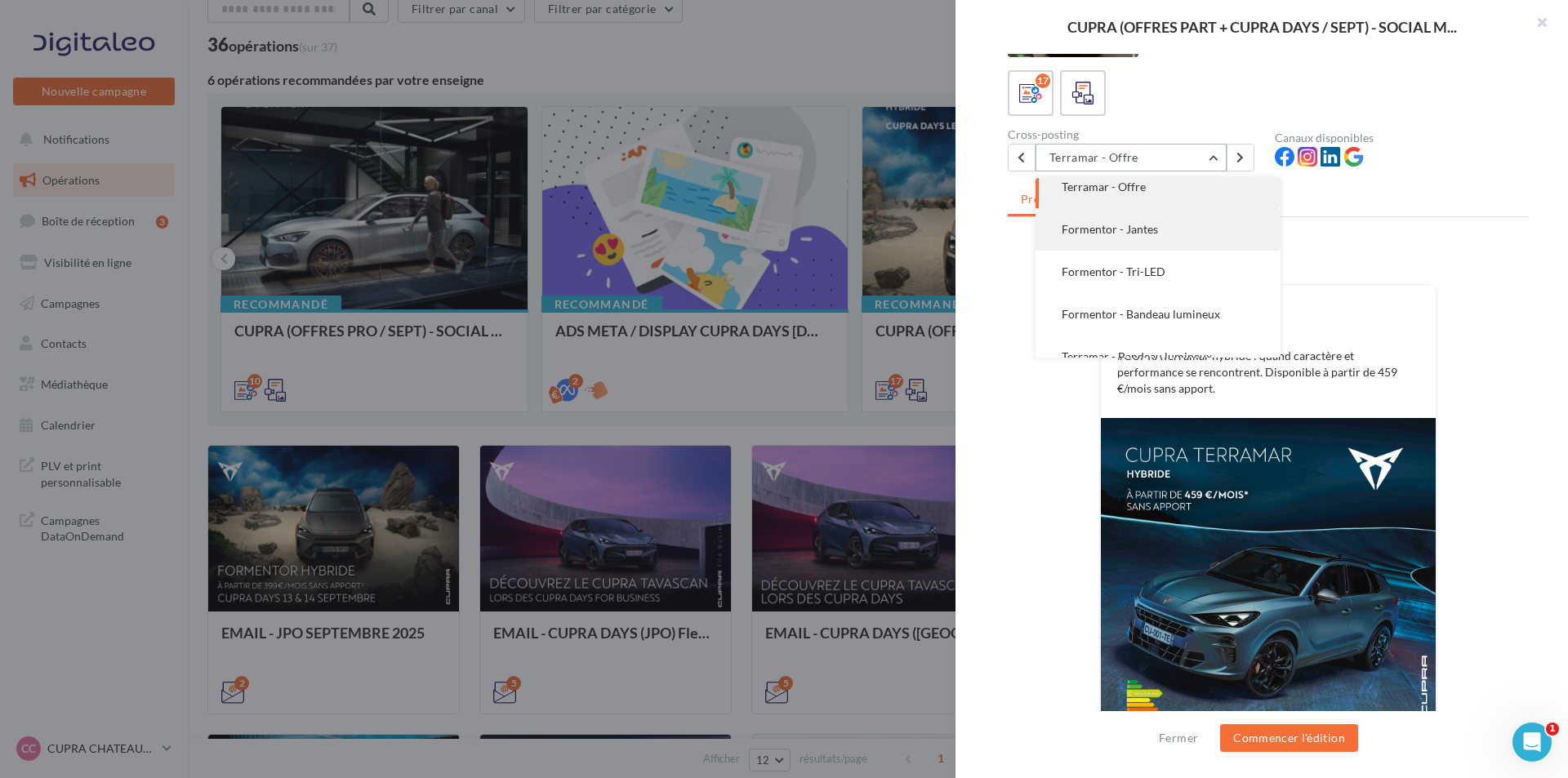
scroll to position [249, 0]
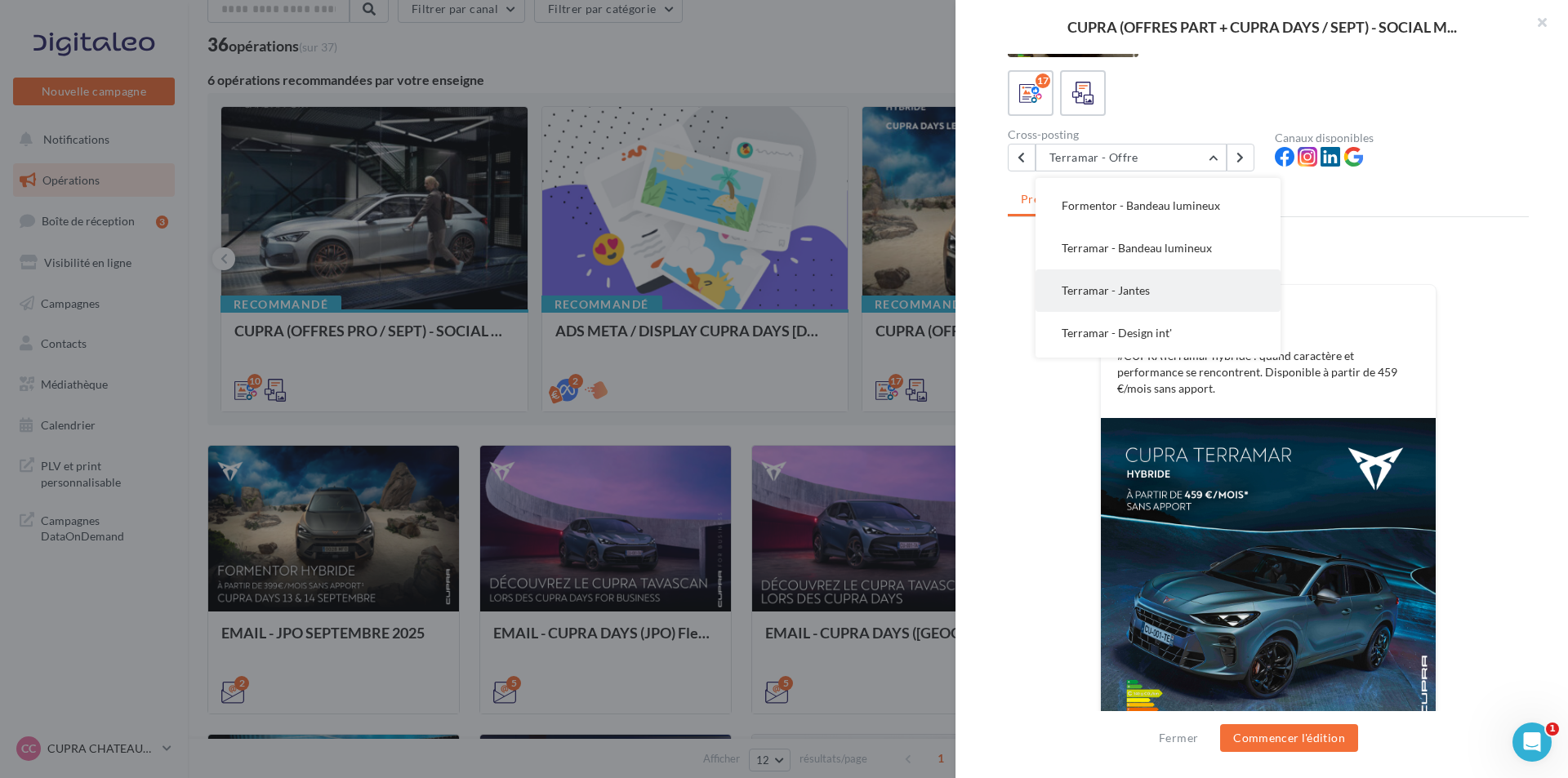
click at [1136, 287] on span "Terramar - Jantes" at bounding box center [1105, 290] width 88 height 14
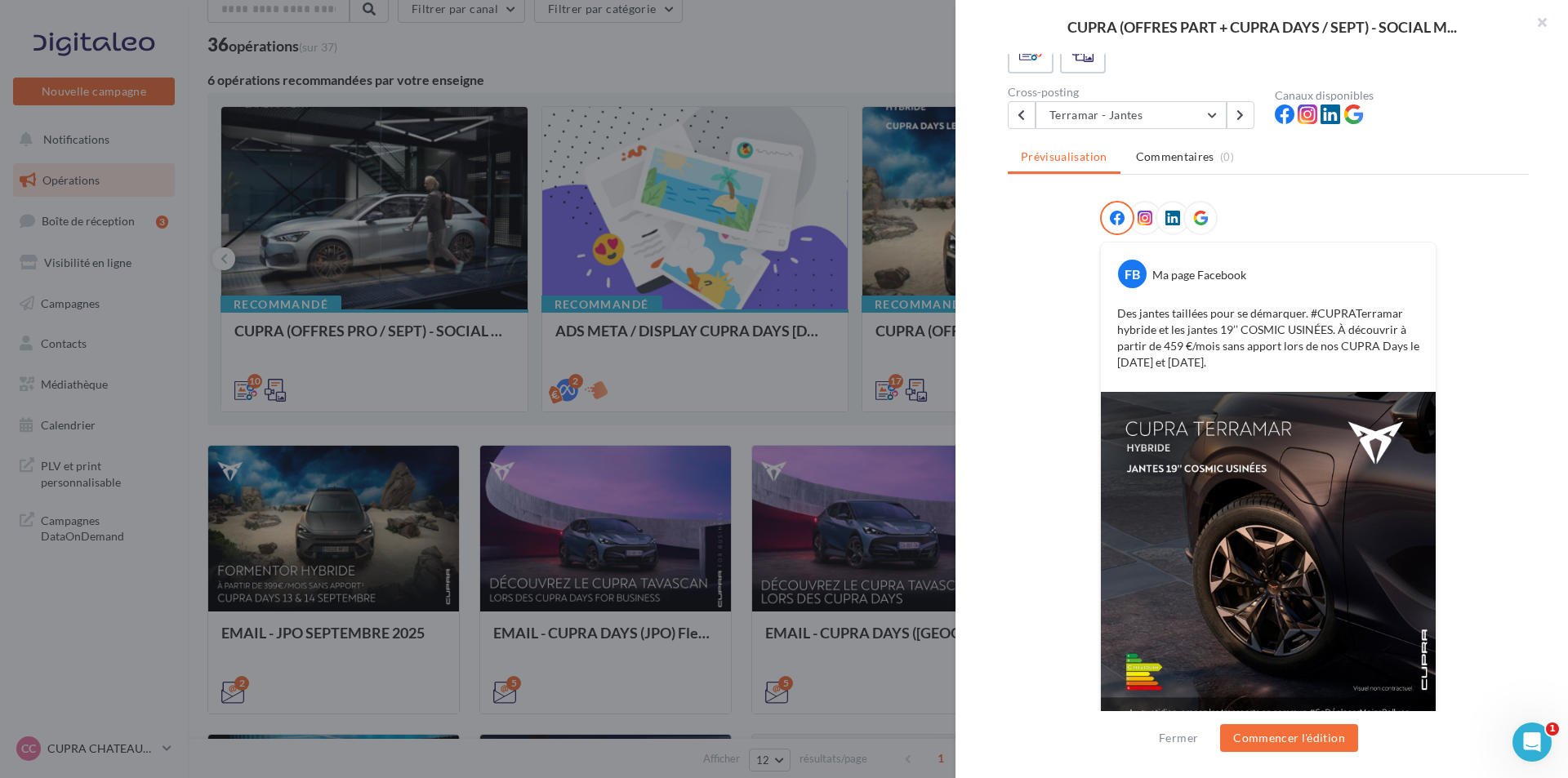
scroll to position [147, 0]
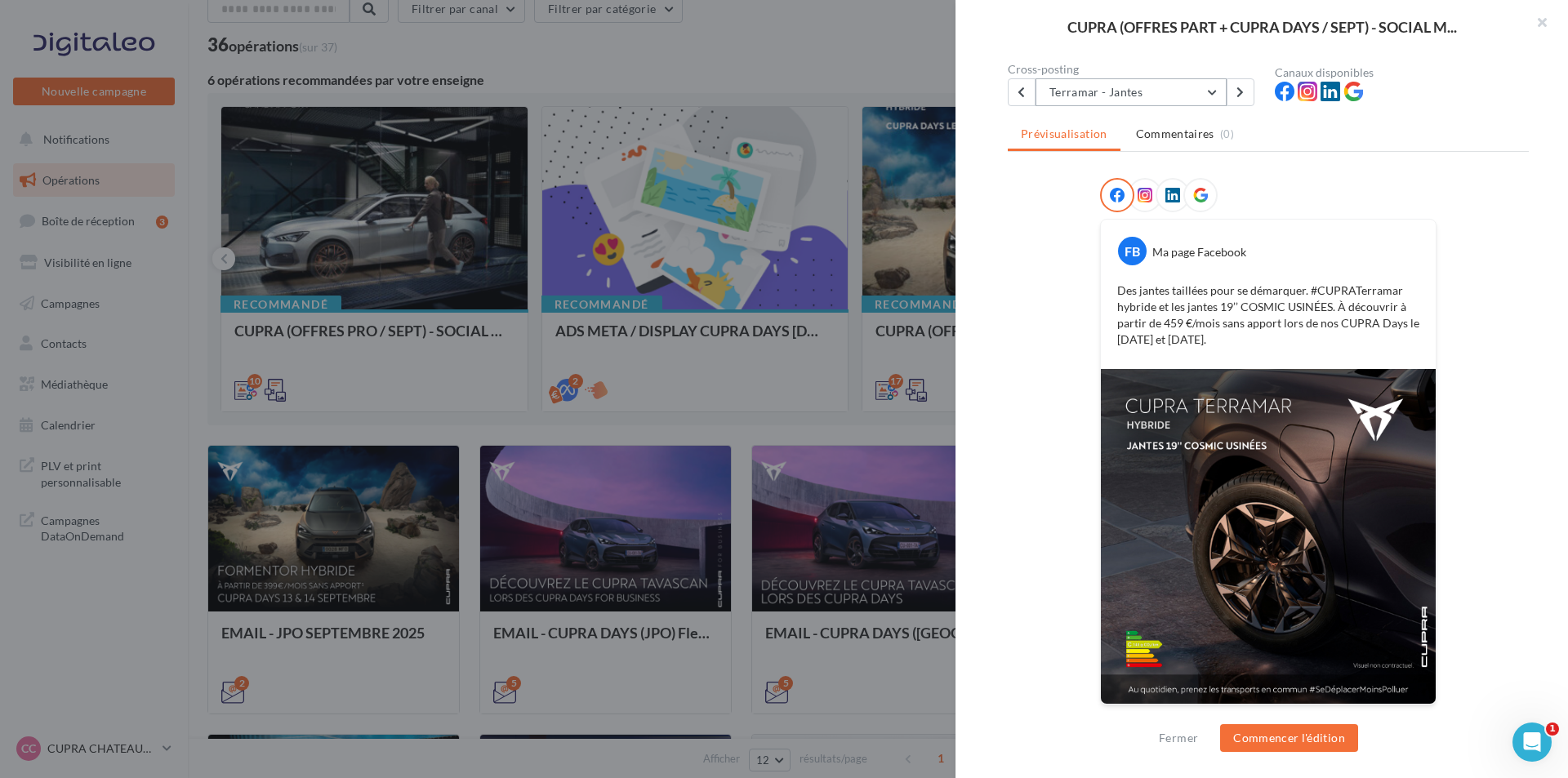
click at [1181, 95] on button "Terramar - Jantes" at bounding box center [1131, 92] width 192 height 28
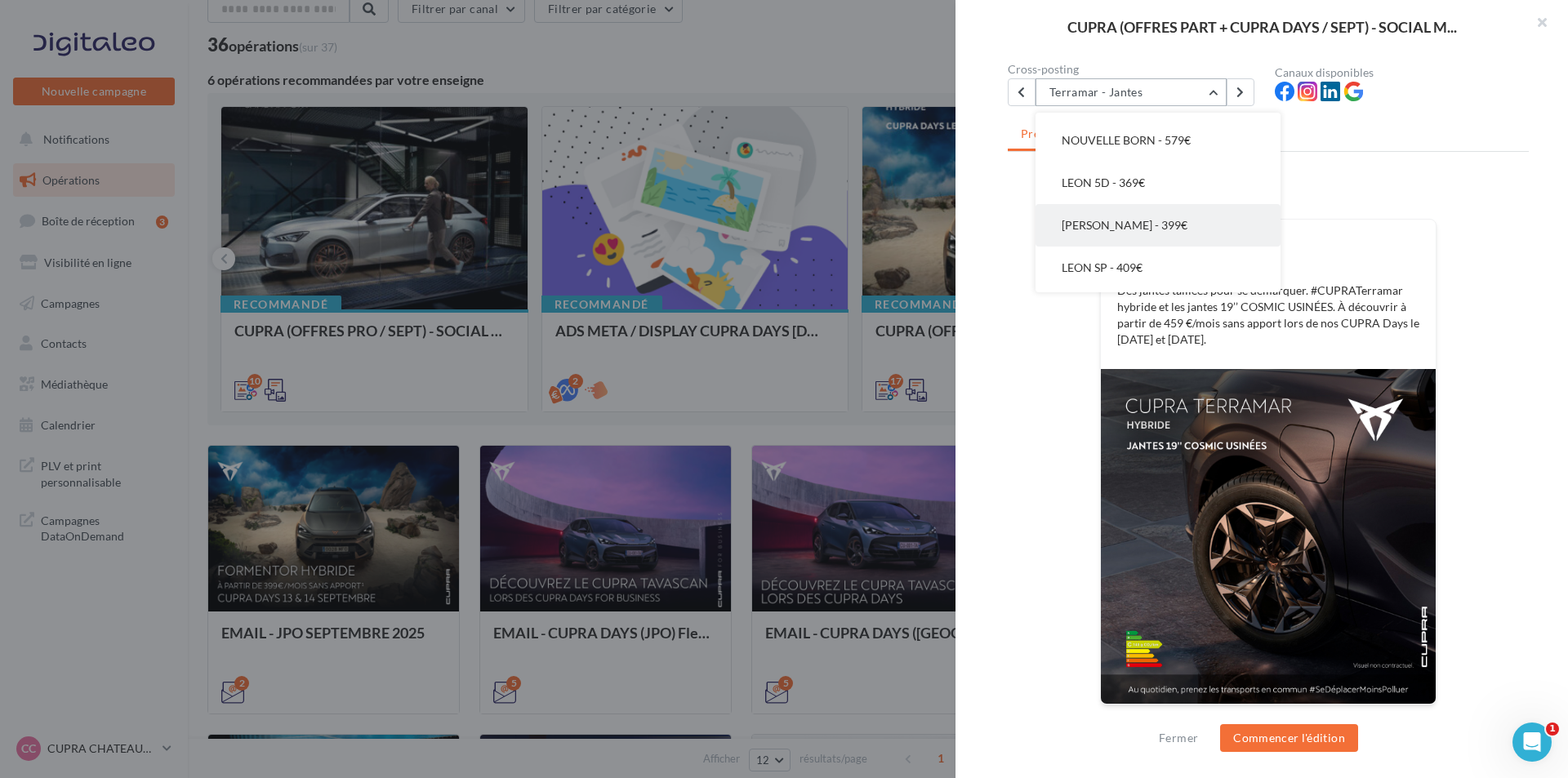
scroll to position [542, 0]
click at [1167, 277] on button "TAVASCAN - 469€" at bounding box center [1157, 271] width 245 height 43
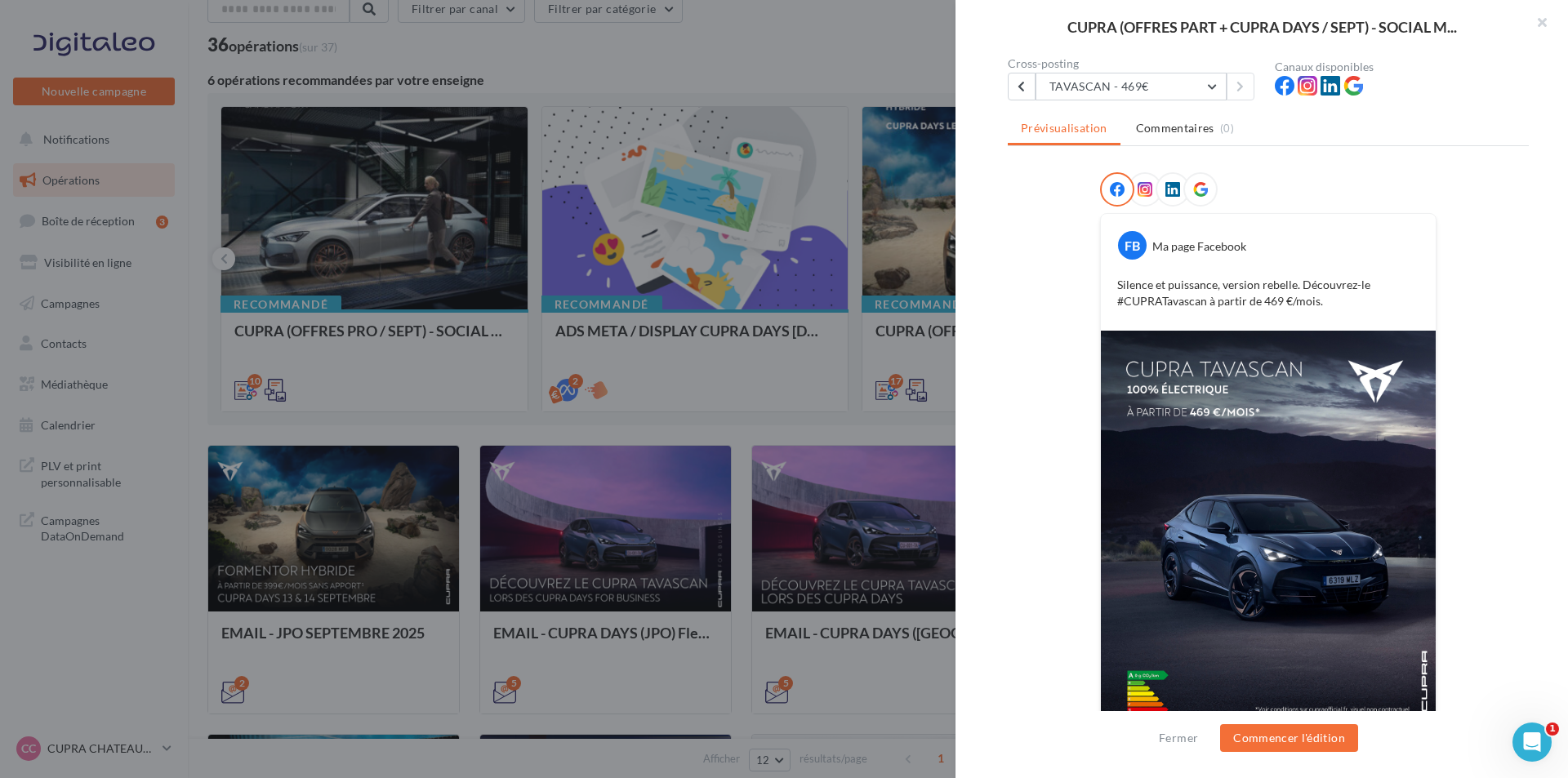
scroll to position [164, 0]
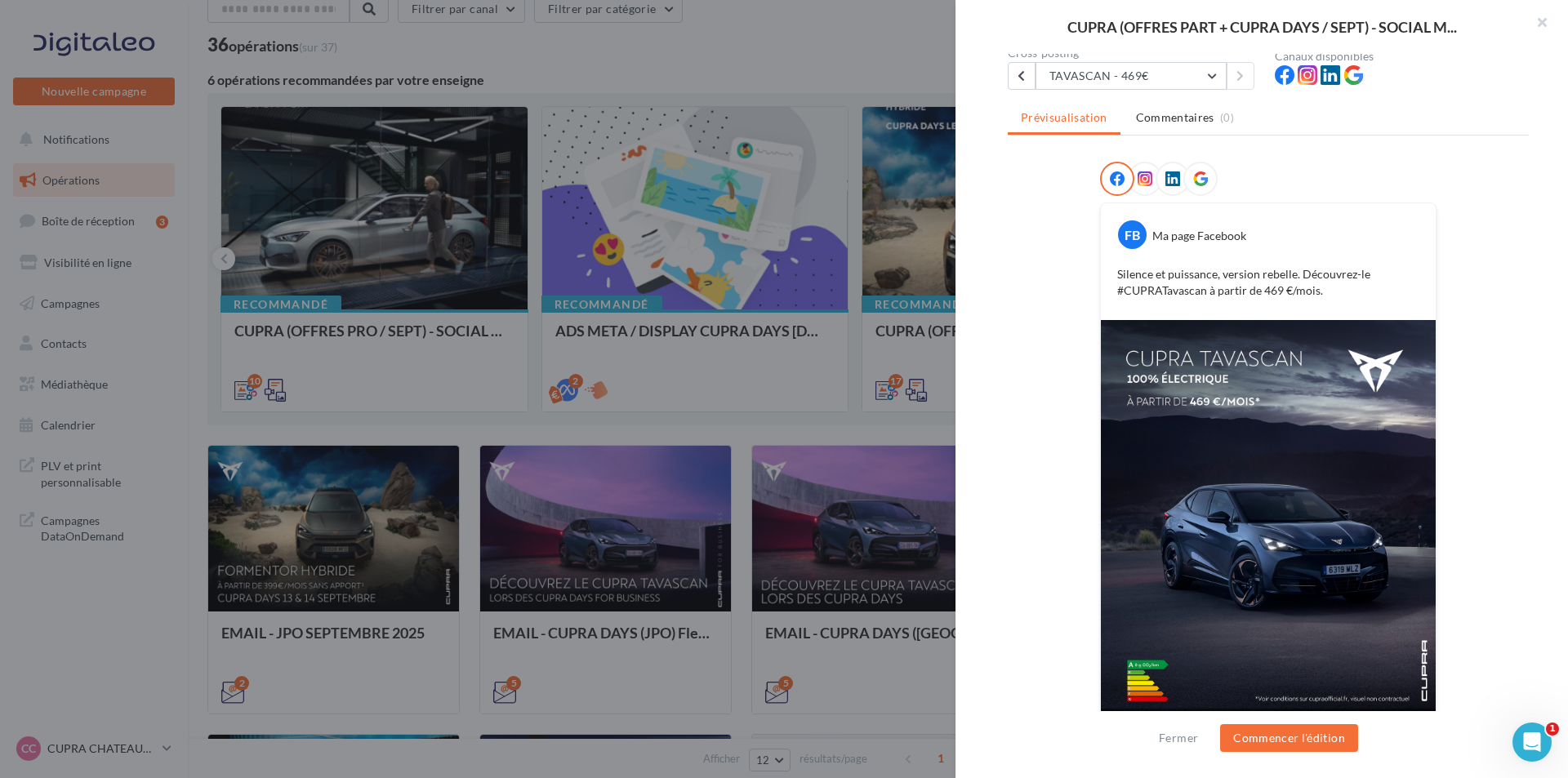
click at [1131, 293] on p "Silence et puissance, version rebelle. Découvrez-le #CUPRATavascan à partir de …" at bounding box center [1268, 283] width 302 height 33
drag, startPoint x: 1114, startPoint y: 274, endPoint x: 1205, endPoint y: 294, distance: 93.2
click at [1205, 294] on p "Silence et puissance, version rebelle. Découvrez-le #CUPRATavascan à partir de …" at bounding box center [1268, 283] width 302 height 33
copy p "Silence et puissance, version rebelle. Découvrez-le #CUPRATavascan"
click at [699, 367] on div at bounding box center [784, 389] width 1568 height 778
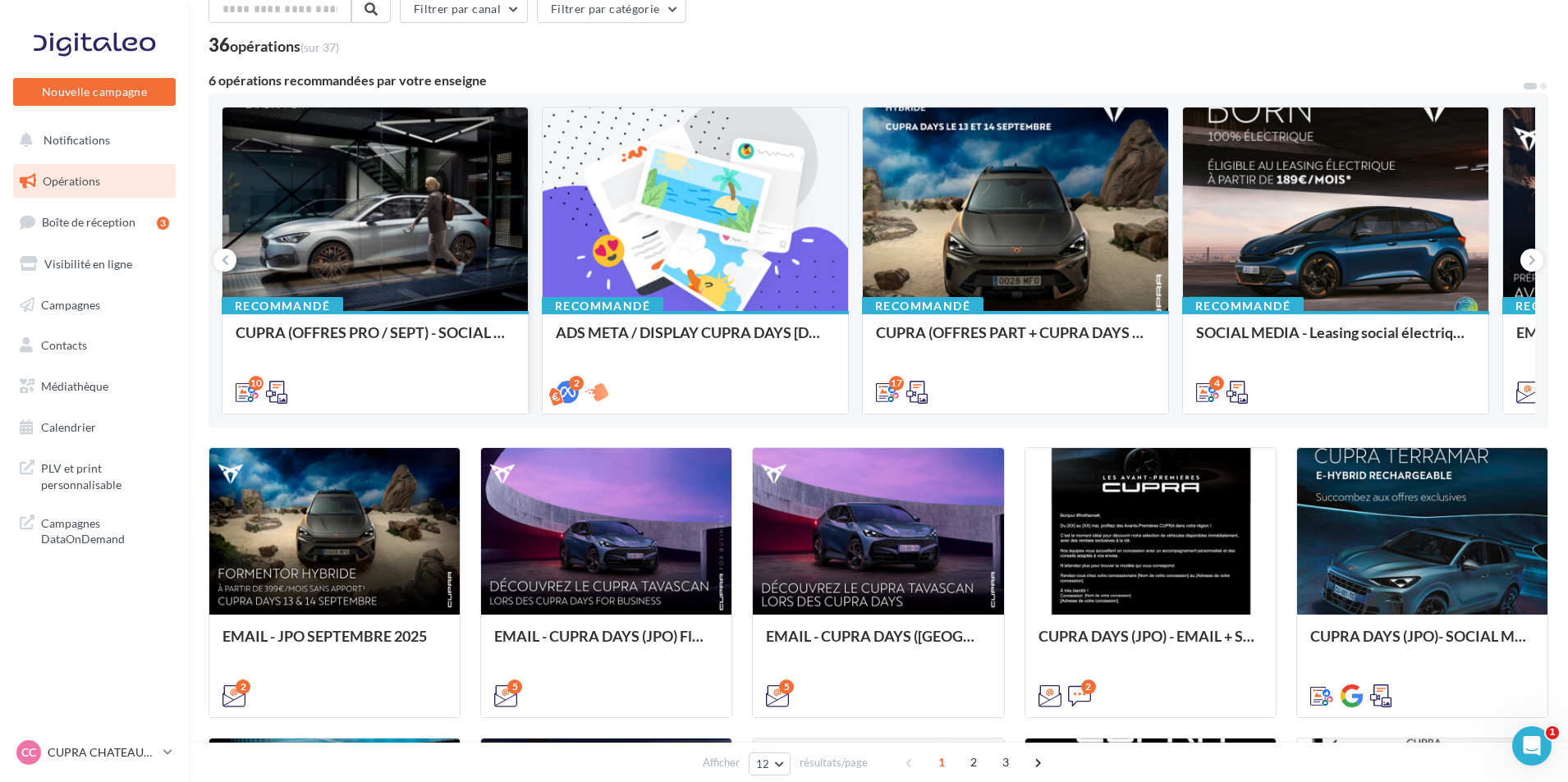
click at [491, 319] on div "Recommandé CUPRA (OFFRES PRO / SEPT) - SOCIAL MEDIA" at bounding box center [375, 362] width 305 height 101
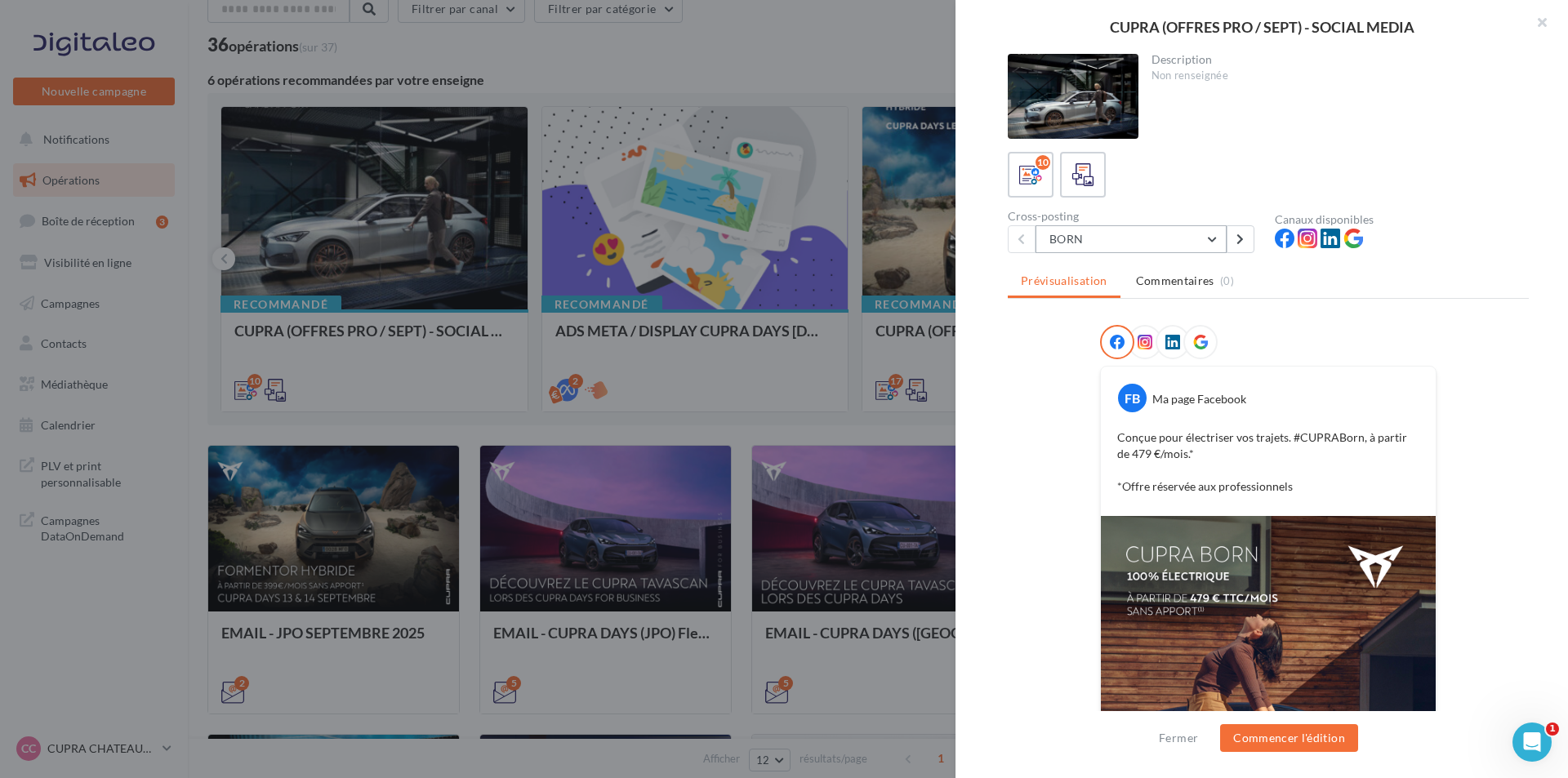
click at [1123, 246] on button "BORN" at bounding box center [1131, 239] width 192 height 28
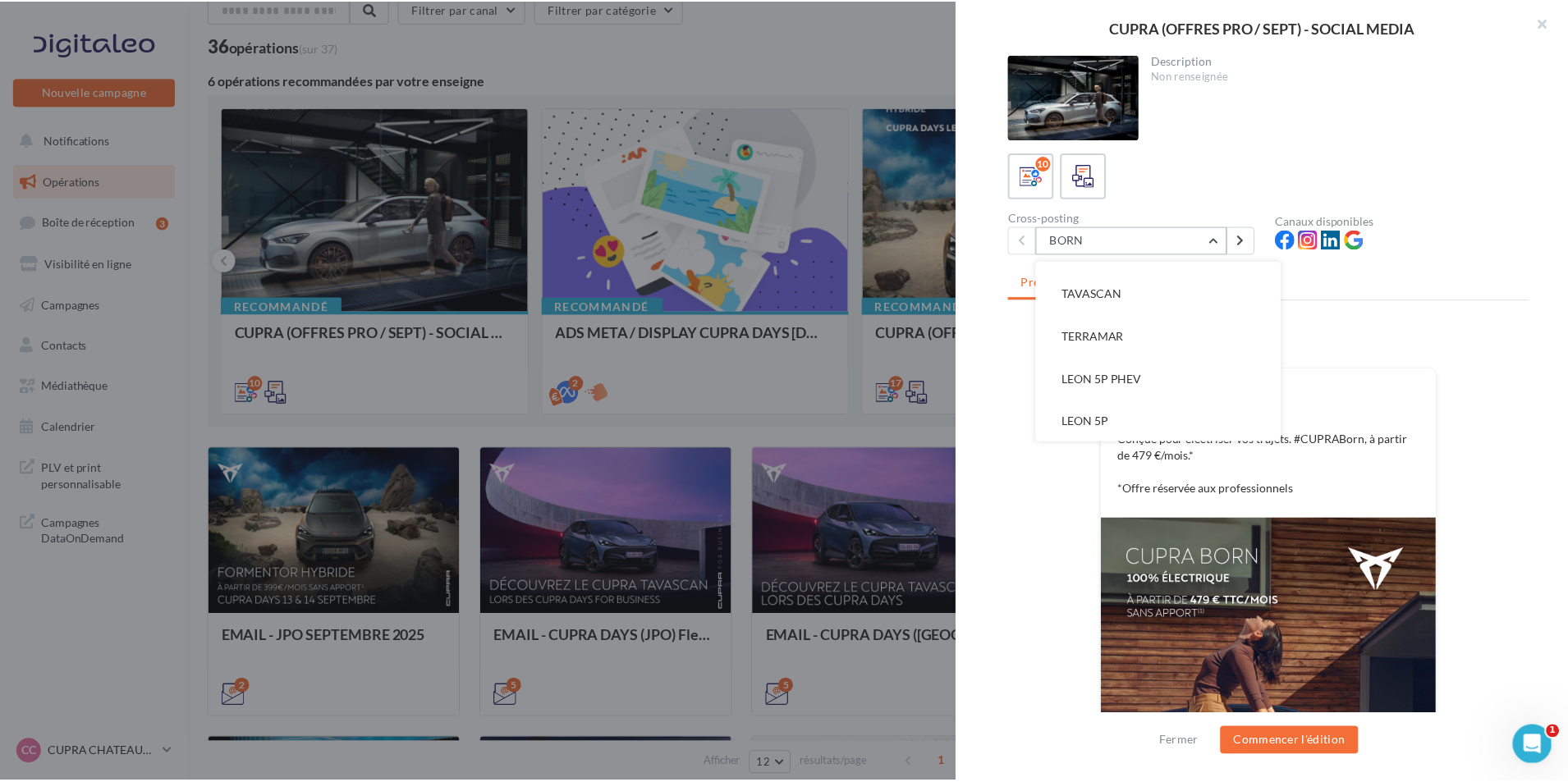
scroll to position [246, 0]
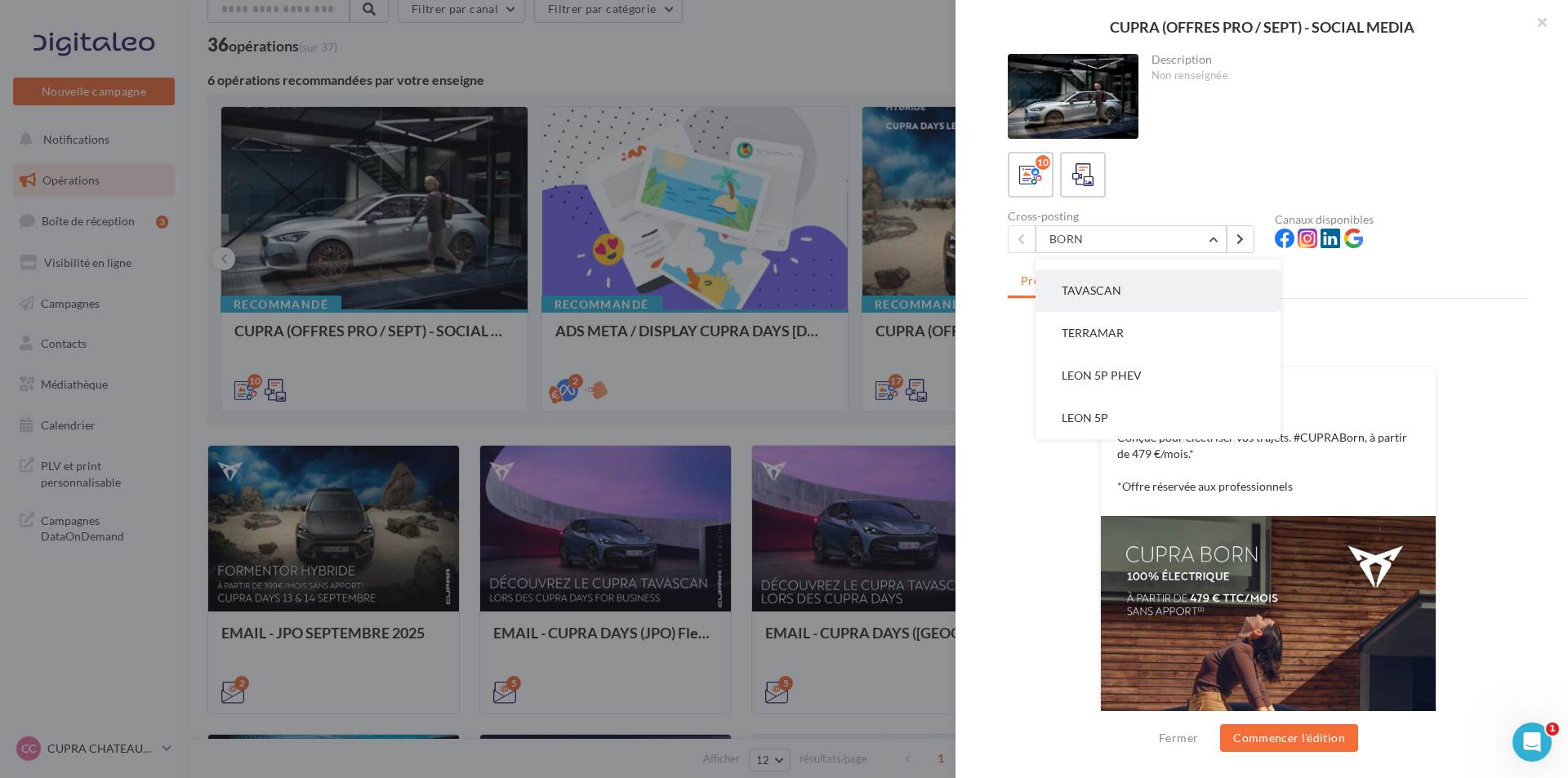
click at [1175, 298] on button "TAVASCAN" at bounding box center [1157, 291] width 245 height 43
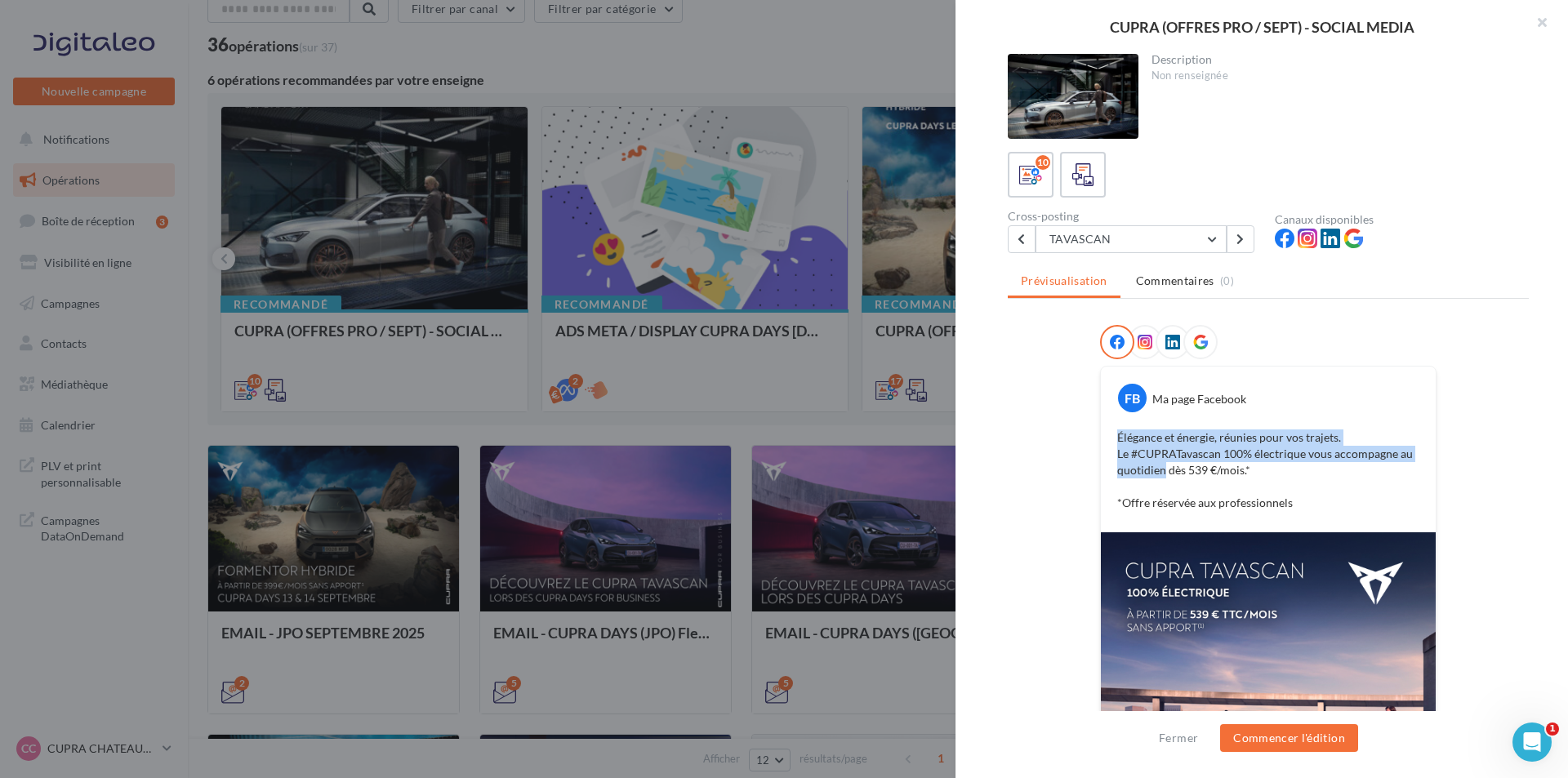
drag, startPoint x: 1158, startPoint y: 472, endPoint x: 1097, endPoint y: 433, distance: 72.4
click at [1101, 433] on div "FB Ma page Facebook Élégance et énergie, réunies pour vos trajets. Le #CUPRATav…" at bounding box center [1268, 449] width 335 height 165
copy p "Élégance et énergie, réunies pour vos trajets. Le #CUPRATavascan 100% électriqu…"
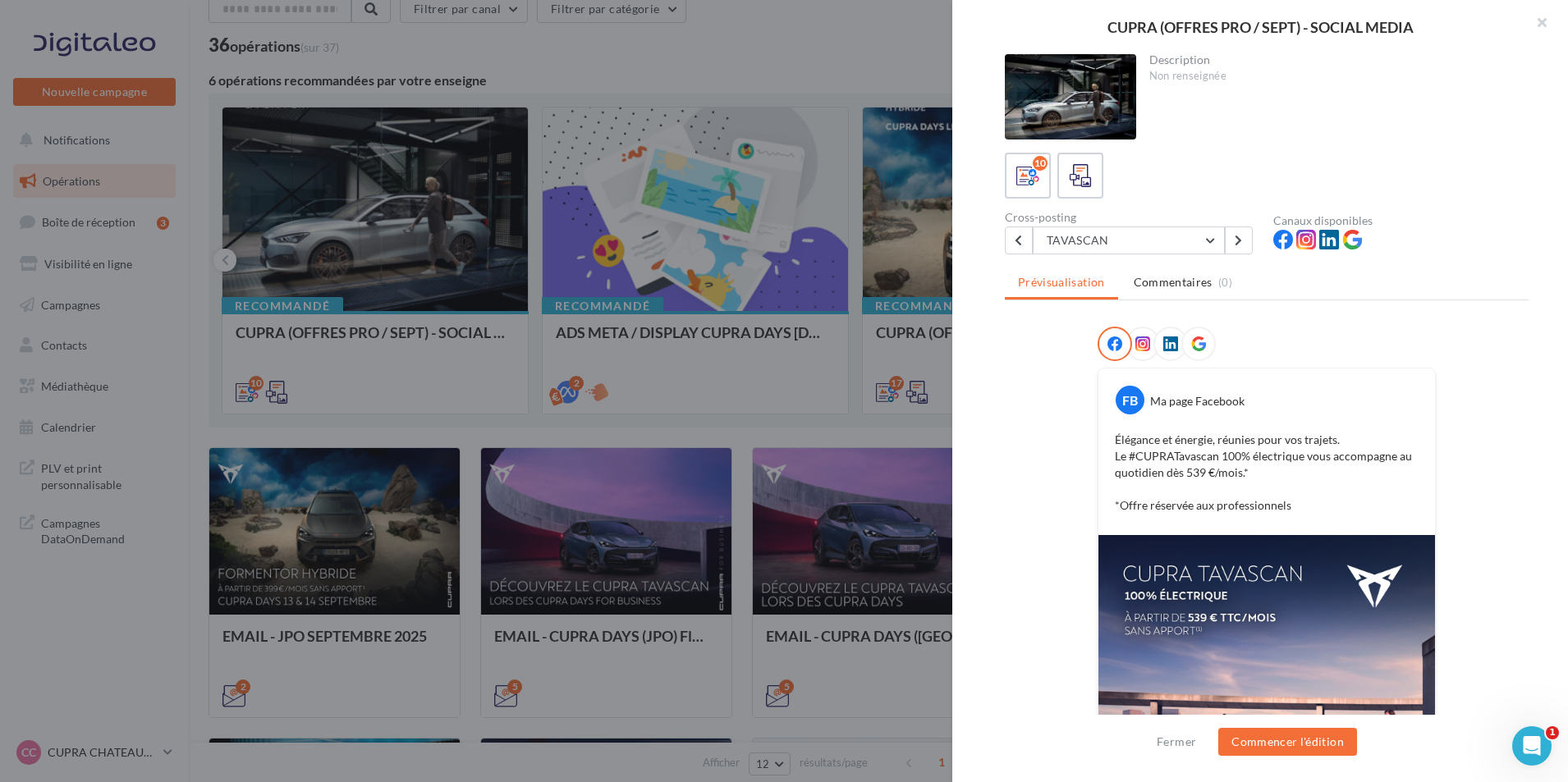
click at [829, 281] on div at bounding box center [784, 391] width 1568 height 782
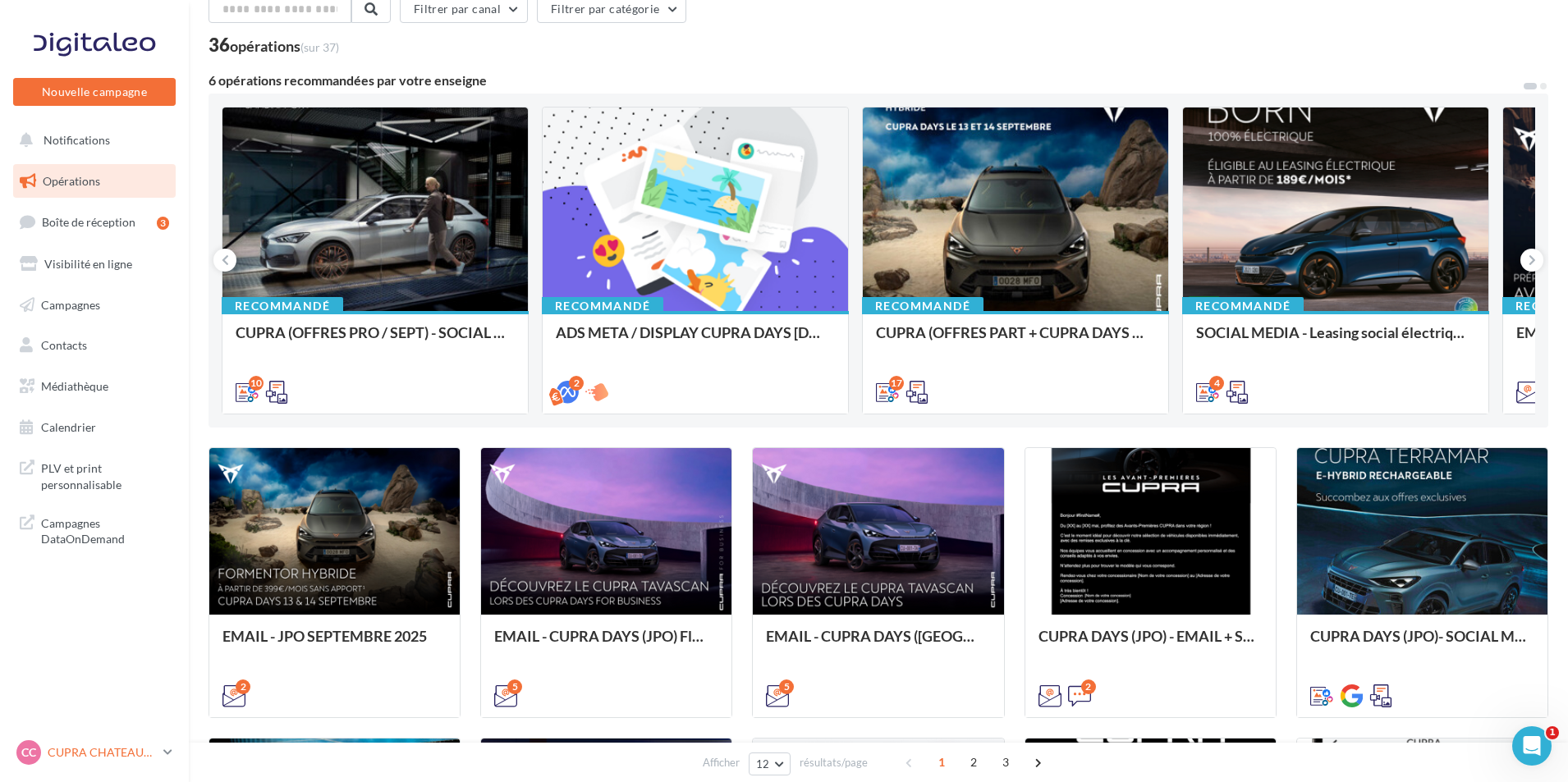
click at [111, 748] on p "CUPRA CHATEAUROUX" at bounding box center [102, 753] width 109 height 17
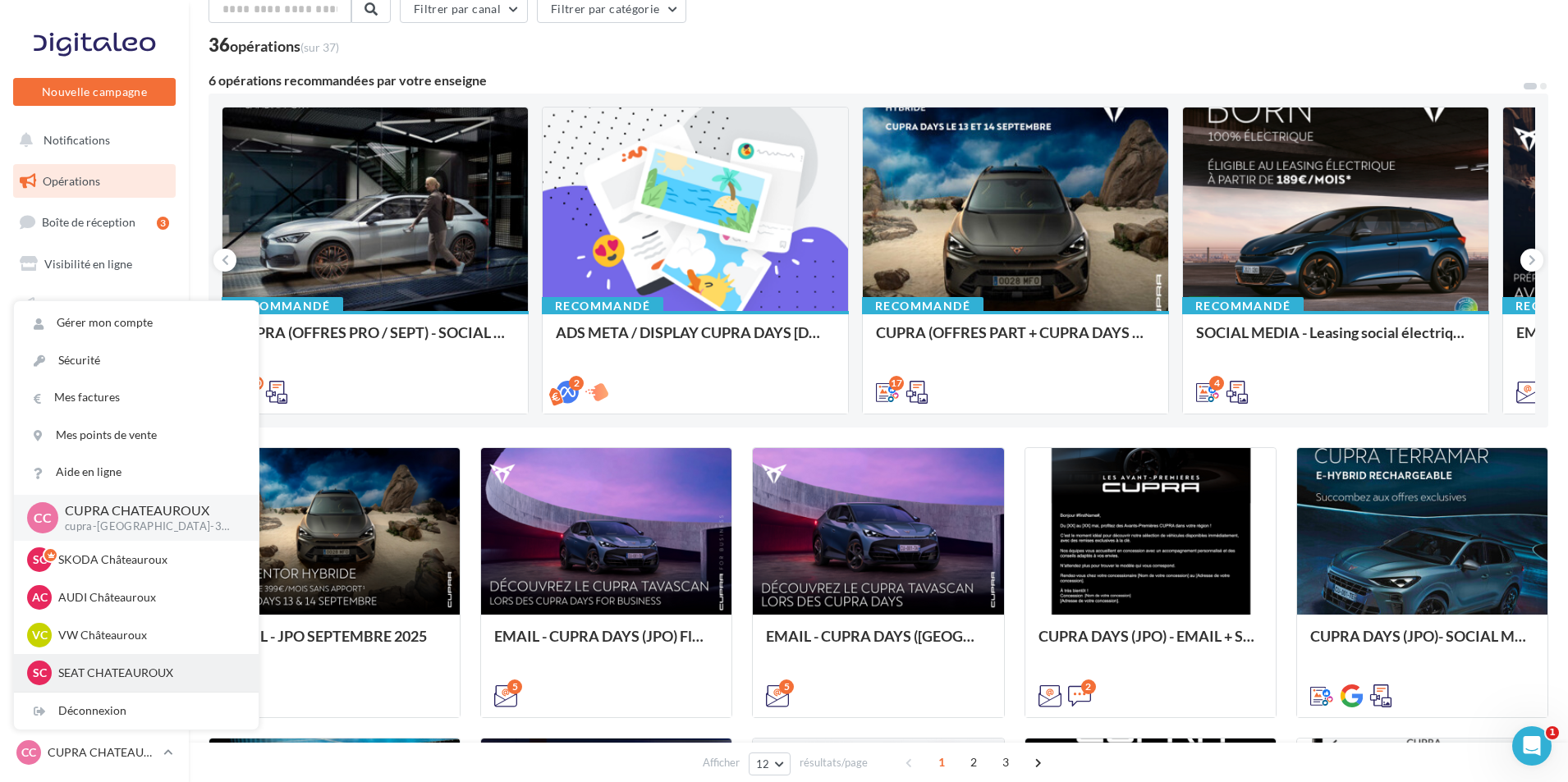
click at [144, 665] on p "SEAT CHATEAUROUX" at bounding box center [149, 673] width 181 height 17
